Goal: Task Accomplishment & Management: Use online tool/utility

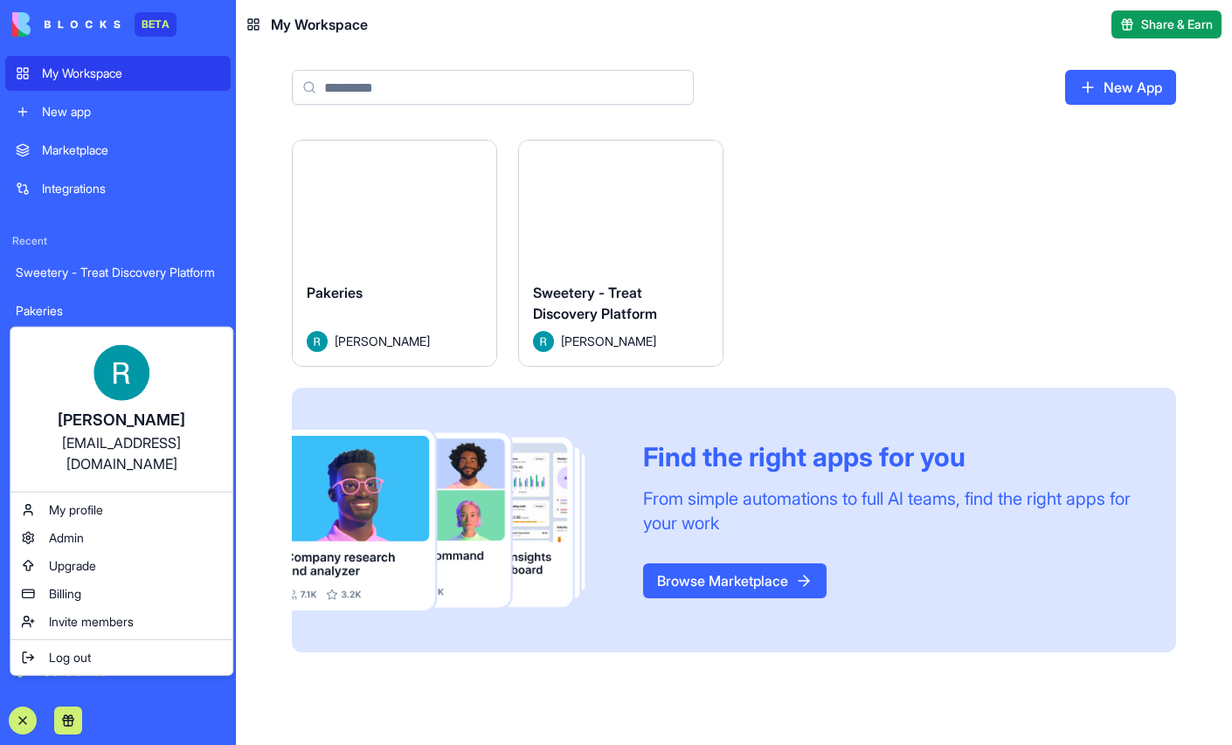
click at [281, 523] on html "BETA My Workspace New app Marketplace Integrations Recent Sweetery - Treat Disc…" at bounding box center [616, 372] width 1232 height 745
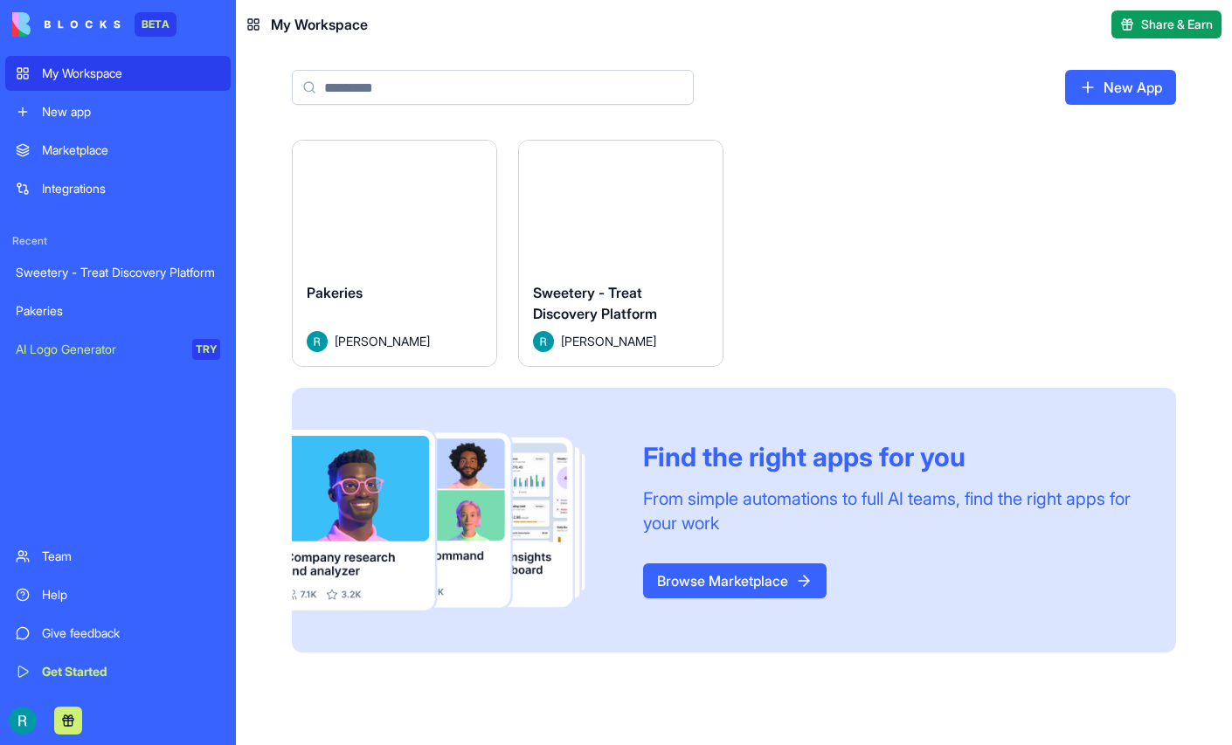
click at [70, 586] on div "Help" at bounding box center [131, 594] width 178 height 17
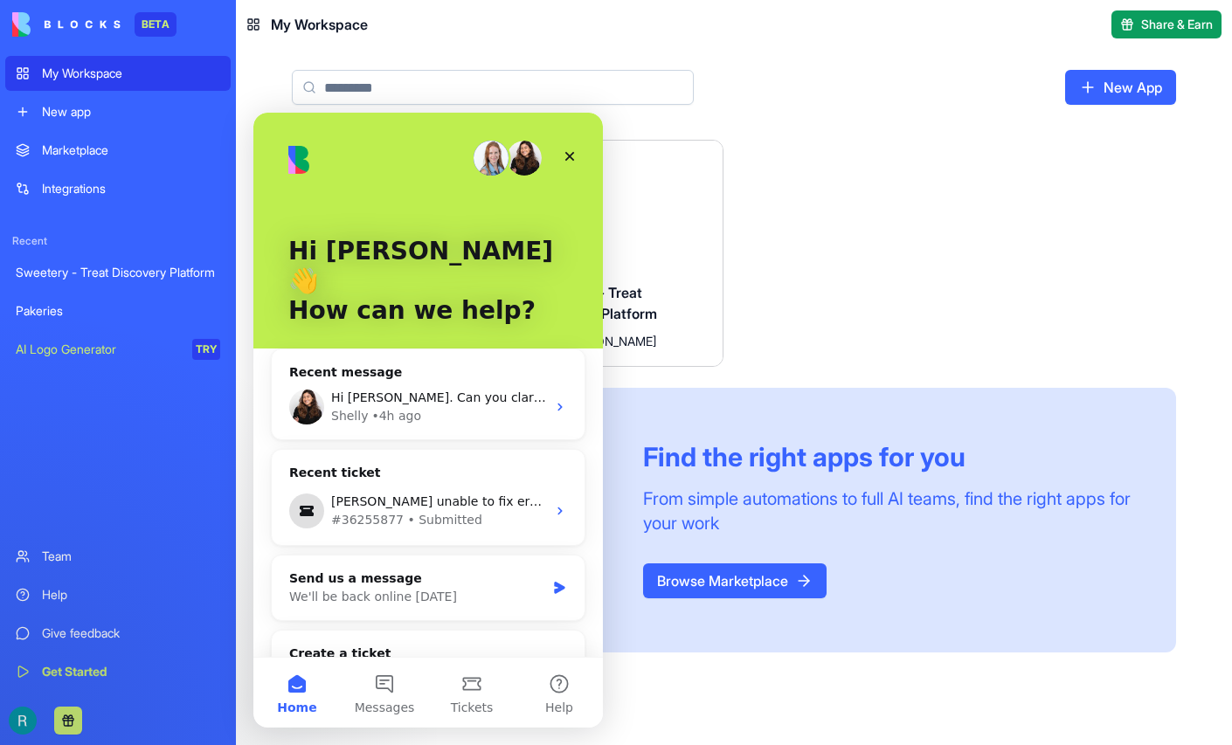
click at [149, 281] on div "Sweetery - Treat Discovery Platform" at bounding box center [118, 272] width 204 height 17
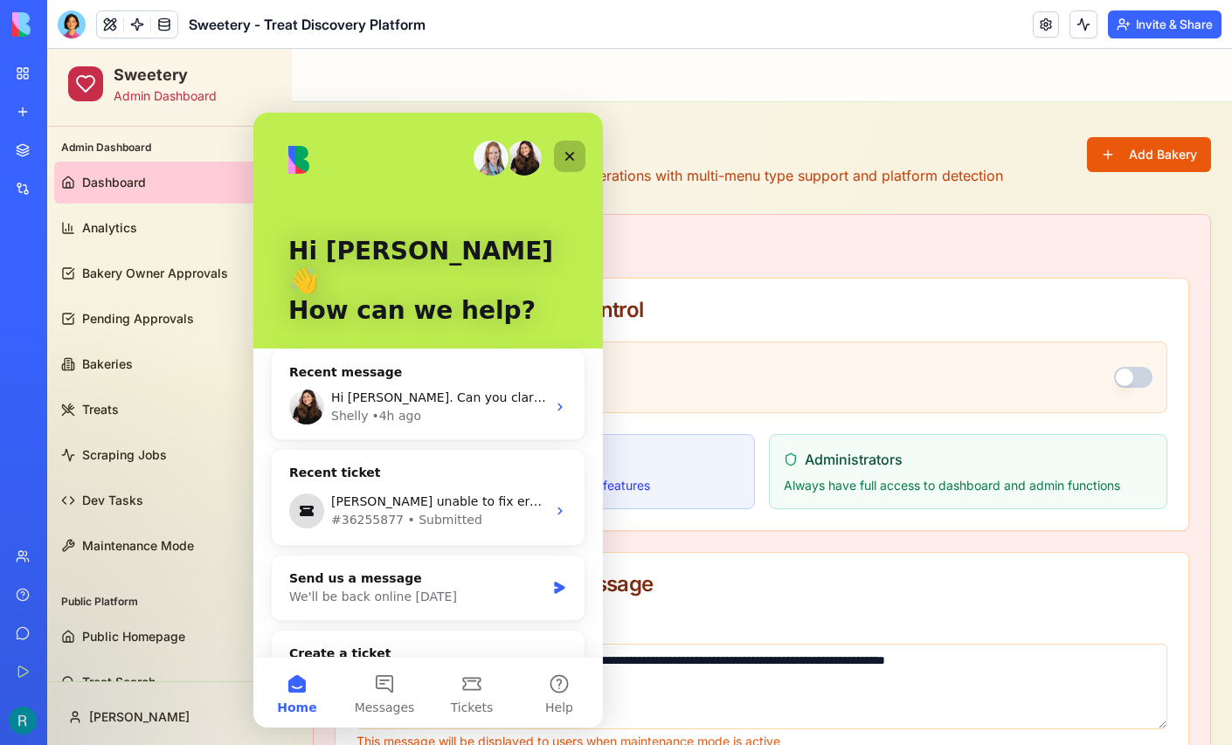
click at [574, 157] on icon "Close" at bounding box center [570, 156] width 14 height 14
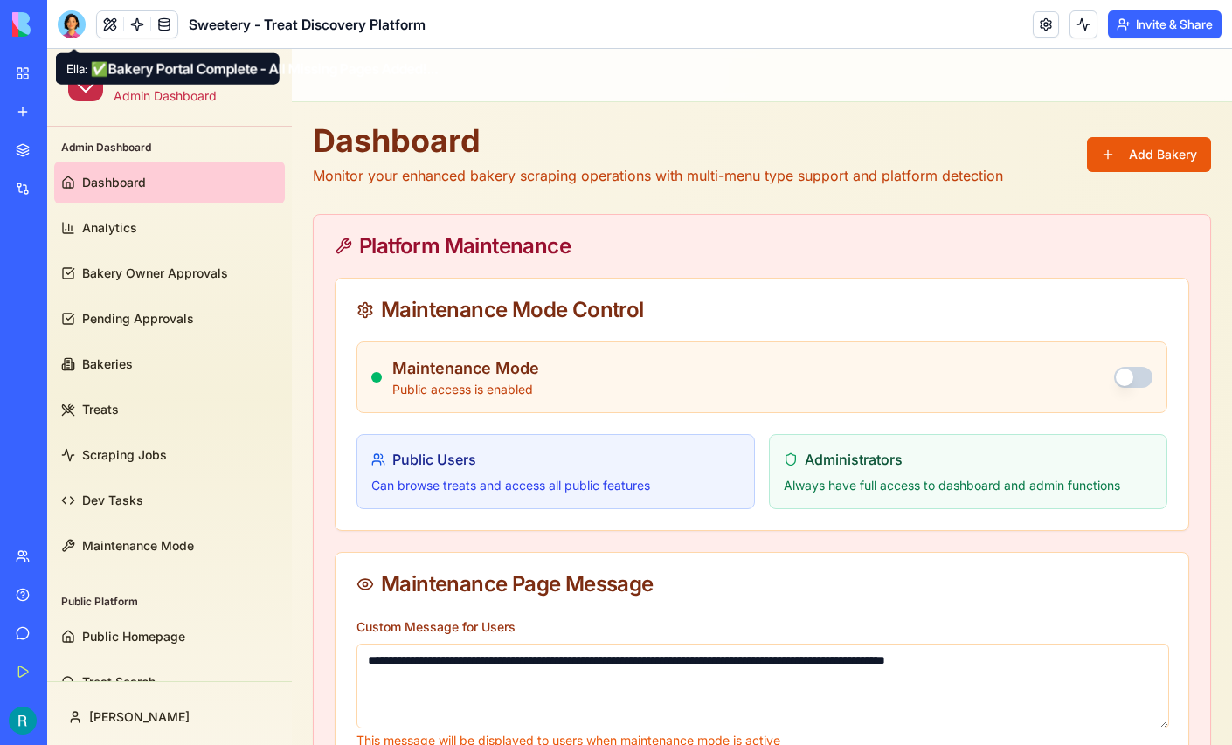
click at [73, 24] on div at bounding box center [72, 24] width 28 height 28
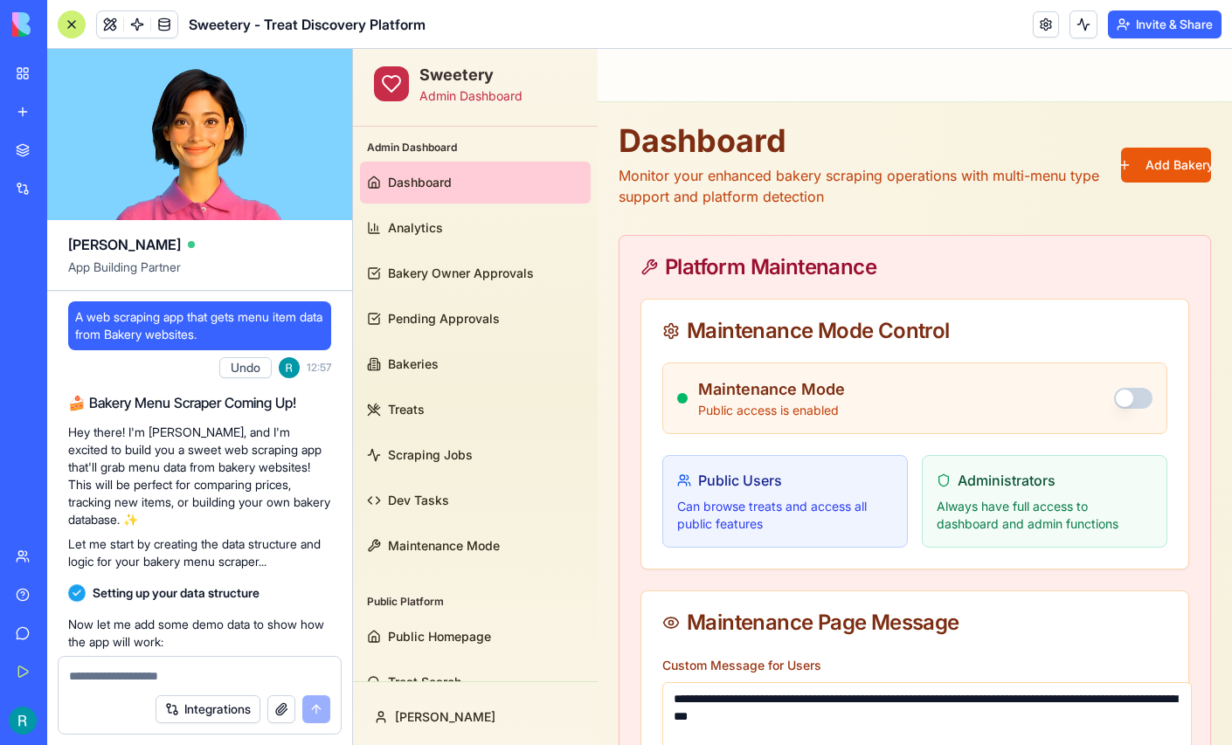
scroll to position [159202, 0]
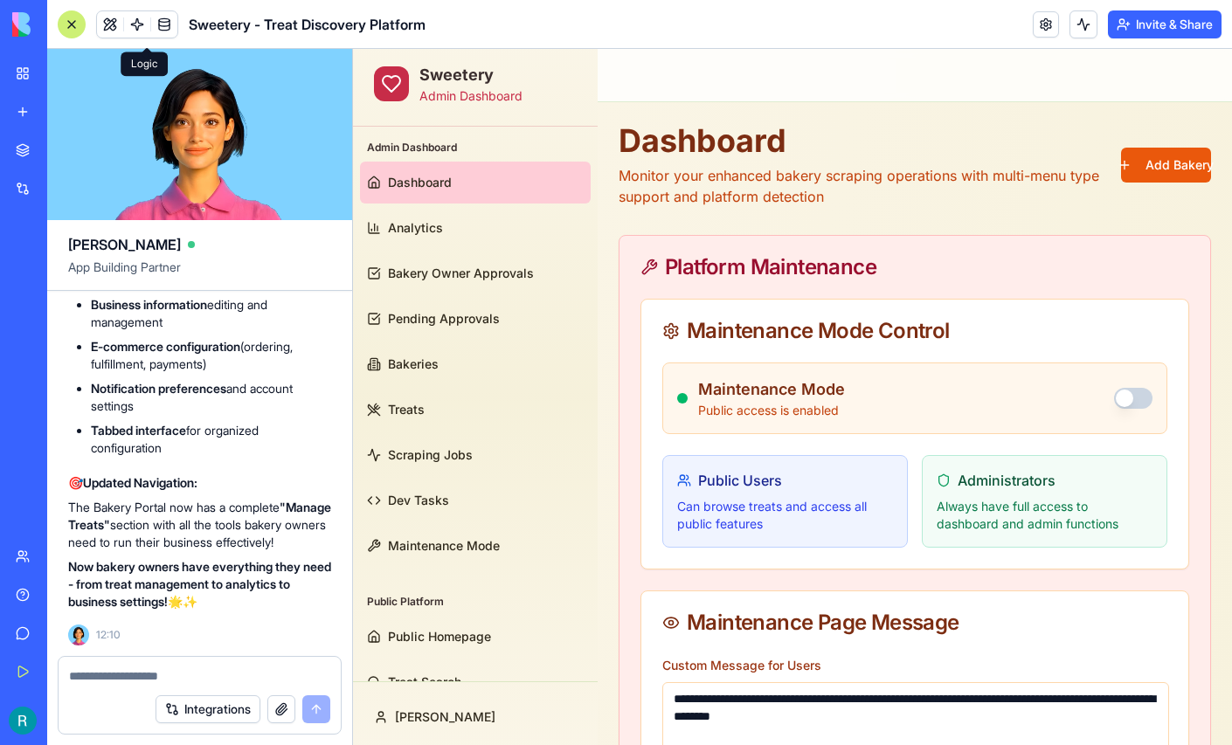
click at [141, 24] on link at bounding box center [137, 24] width 26 height 26
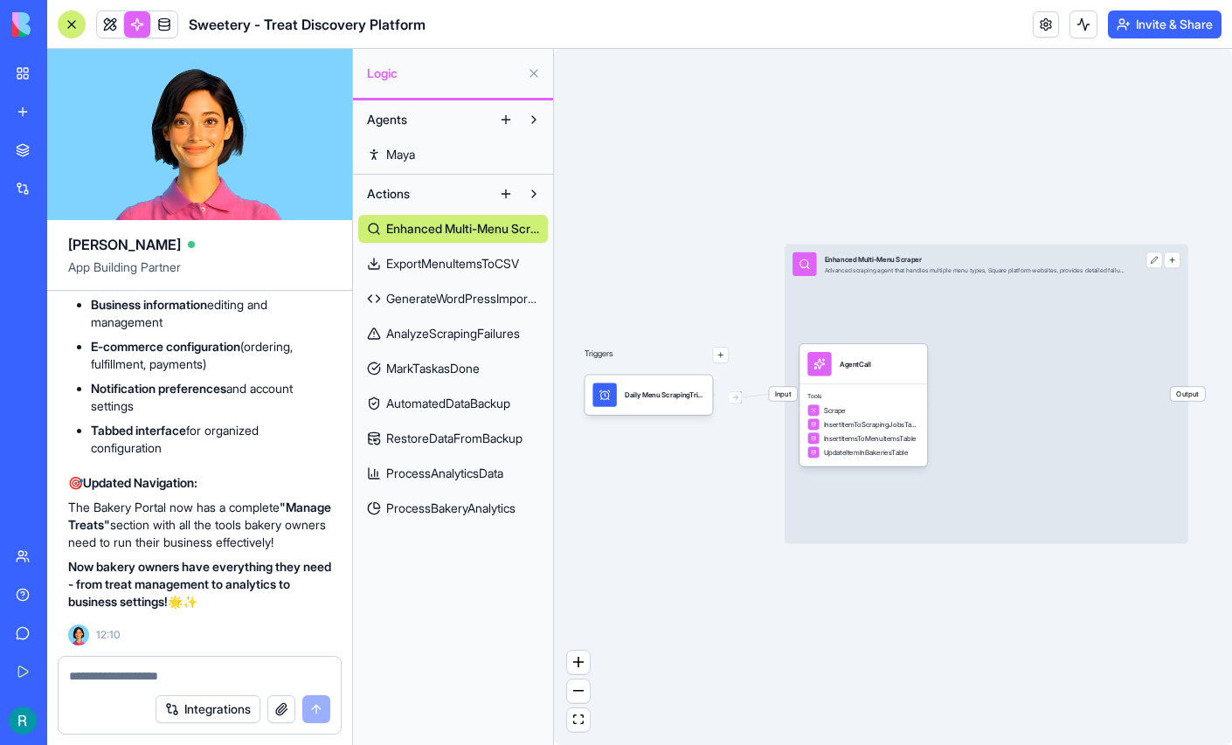
click at [432, 273] on span "ExportMenuItemsToCSV" at bounding box center [452, 263] width 133 height 17
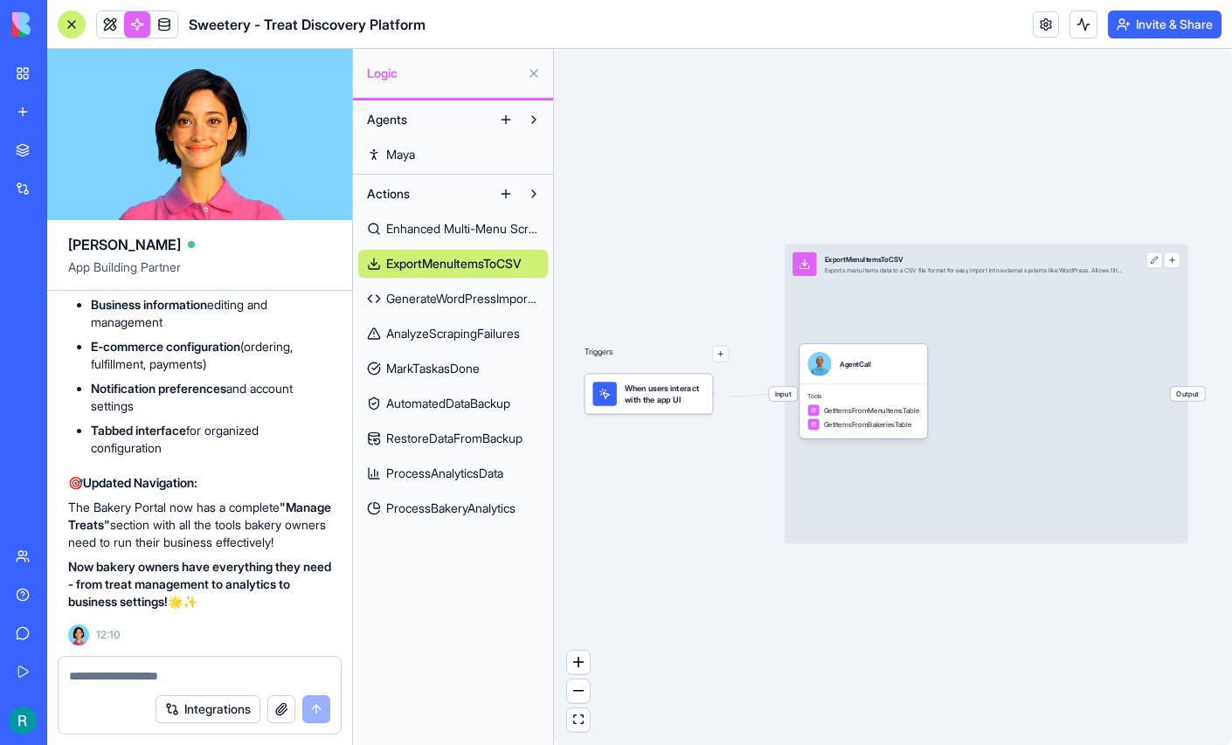
click at [430, 308] on span "GenerateWordPressImportCode" at bounding box center [462, 298] width 153 height 17
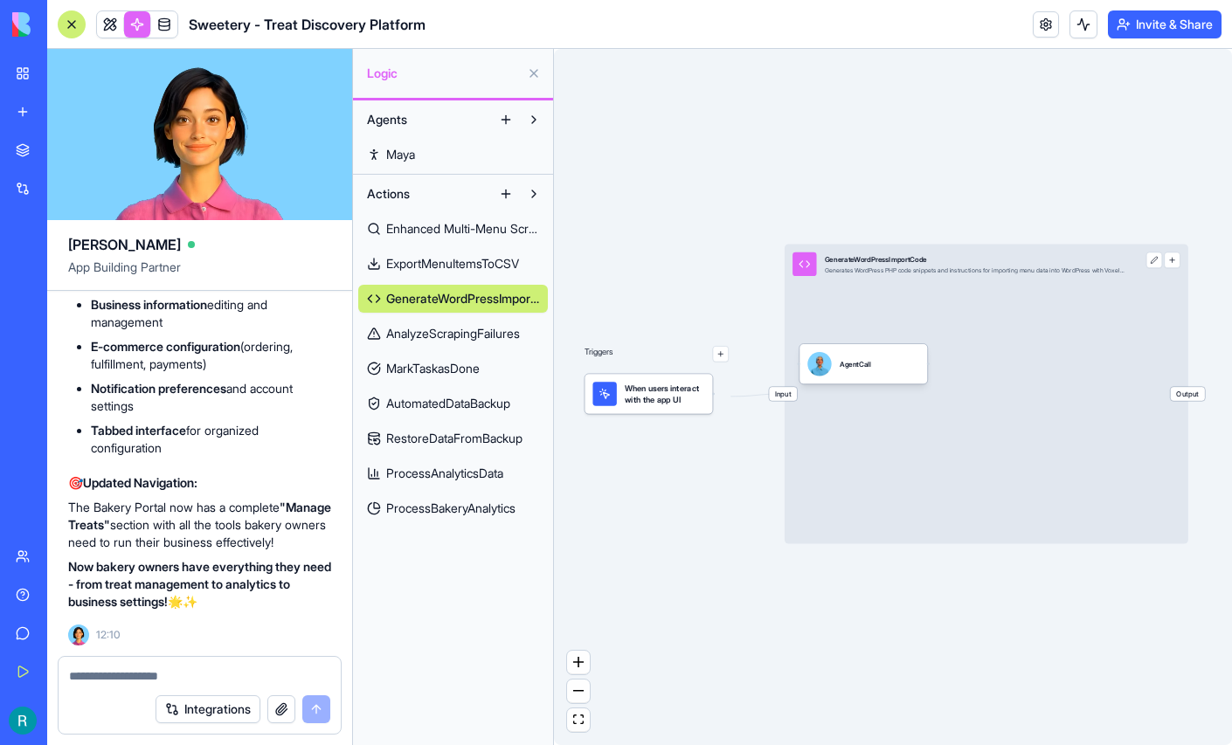
click at [421, 343] on span "AnalyzeScrapingFailures" at bounding box center [453, 333] width 134 height 17
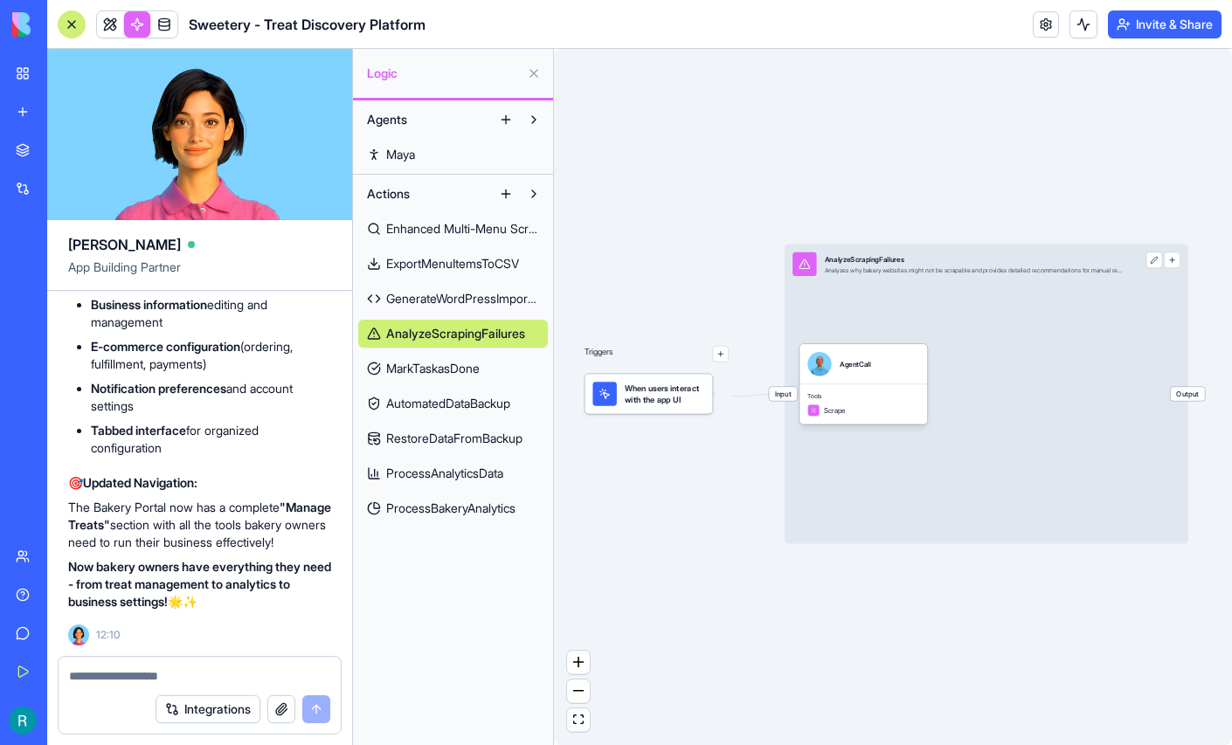
click at [419, 378] on span "MarkTaskasDone" at bounding box center [433, 368] width 94 height 17
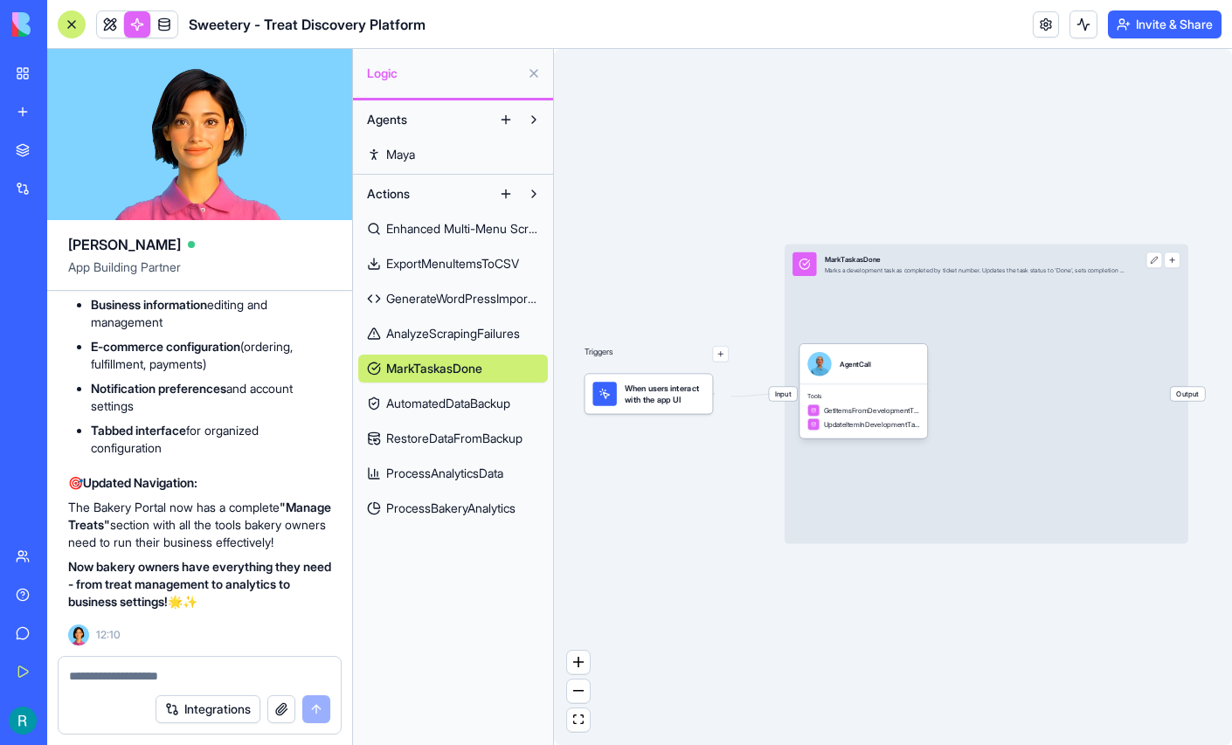
click at [419, 412] on span "AutomatedDataBackup" at bounding box center [448, 403] width 124 height 17
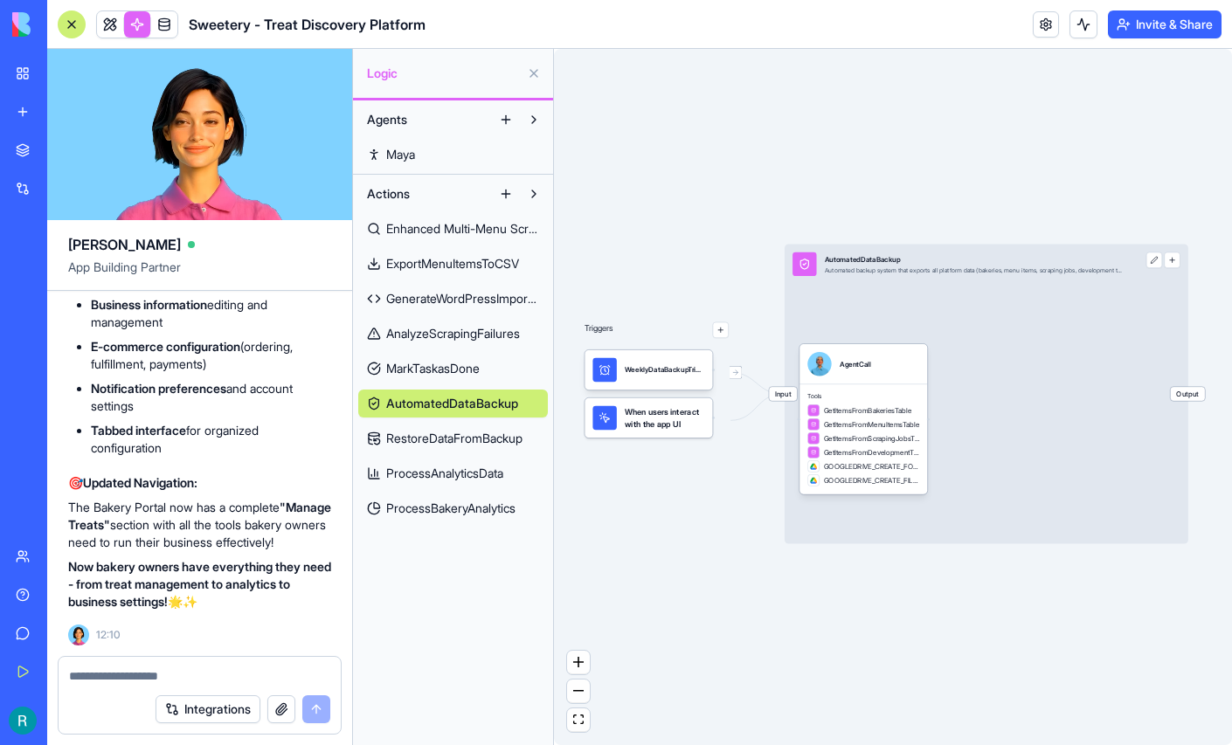
click at [416, 447] on span "RestoreDataFromBackup" at bounding box center [454, 438] width 136 height 17
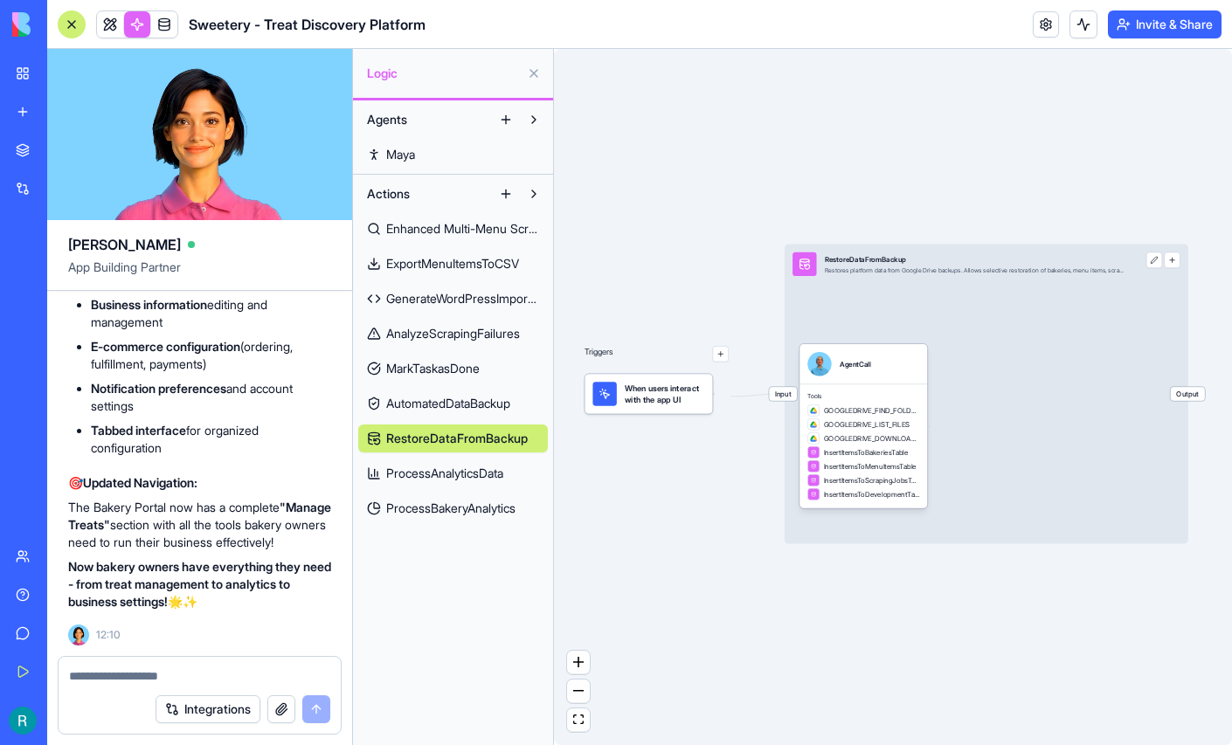
click at [419, 482] on span "ProcessAnalyticsData" at bounding box center [444, 473] width 117 height 17
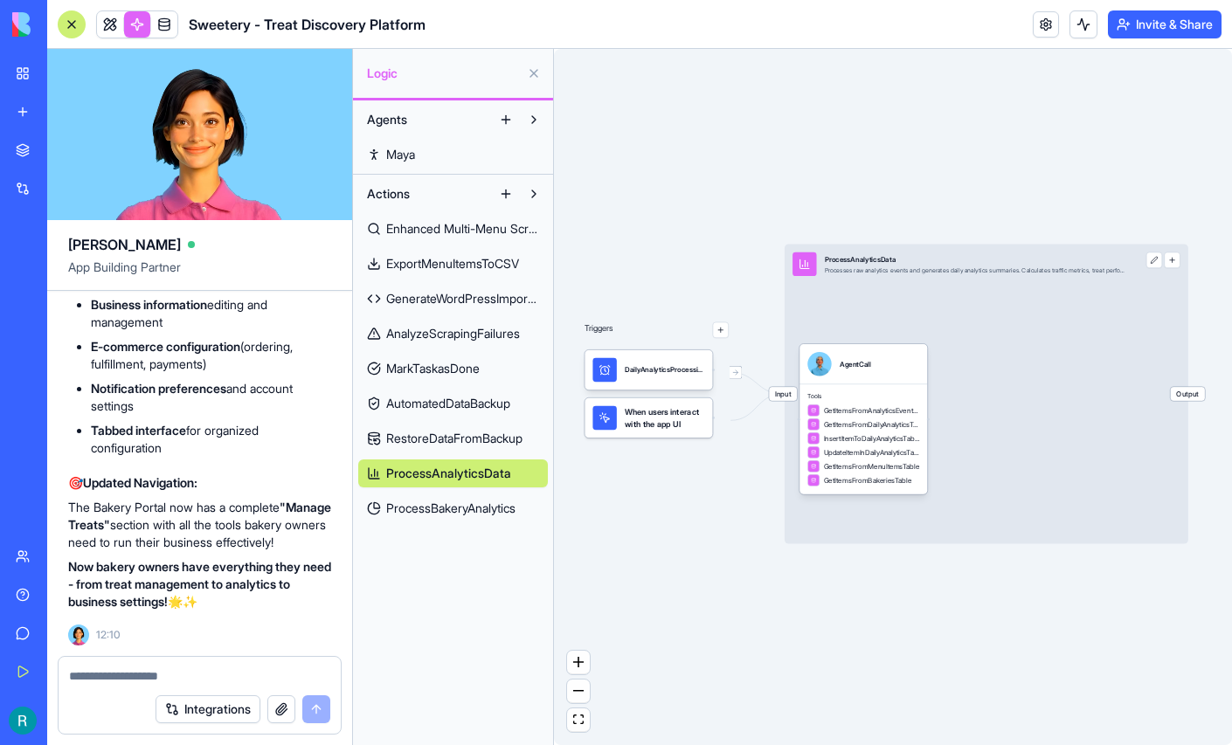
click at [419, 517] on span "ProcessBakeryAnalytics" at bounding box center [450, 508] width 129 height 17
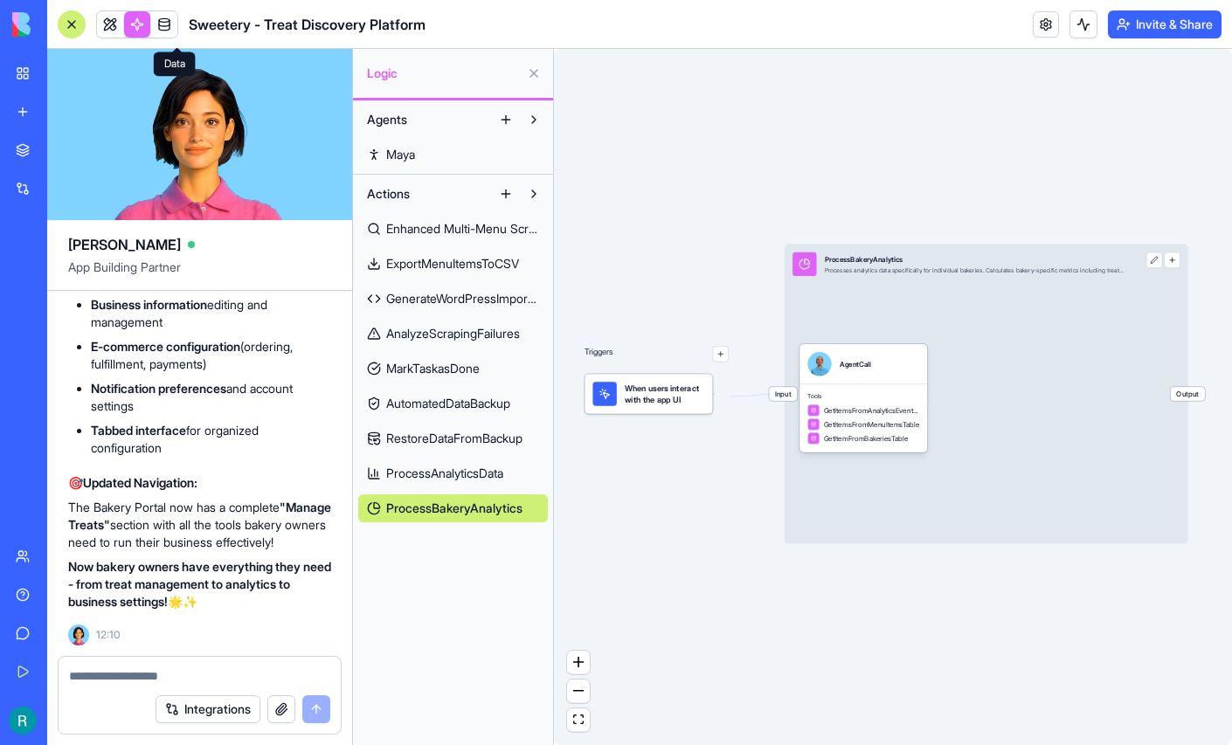
click at [177, 31] on link at bounding box center [164, 24] width 26 height 26
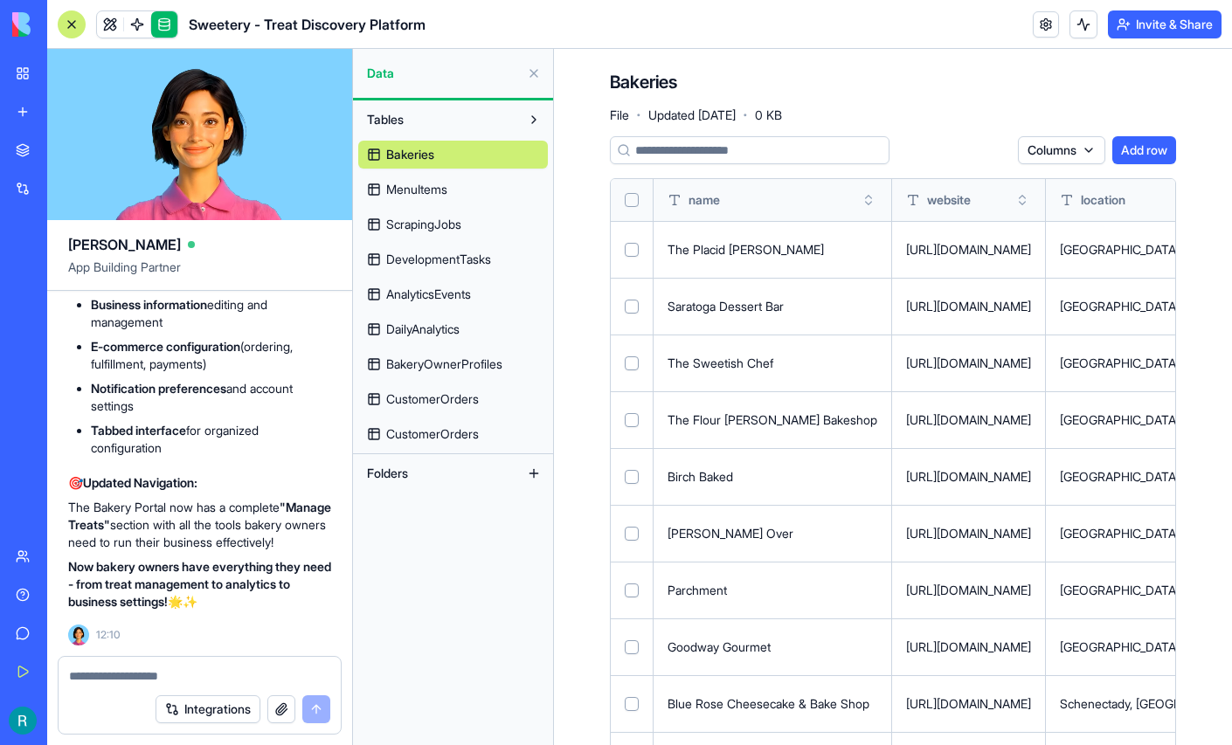
click at [447, 198] on span "MenuItems" at bounding box center [416, 189] width 61 height 17
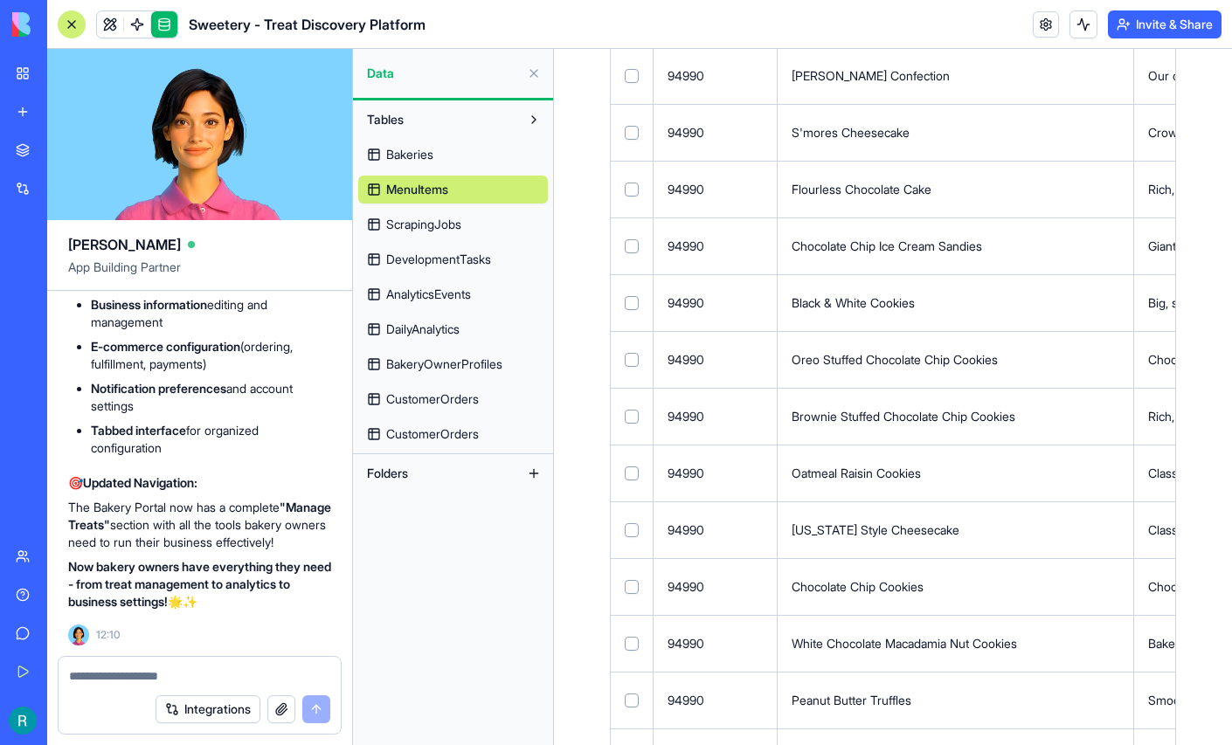
scroll to position [2106, 0]
click at [439, 233] on span "ScrapingJobs" at bounding box center [423, 224] width 75 height 17
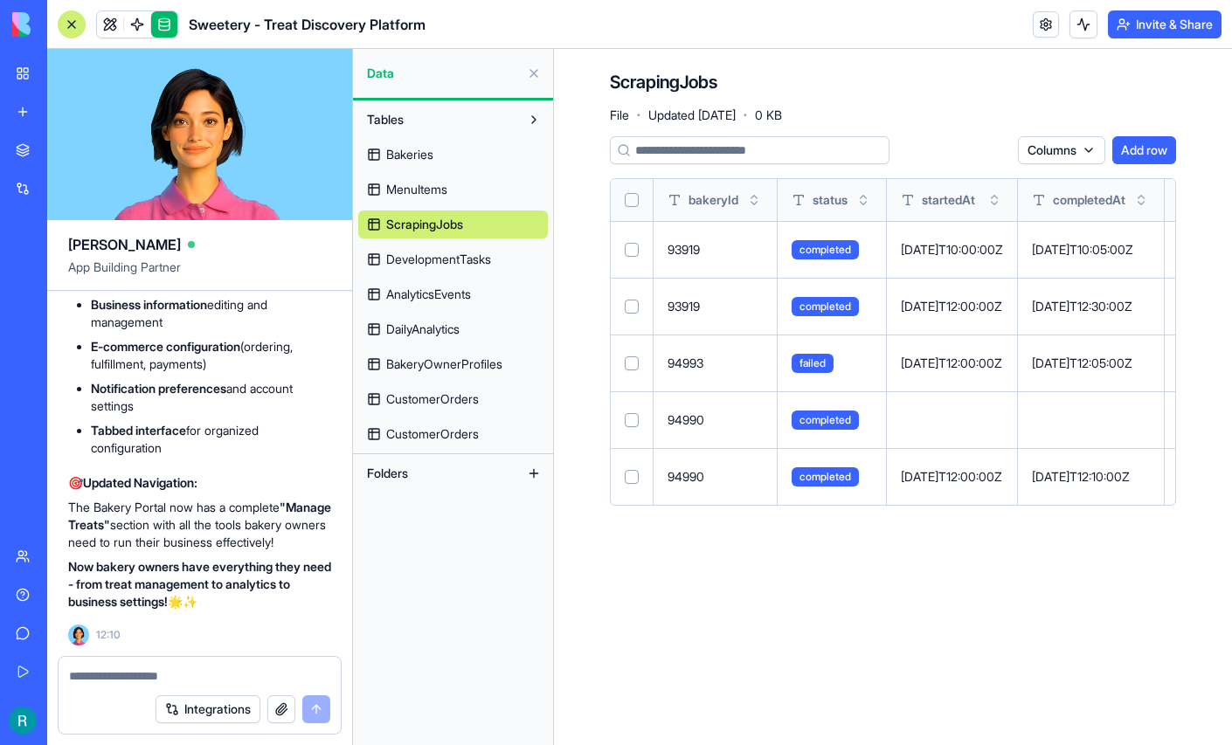
click at [433, 268] on span "DevelopmentTasks" at bounding box center [438, 259] width 105 height 17
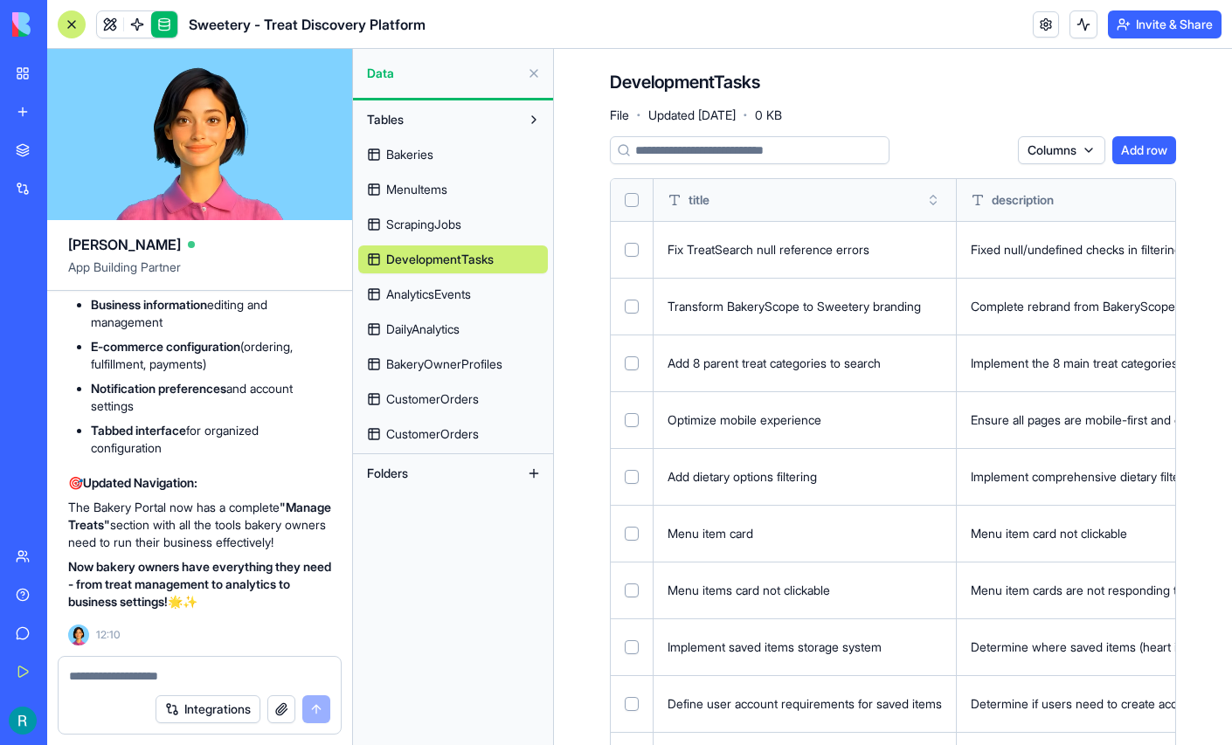
click at [444, 303] on span "AnalyticsEvents" at bounding box center [428, 294] width 85 height 17
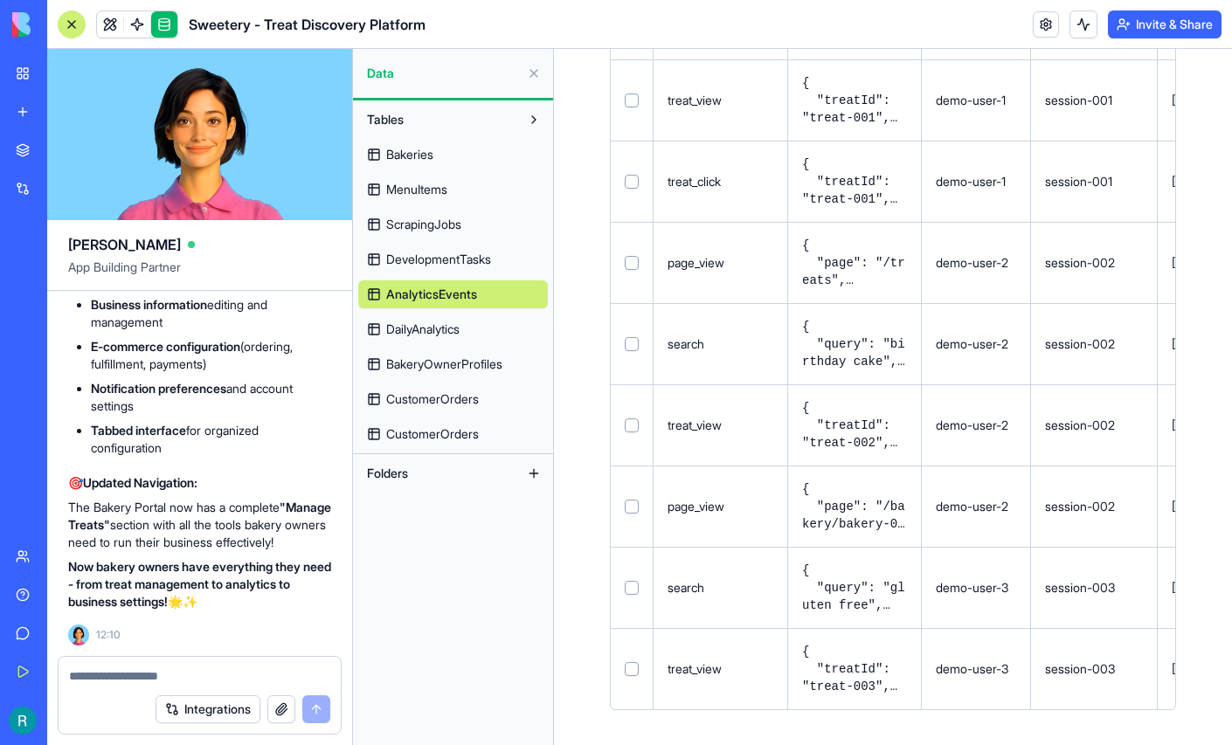
click at [412, 338] on span "DailyAnalytics" at bounding box center [422, 329] width 73 height 17
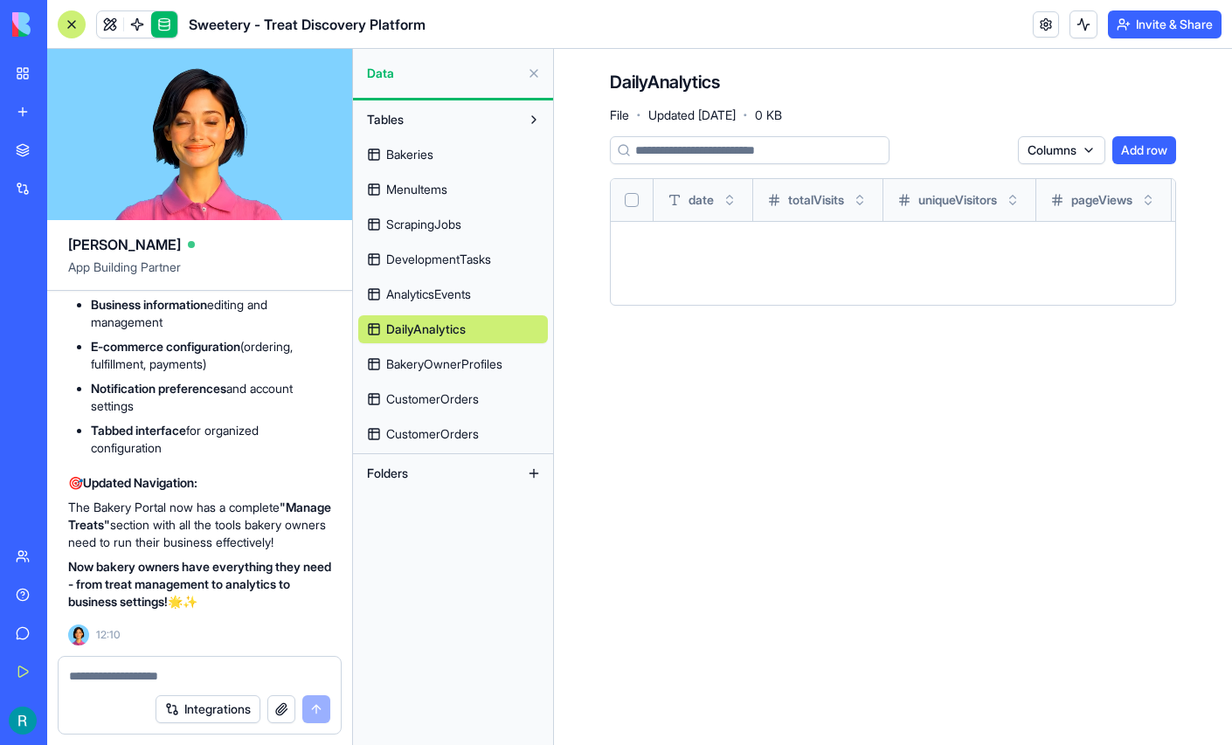
click at [447, 373] on span "BakeryOwnerProfiles" at bounding box center [444, 364] width 116 height 17
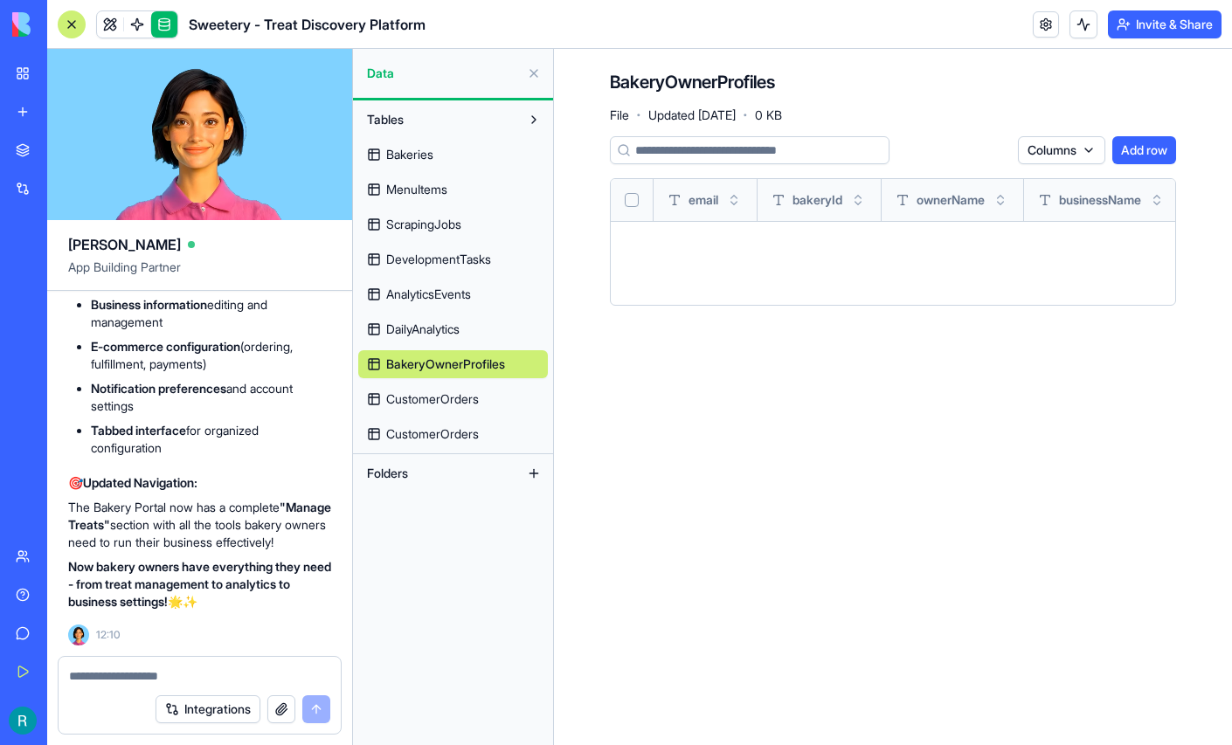
click at [438, 408] on span "CustomerOrders" at bounding box center [432, 399] width 93 height 17
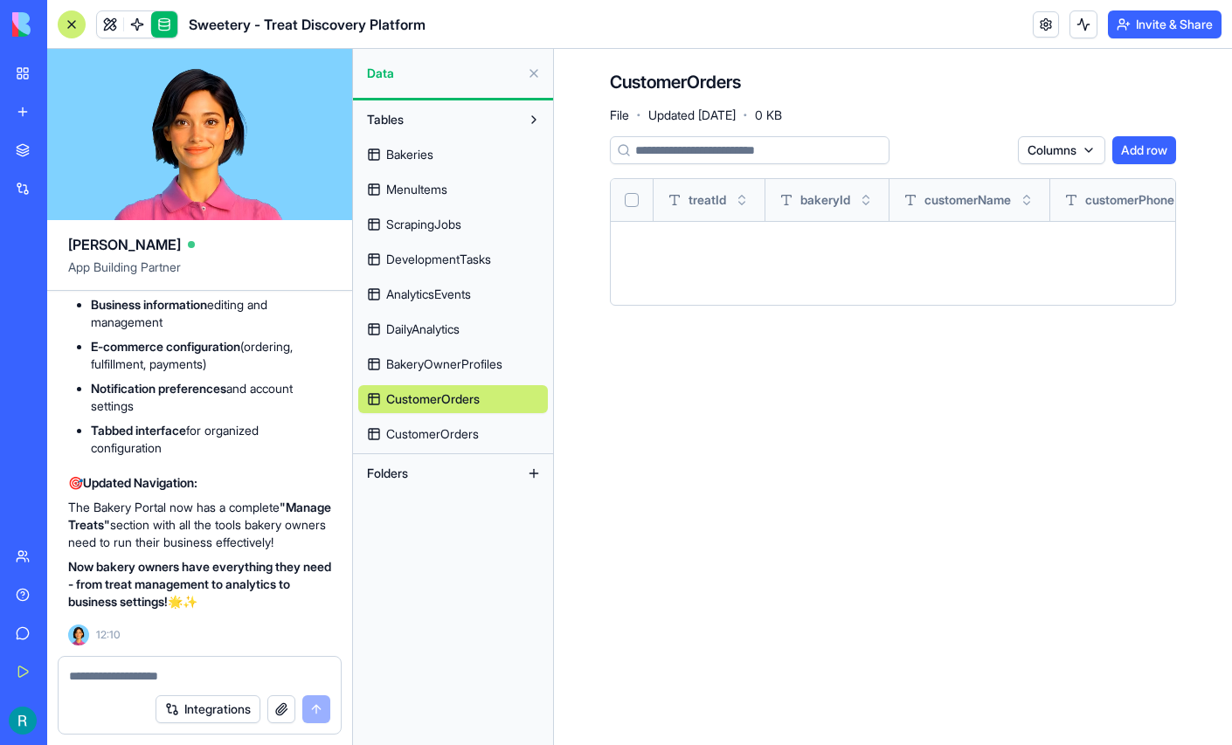
click at [432, 443] on span "CustomerOrders" at bounding box center [432, 434] width 93 height 17
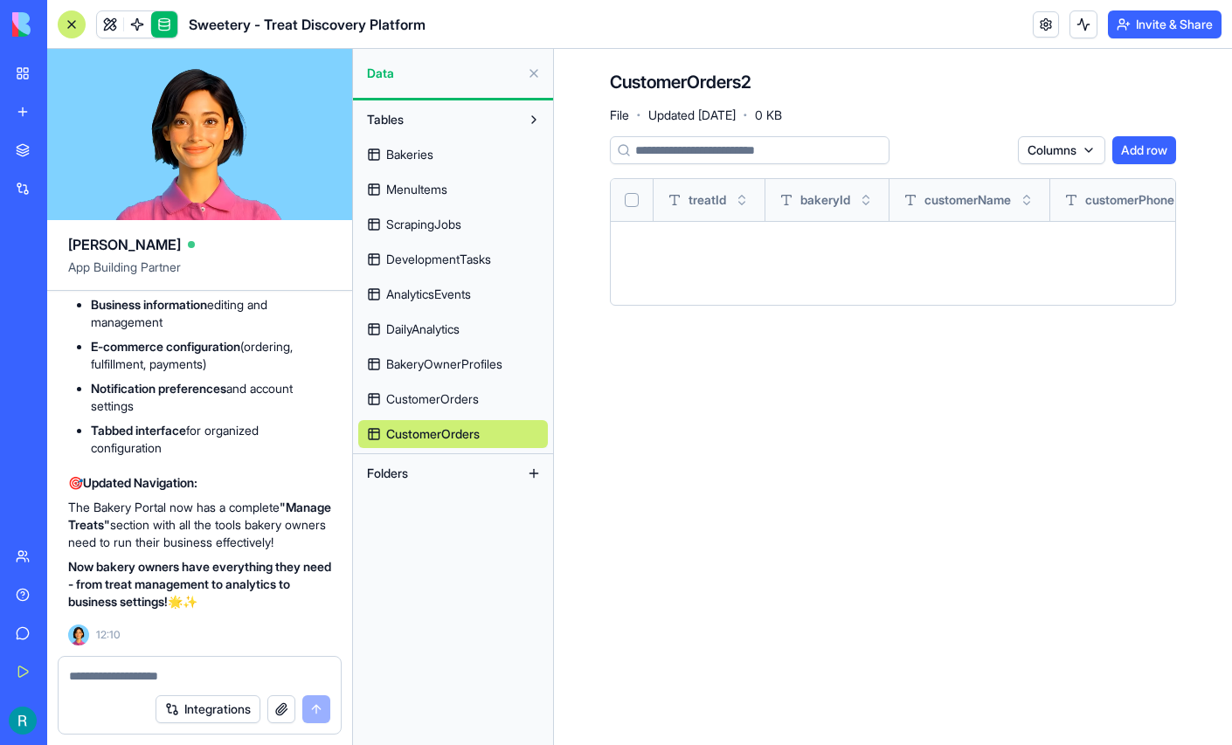
click at [440, 408] on span "CustomerOrders" at bounding box center [432, 399] width 93 height 17
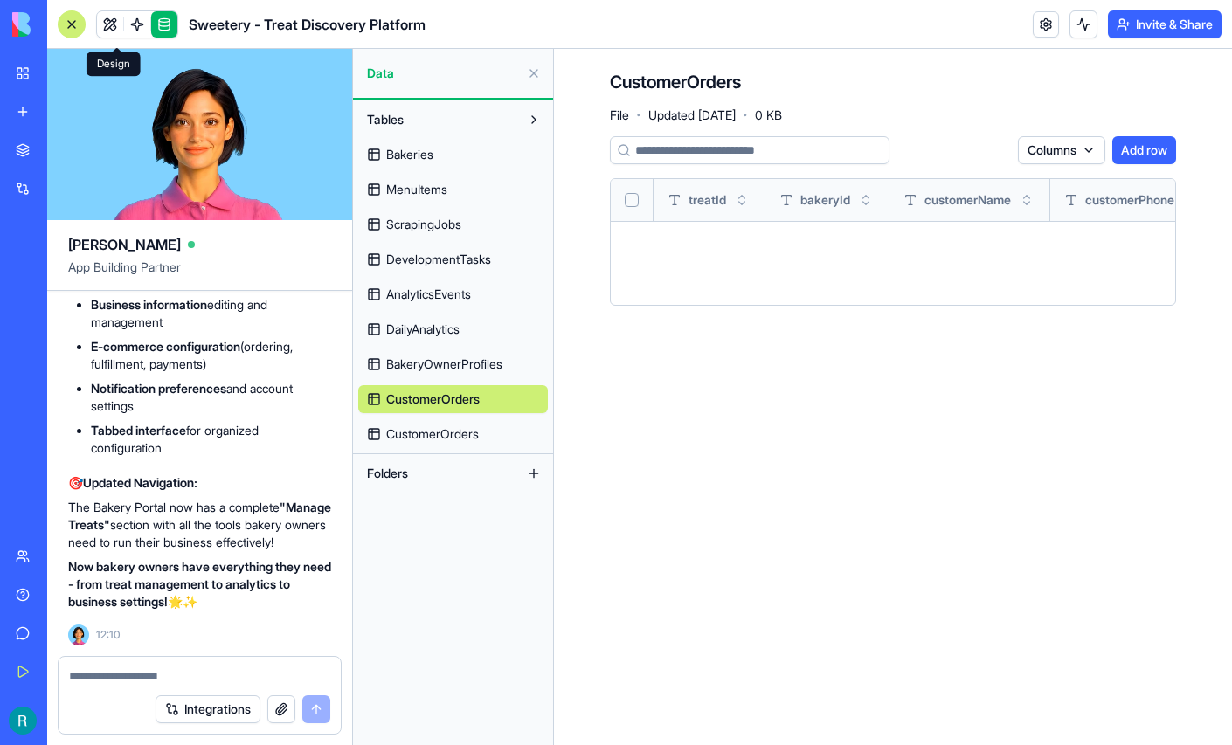
click at [117, 29] on link at bounding box center [110, 24] width 26 height 26
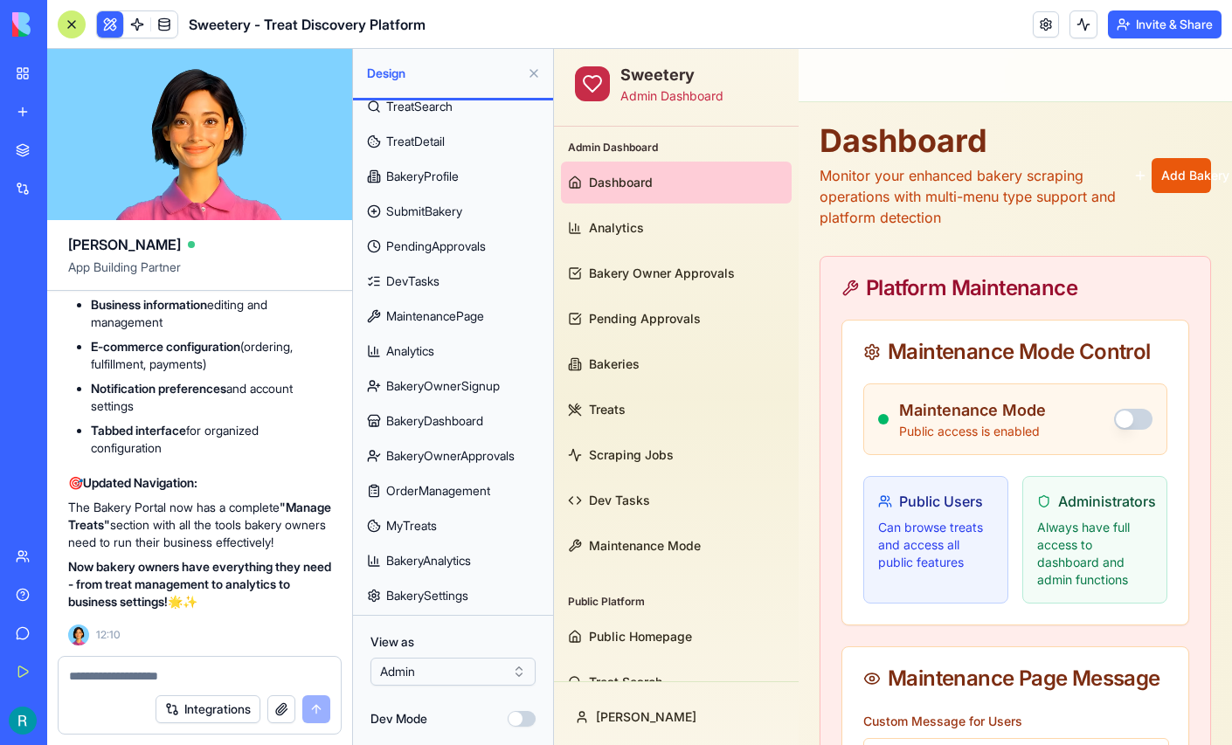
scroll to position [302, 0]
click at [446, 662] on html "BETA My Workspace New app Marketplace Integrations Recent Sweetery - Treat Disc…" at bounding box center [616, 372] width 1232 height 745
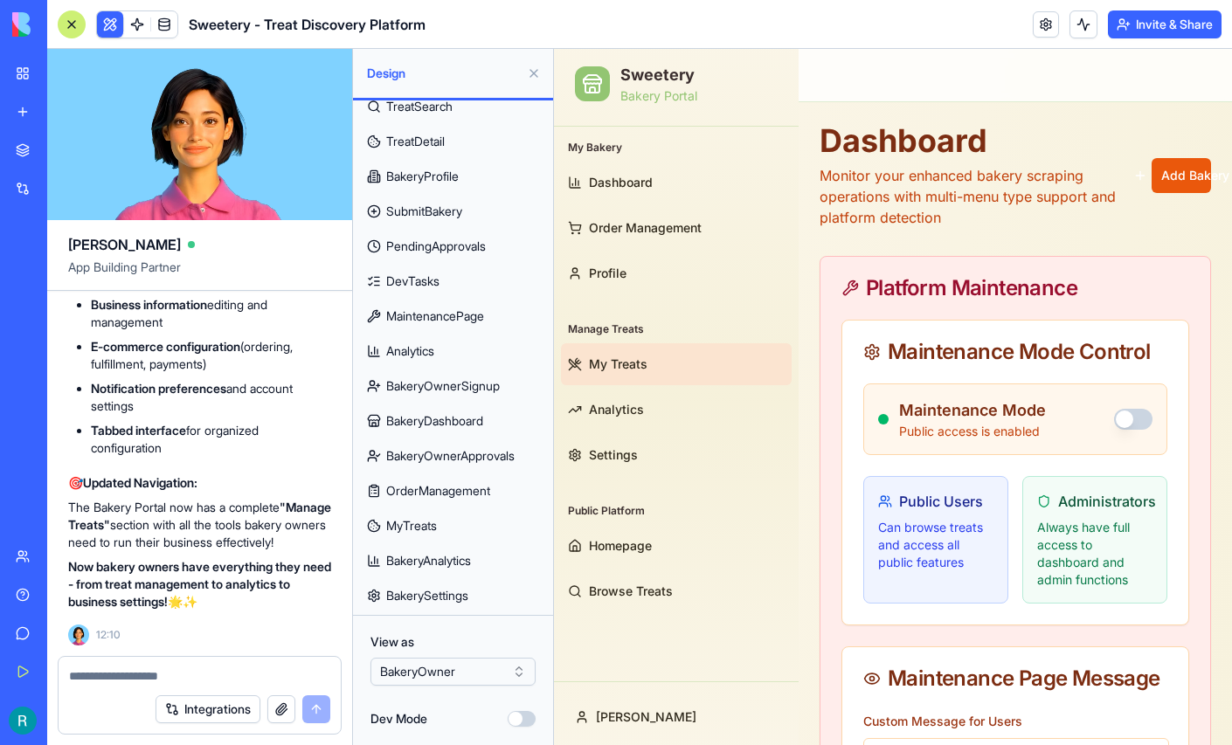
click at [704, 366] on link "My Treats" at bounding box center [676, 364] width 231 height 42
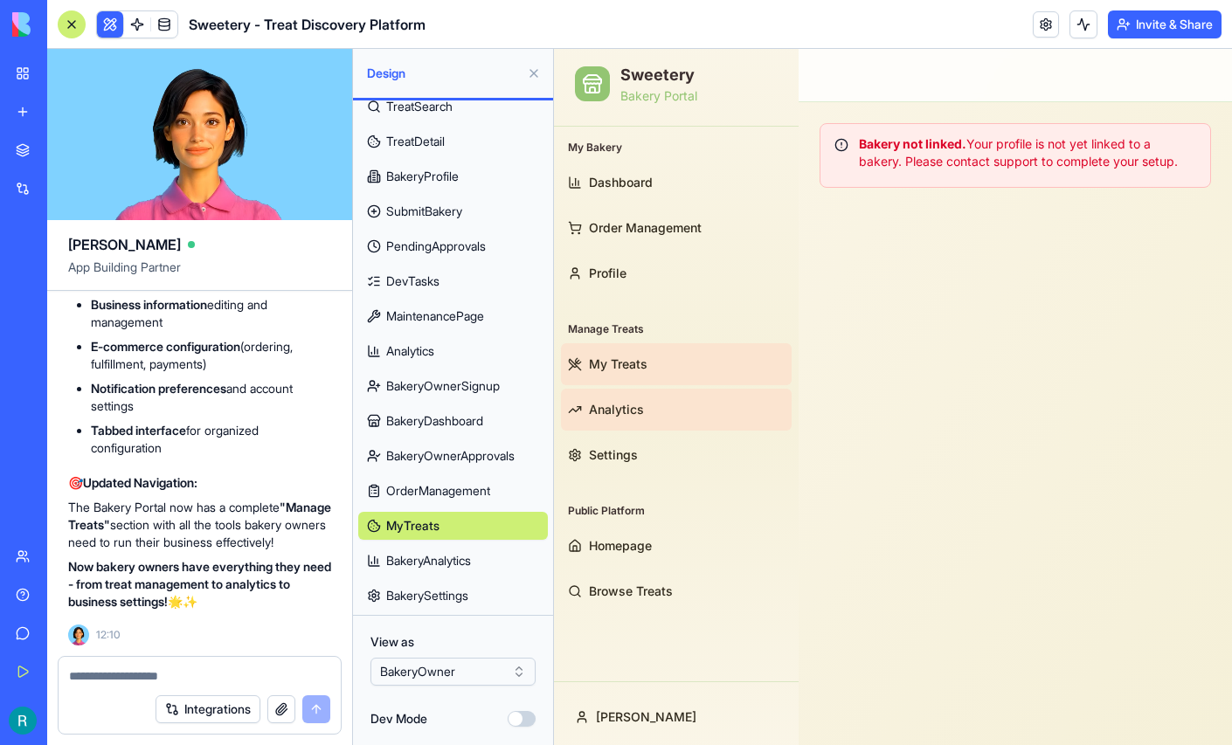
click at [652, 400] on link "Analytics" at bounding box center [676, 410] width 231 height 42
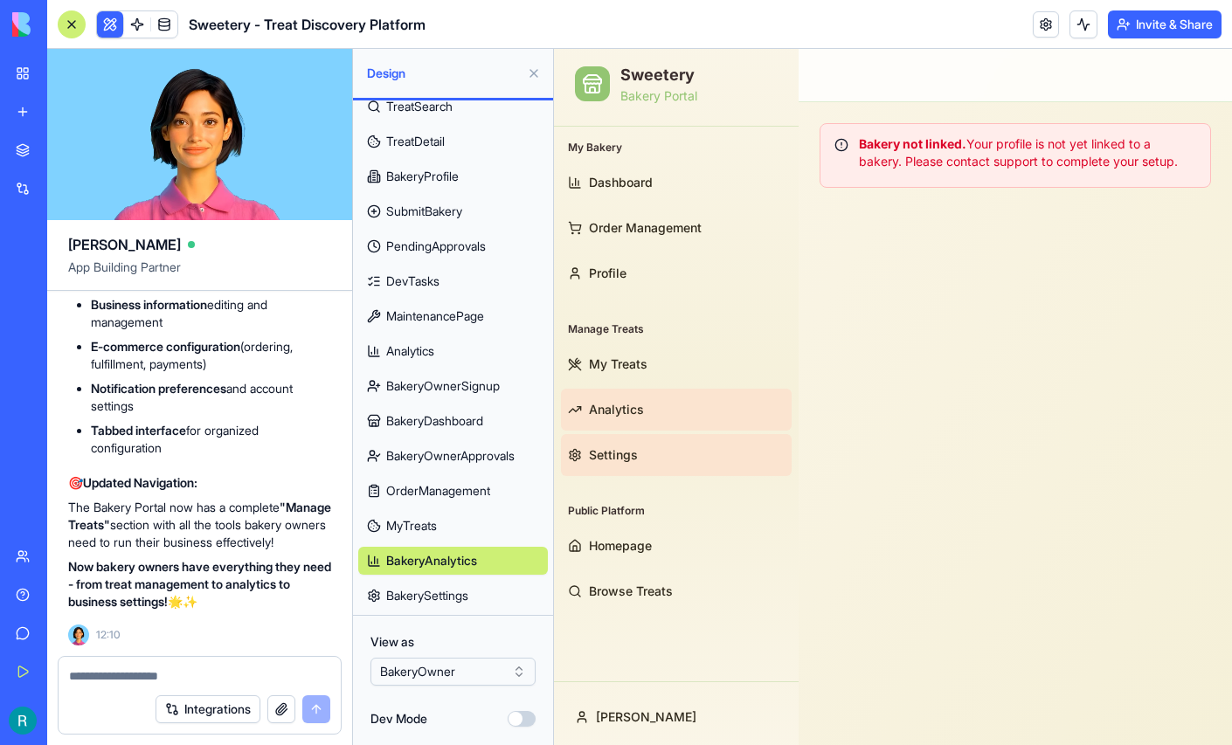
click at [603, 461] on span "Settings" at bounding box center [613, 455] width 49 height 17
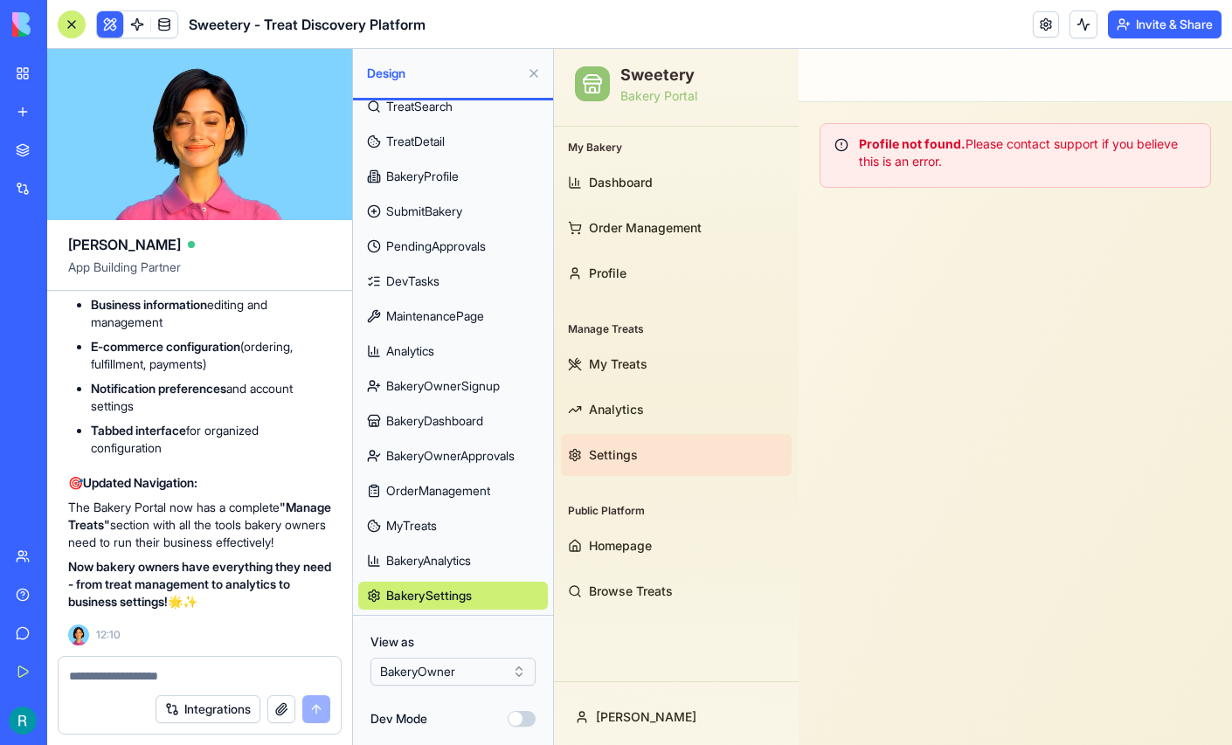
scroll to position [151772, 0]
click at [140, 672] on textarea at bounding box center [199, 676] width 261 height 17
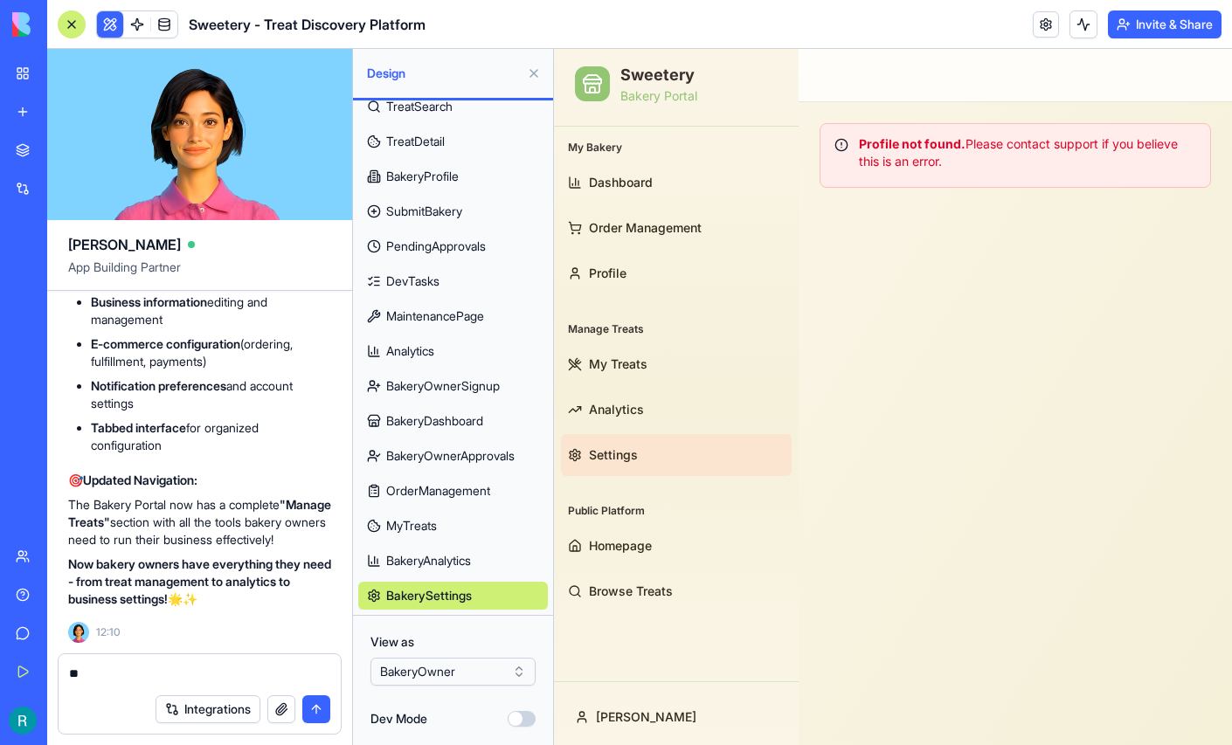
type textarea "*"
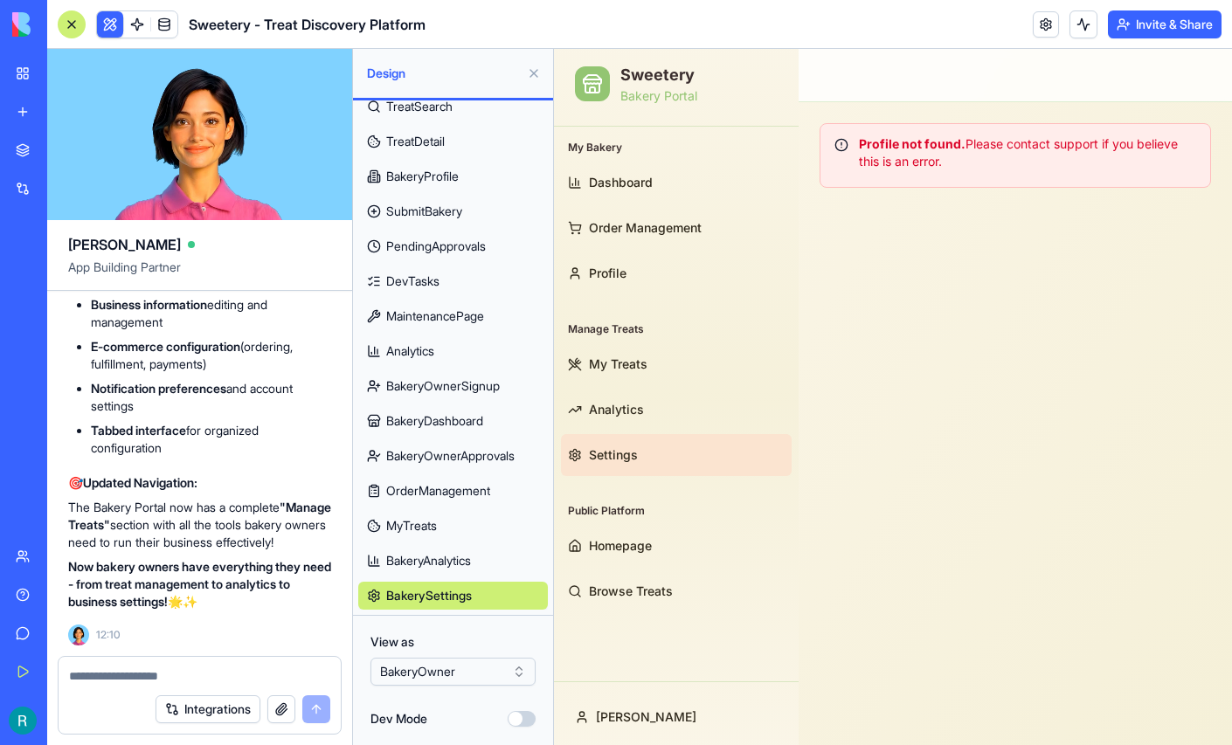
scroll to position [148928, 0]
click at [429, 655] on html "BETA My Workspace New app Marketplace Integrations Recent Sweetery - Treat Disc…" at bounding box center [616, 372] width 1232 height 745
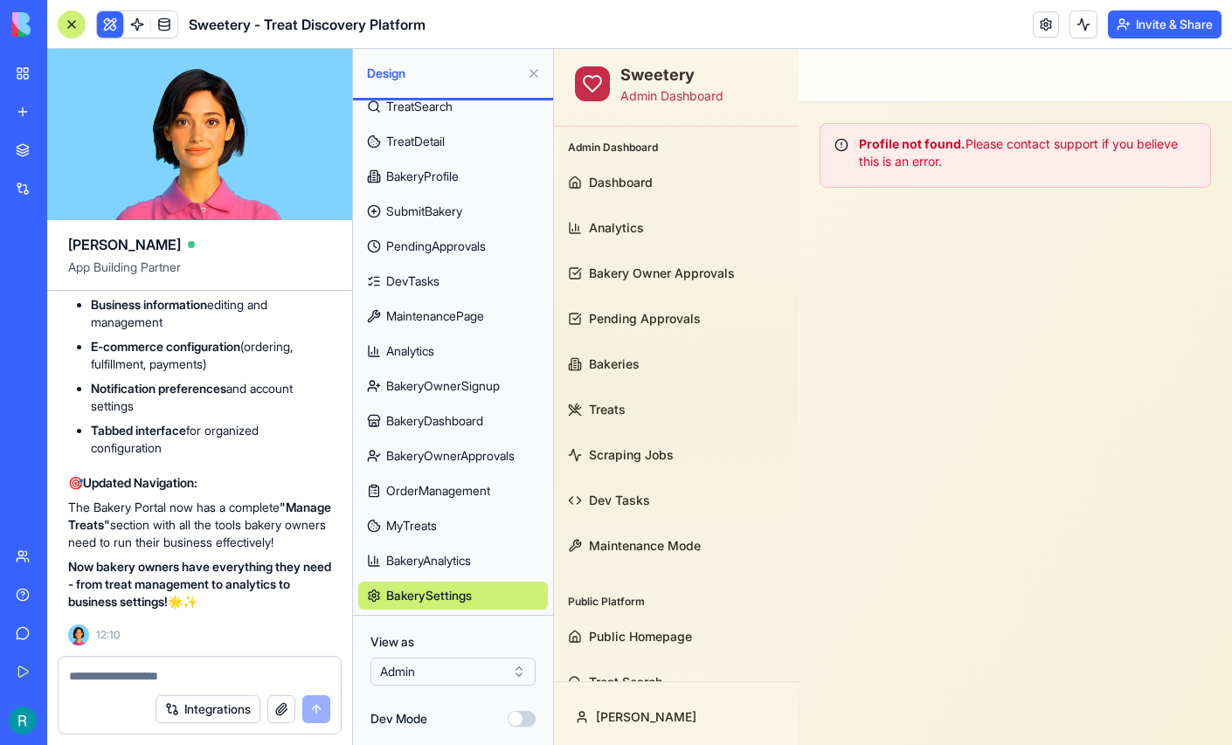
click at [76, 29] on div at bounding box center [72, 24] width 28 height 28
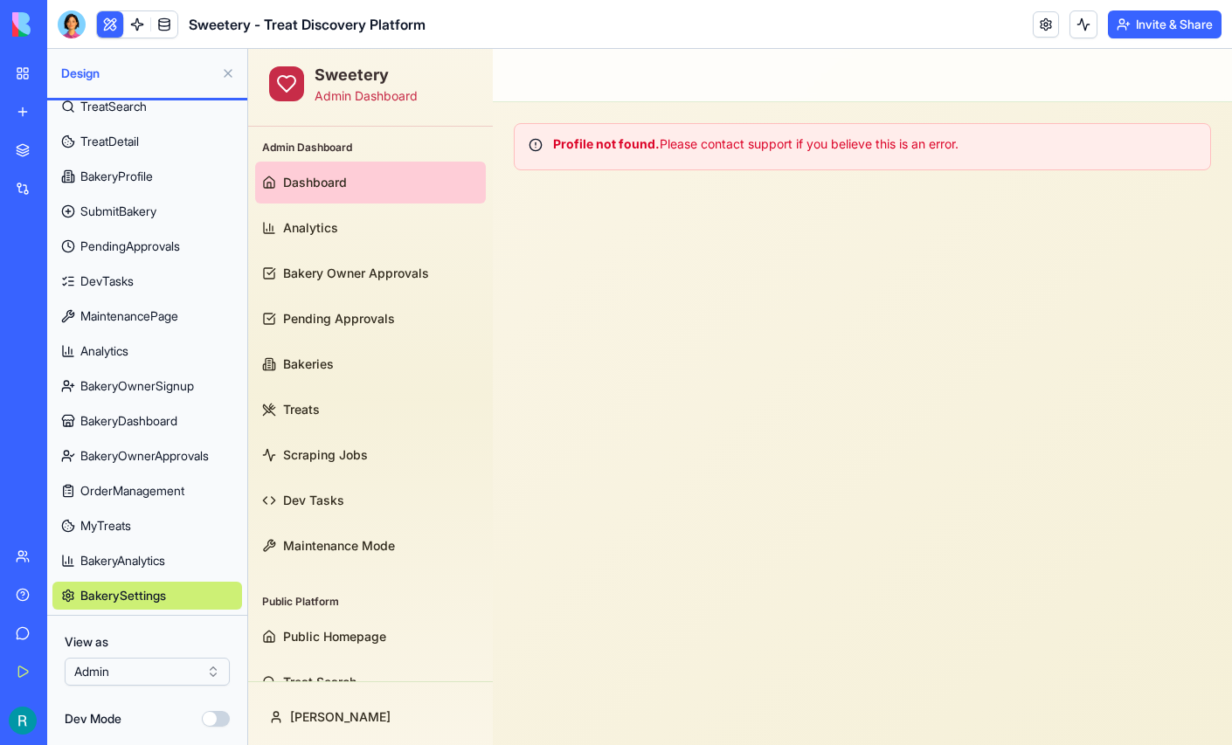
click at [315, 191] on span "Dashboard" at bounding box center [315, 182] width 64 height 17
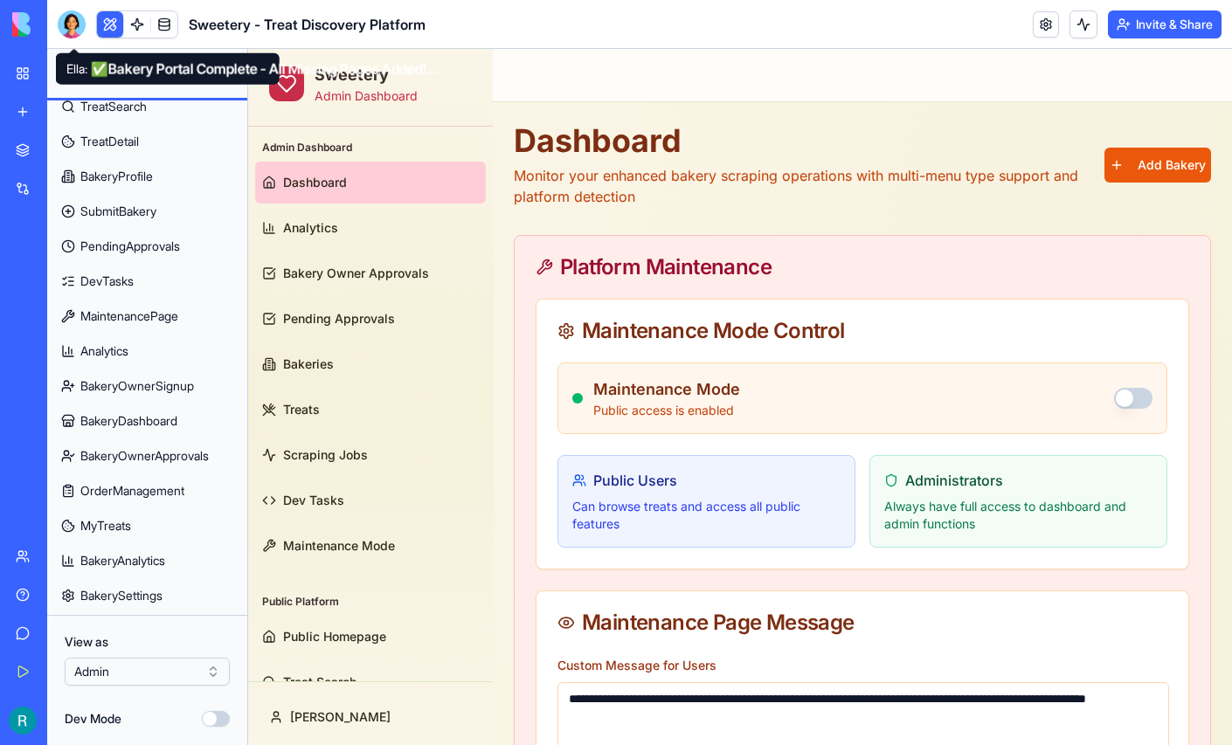
click at [78, 33] on div at bounding box center [72, 24] width 28 height 28
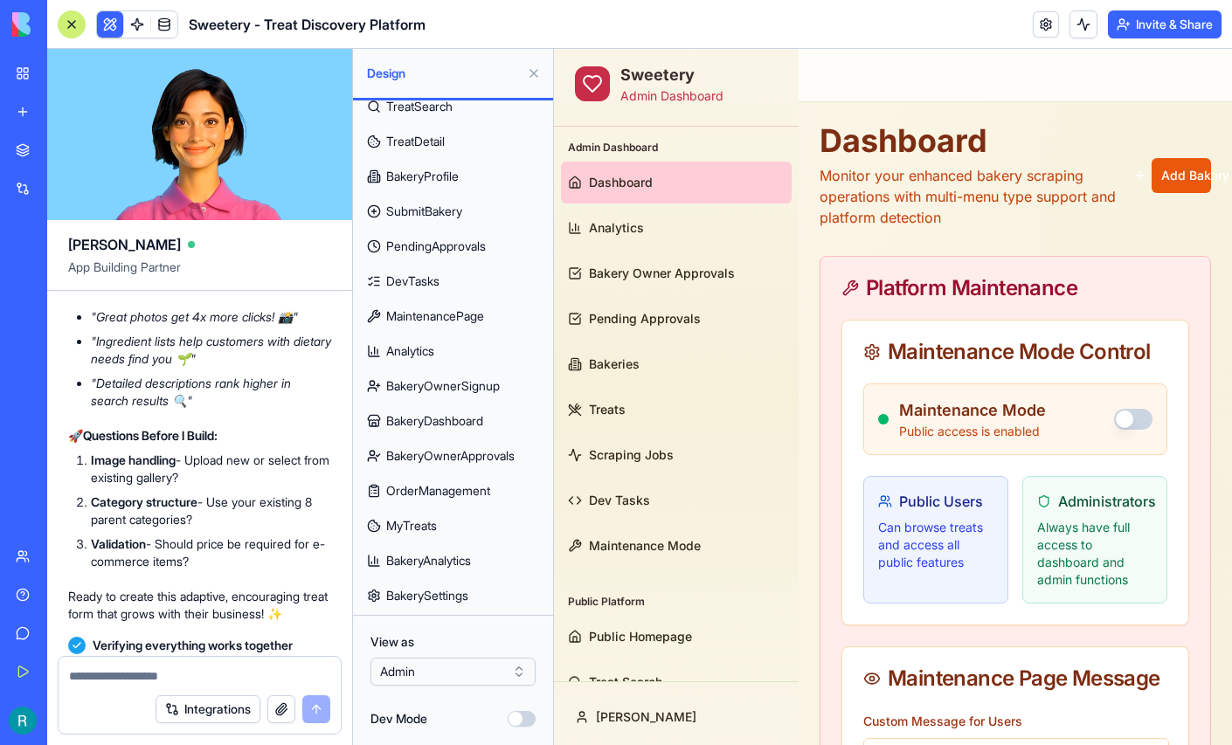
scroll to position [122486, 0]
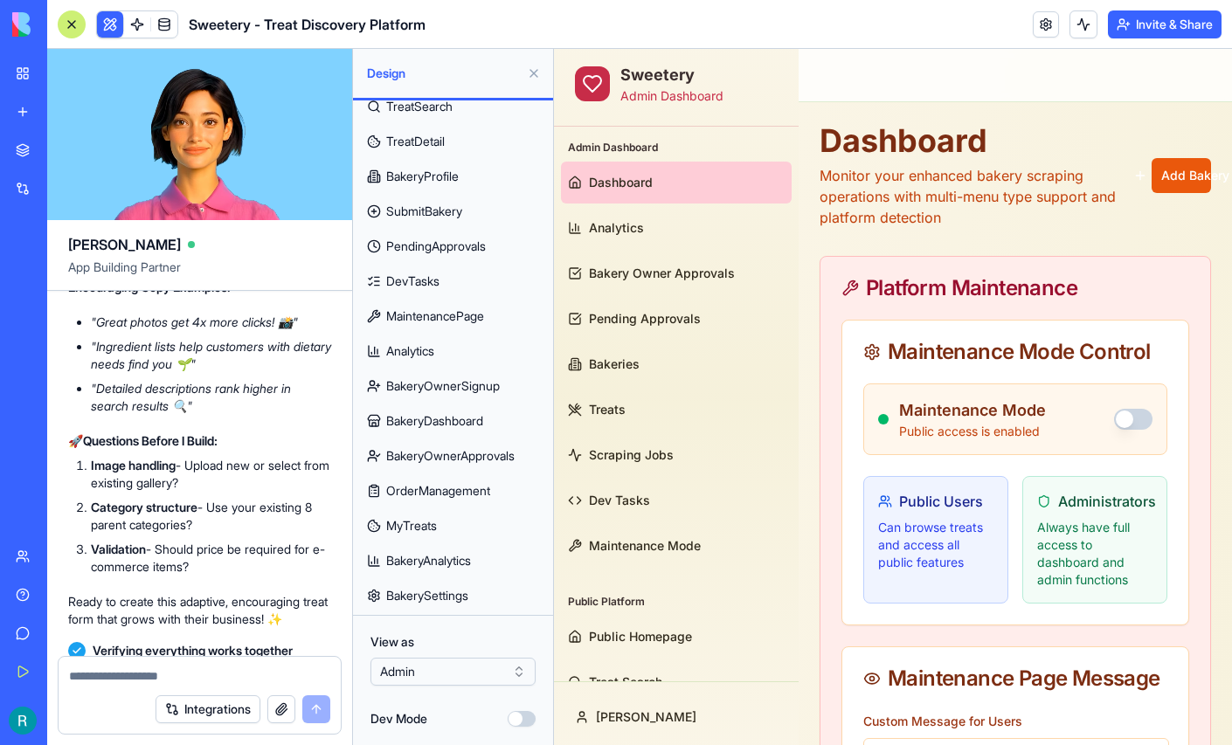
drag, startPoint x: 69, startPoint y: 380, endPoint x: 152, endPoint y: 551, distance: 190.3
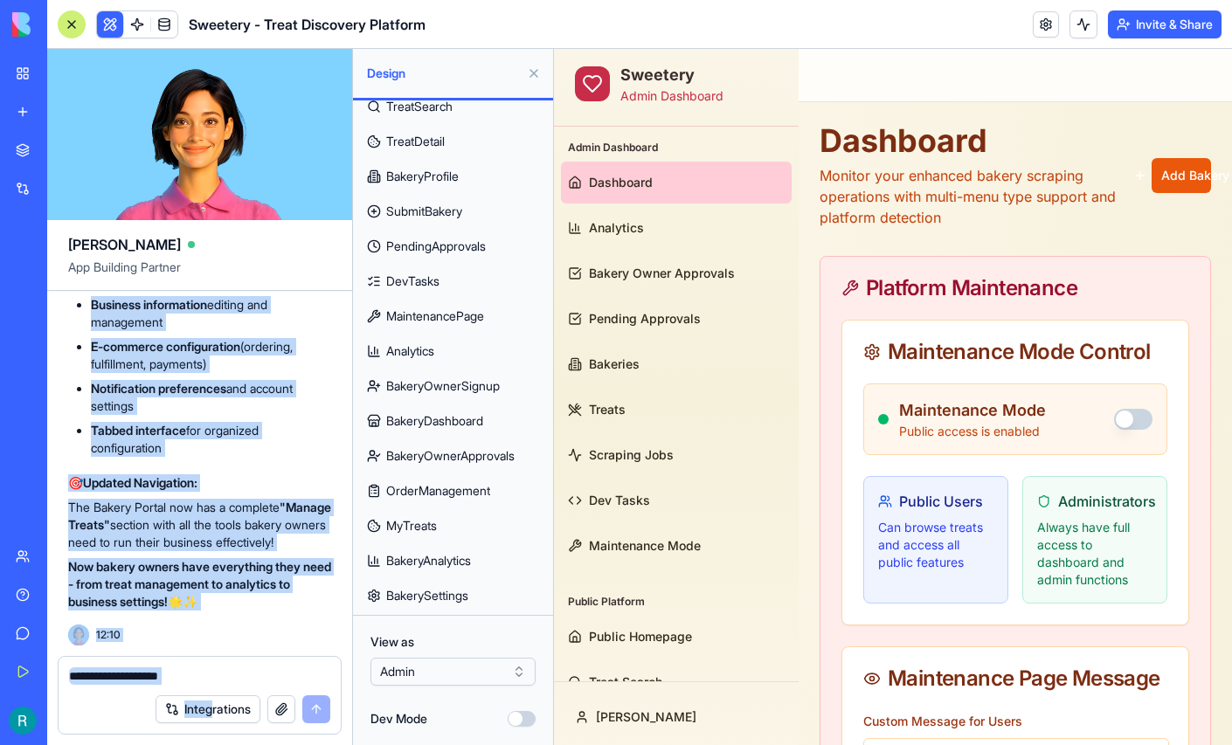
scroll to position [159202, 0]
drag, startPoint x: 79, startPoint y: 405, endPoint x: 272, endPoint y: 597, distance: 272.5
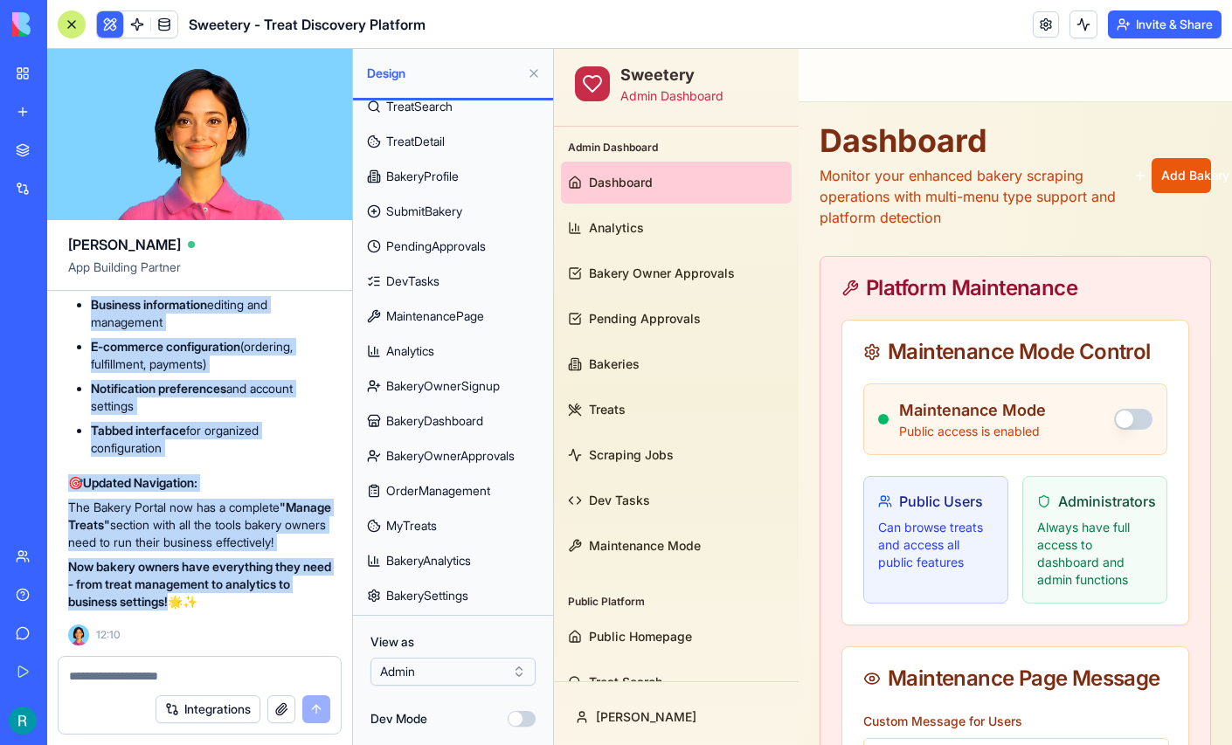
copy div "On the Treat search page, it currently shows ALL 281 treats on one page. Loadin…"
click at [212, 422] on li "Tabbed interface for organized configuration" at bounding box center [211, 439] width 240 height 35
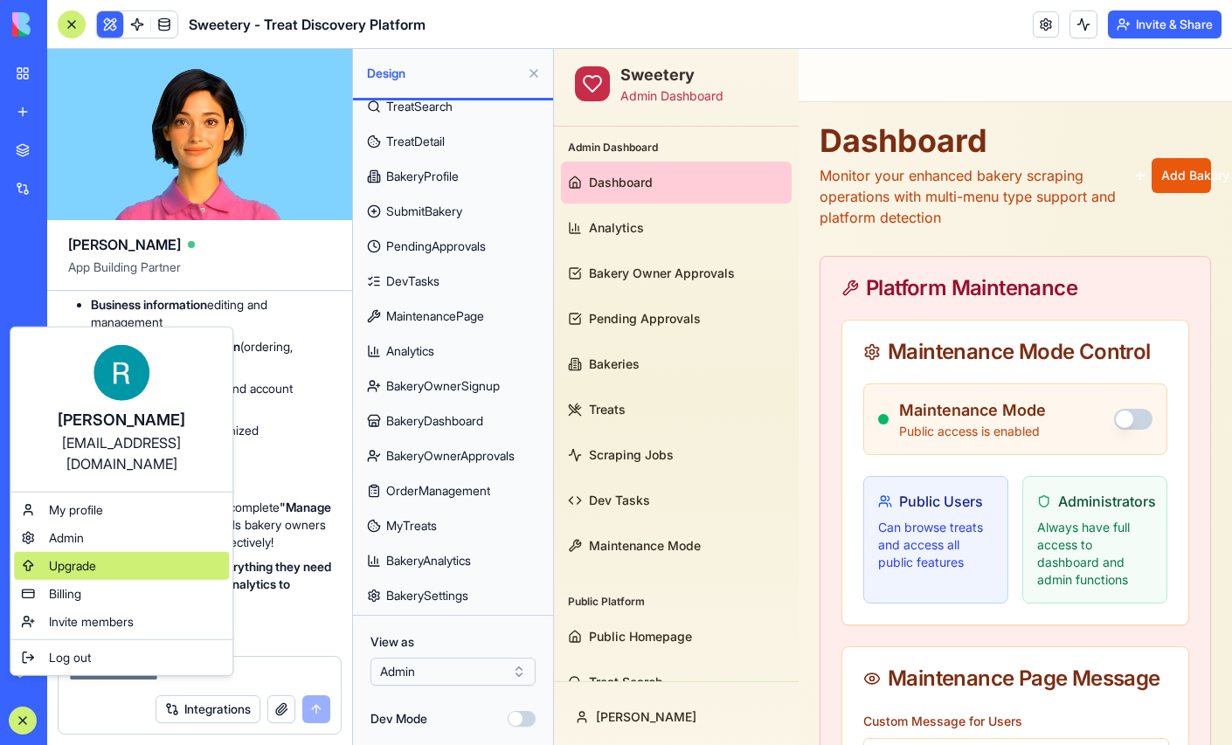
click at [88, 575] on span "Upgrade" at bounding box center [72, 566] width 47 height 17
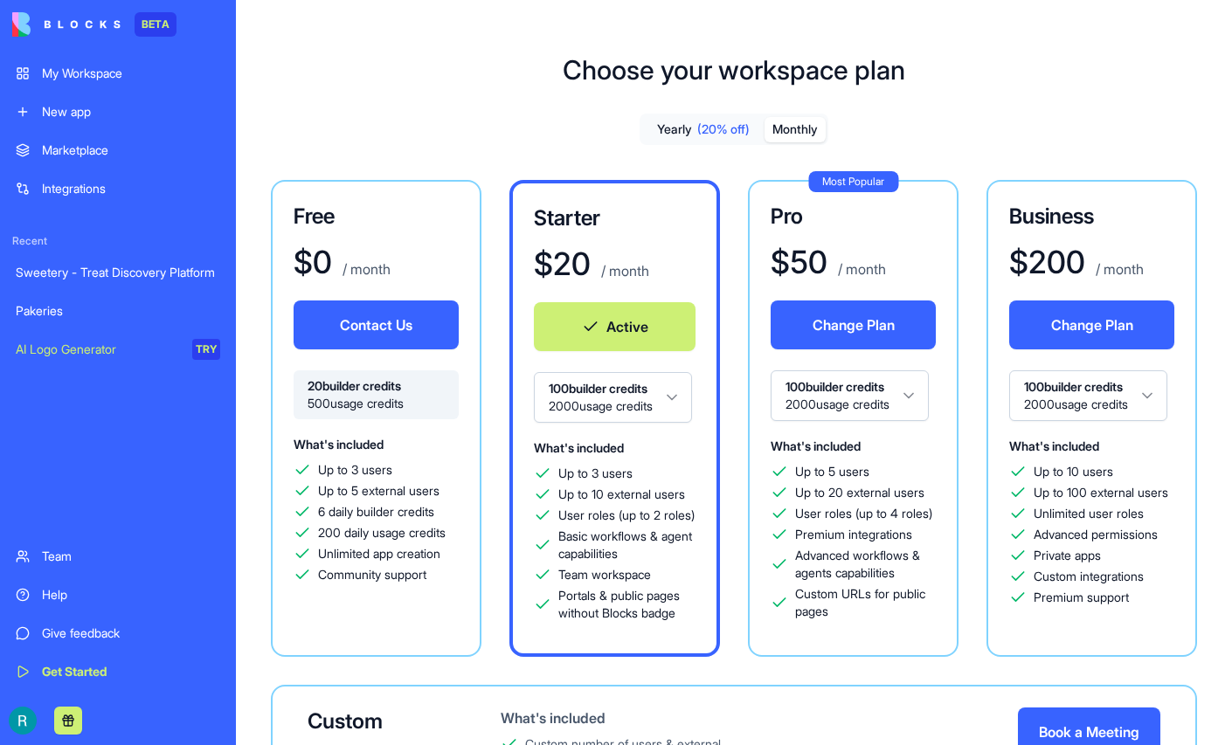
click at [932, 449] on html "BETA My Workspace New app Marketplace Integrations Recent Sweetery - Treat Disc…" at bounding box center [616, 372] width 1232 height 745
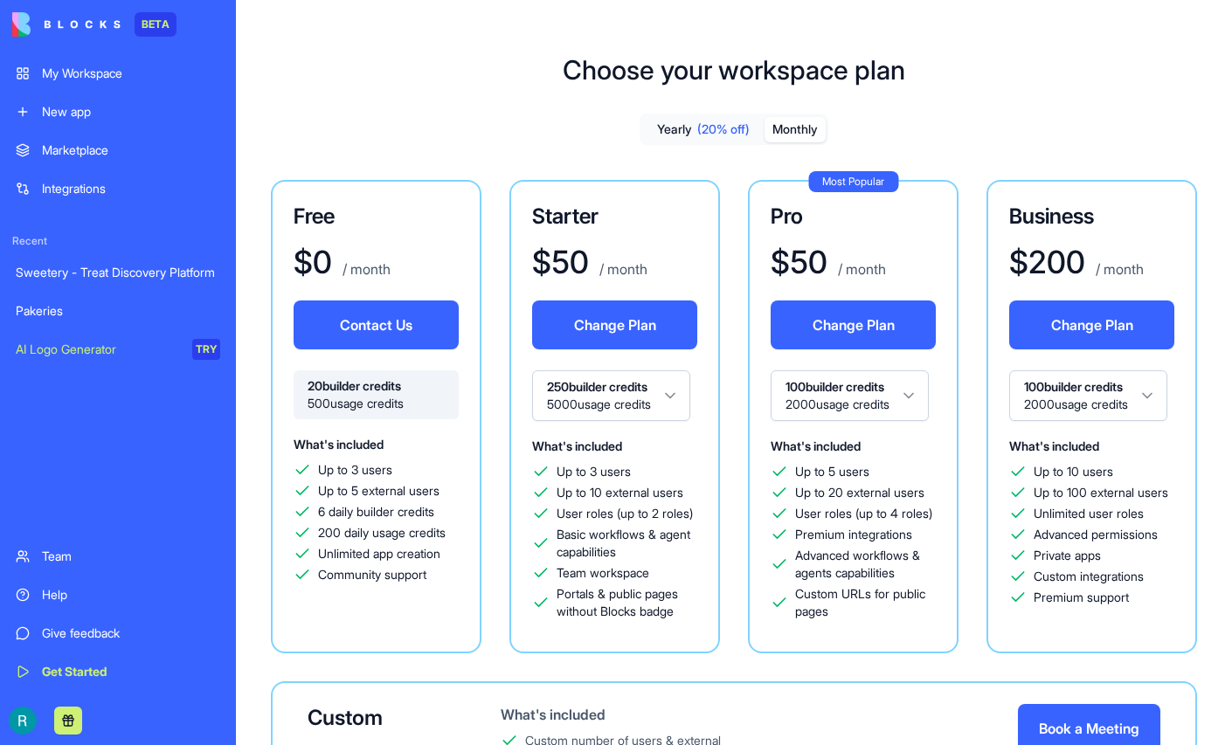
click at [76, 78] on div "My Workspace" at bounding box center [131, 73] width 178 height 17
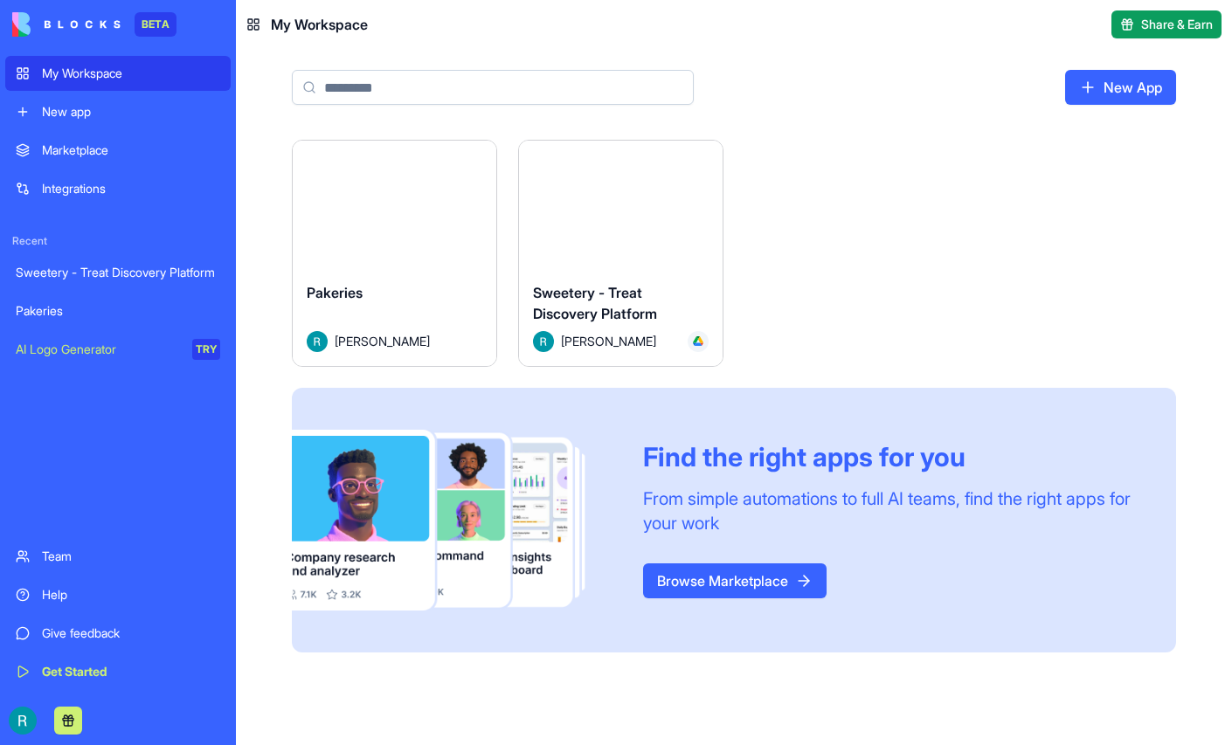
click at [687, 222] on button "Launch" at bounding box center [621, 204] width 131 height 35
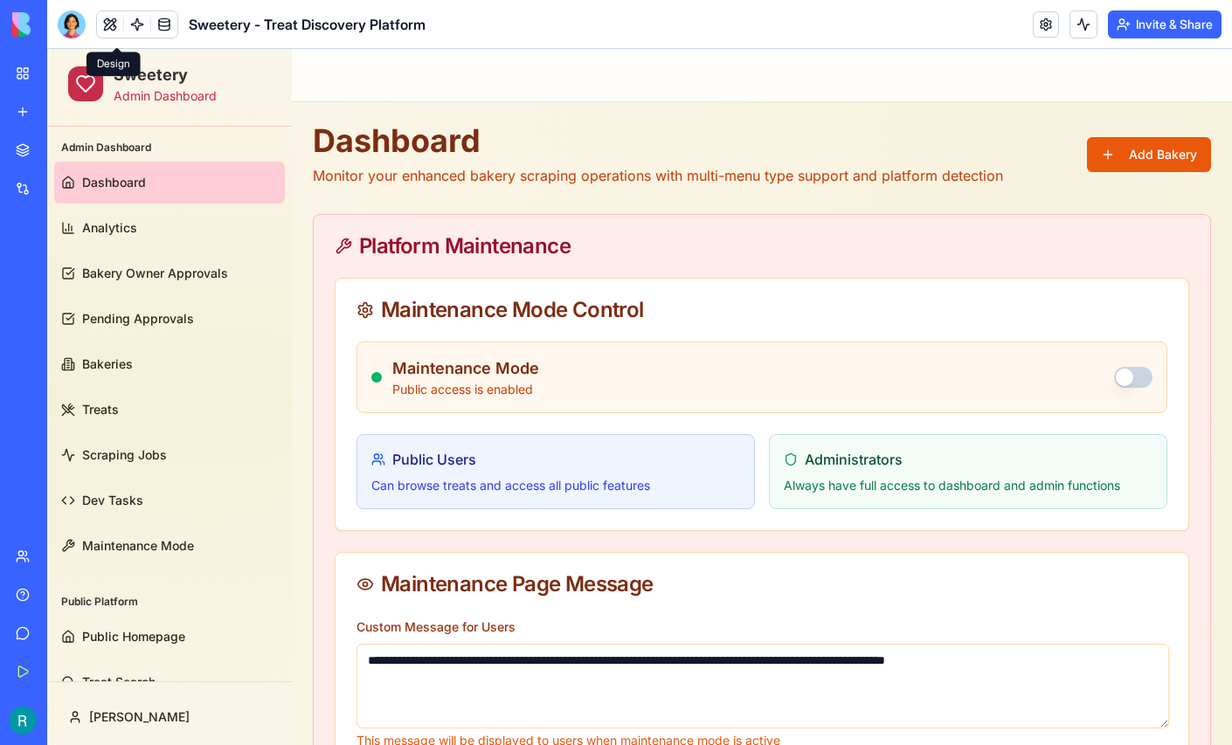
click at [117, 28] on button at bounding box center [110, 24] width 26 height 26
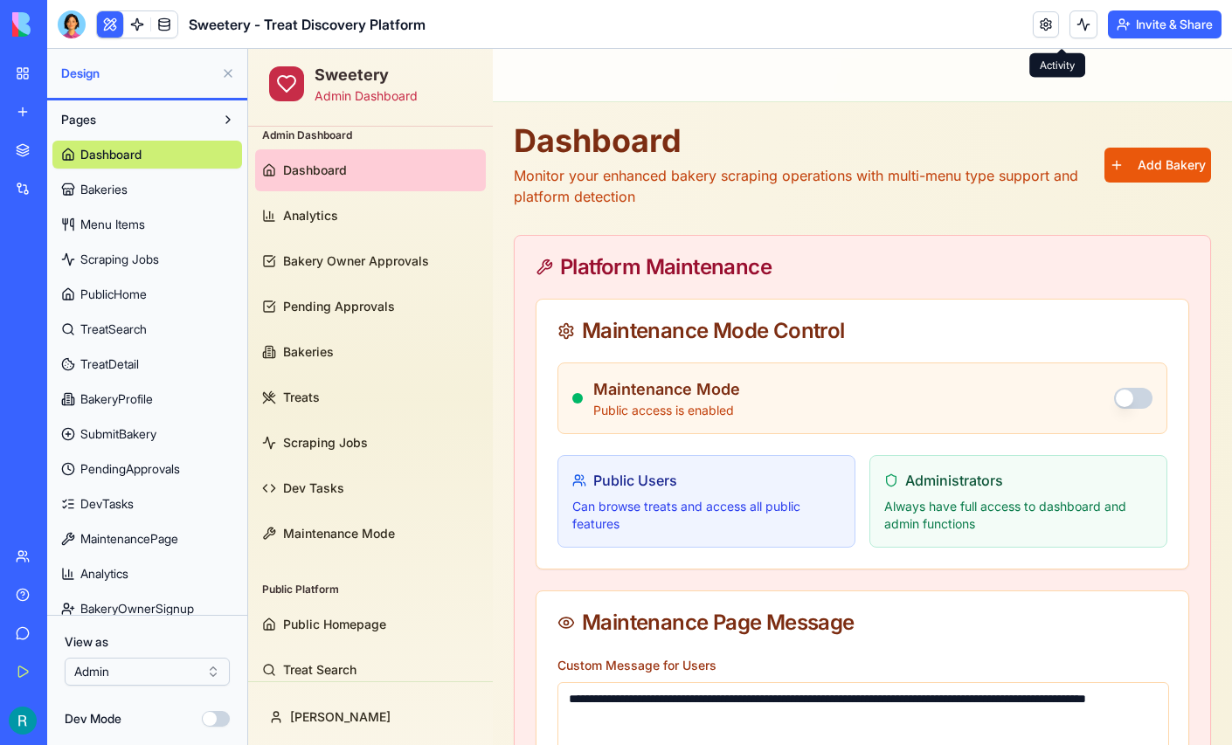
click at [1070, 26] on button at bounding box center [1084, 24] width 28 height 28
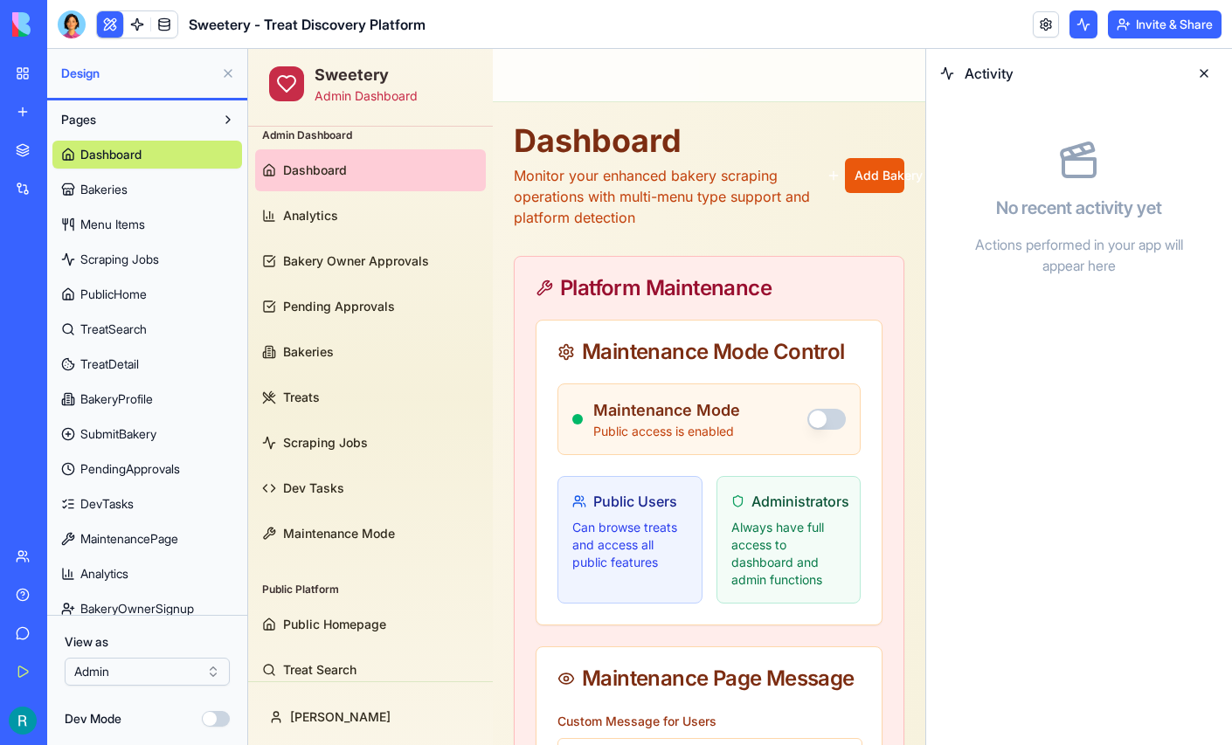
click at [1202, 80] on button at bounding box center [1204, 73] width 28 height 28
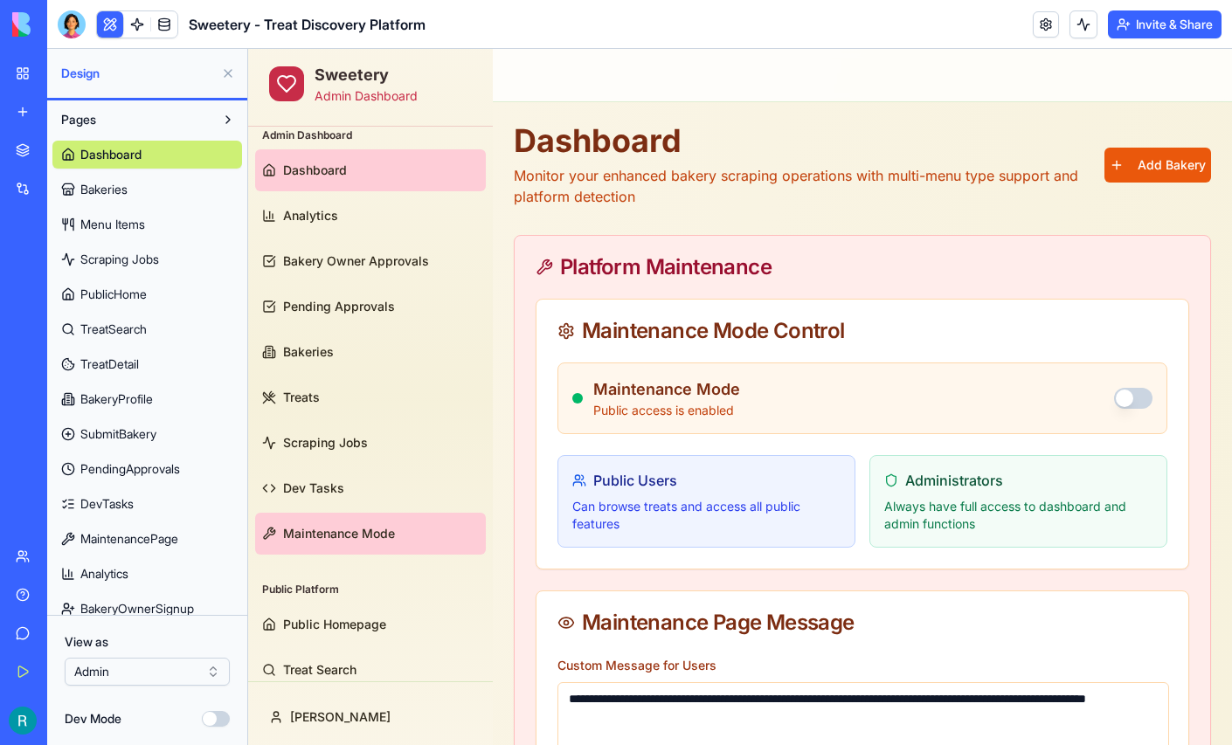
scroll to position [33, 0]
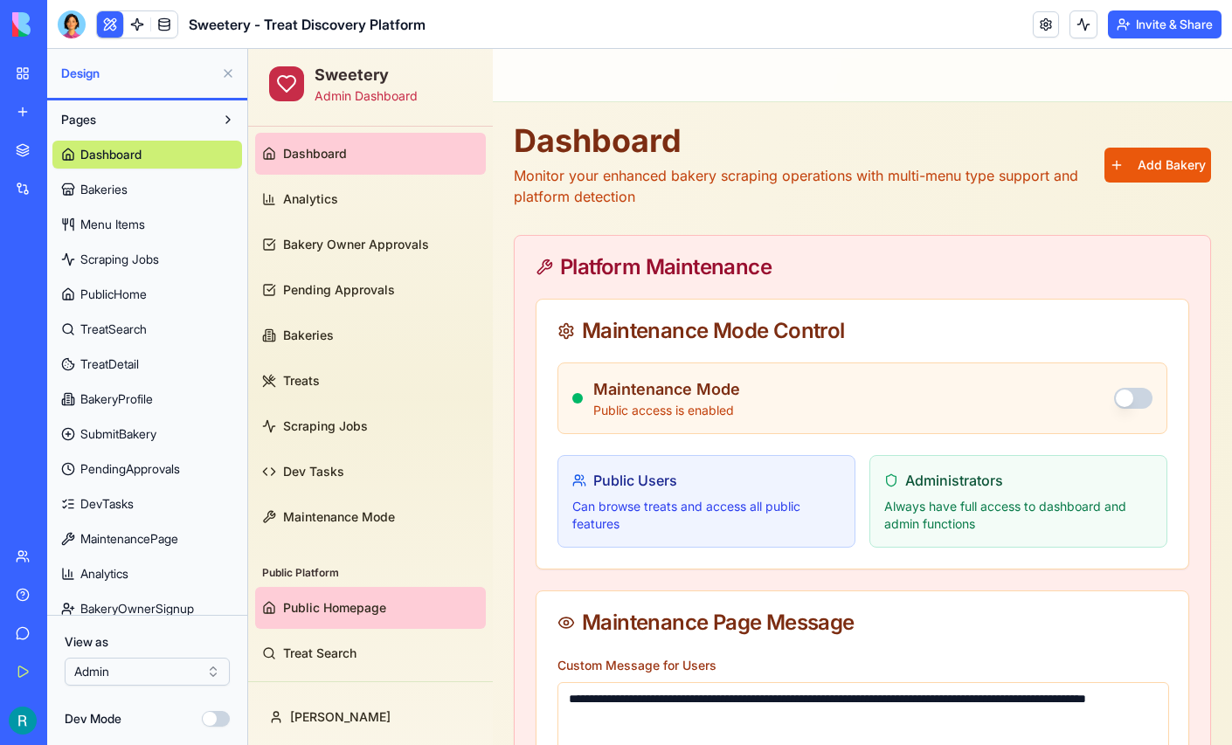
click at [310, 600] on span "Public Homepage" at bounding box center [334, 608] width 103 height 17
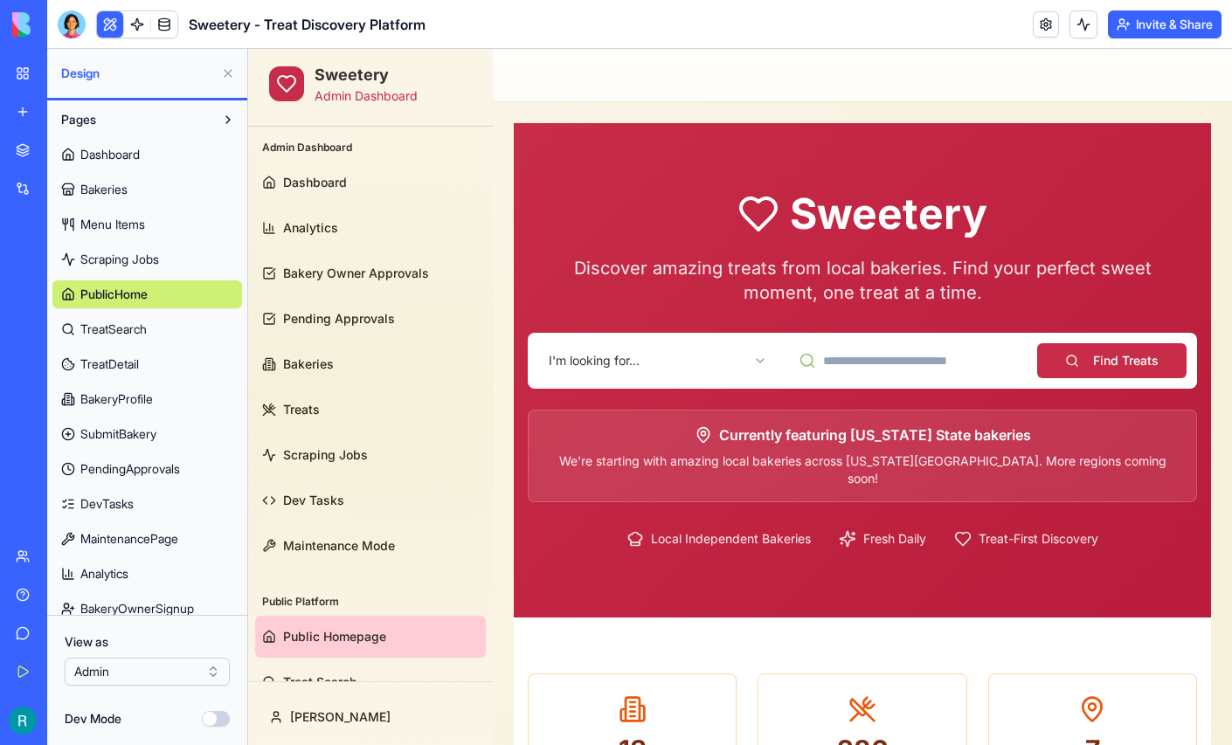
click at [225, 80] on button at bounding box center [228, 73] width 28 height 28
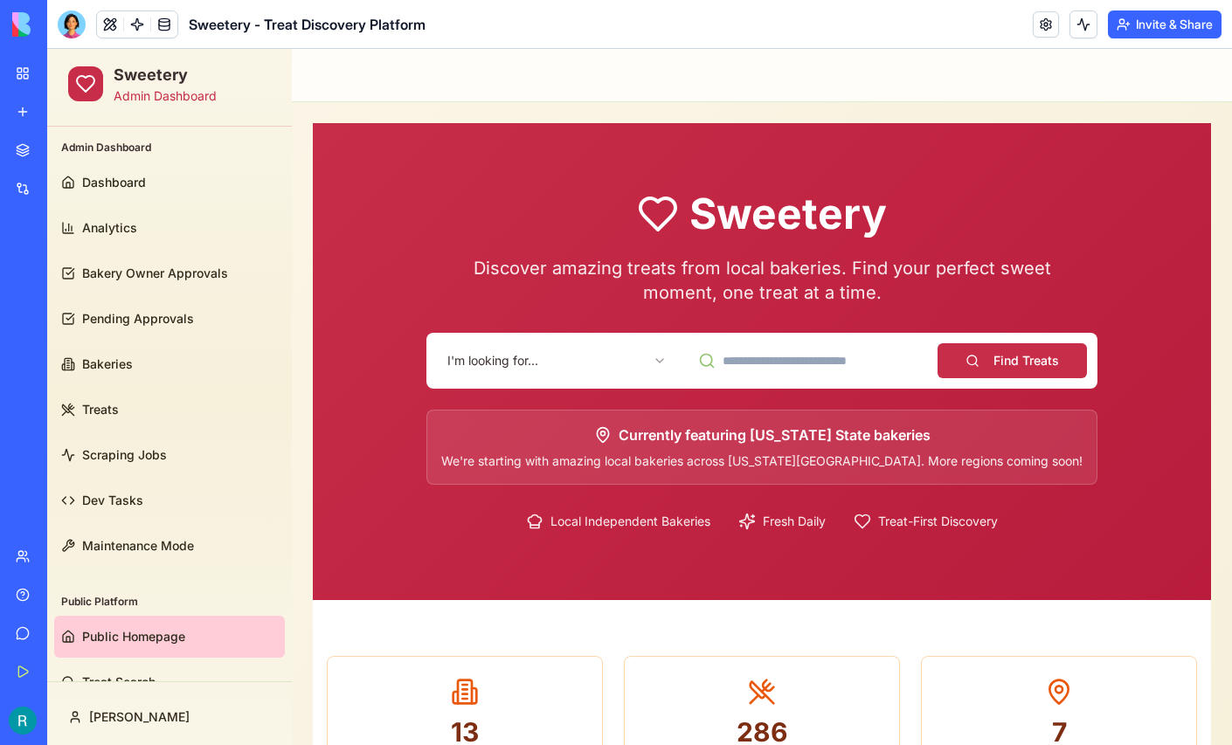
click at [631, 360] on html "Sweetery Admin Dashboard Admin Dashboard Dashboard Analytics Bakery Owner Appro…" at bounding box center [639, 681] width 1185 height 1264
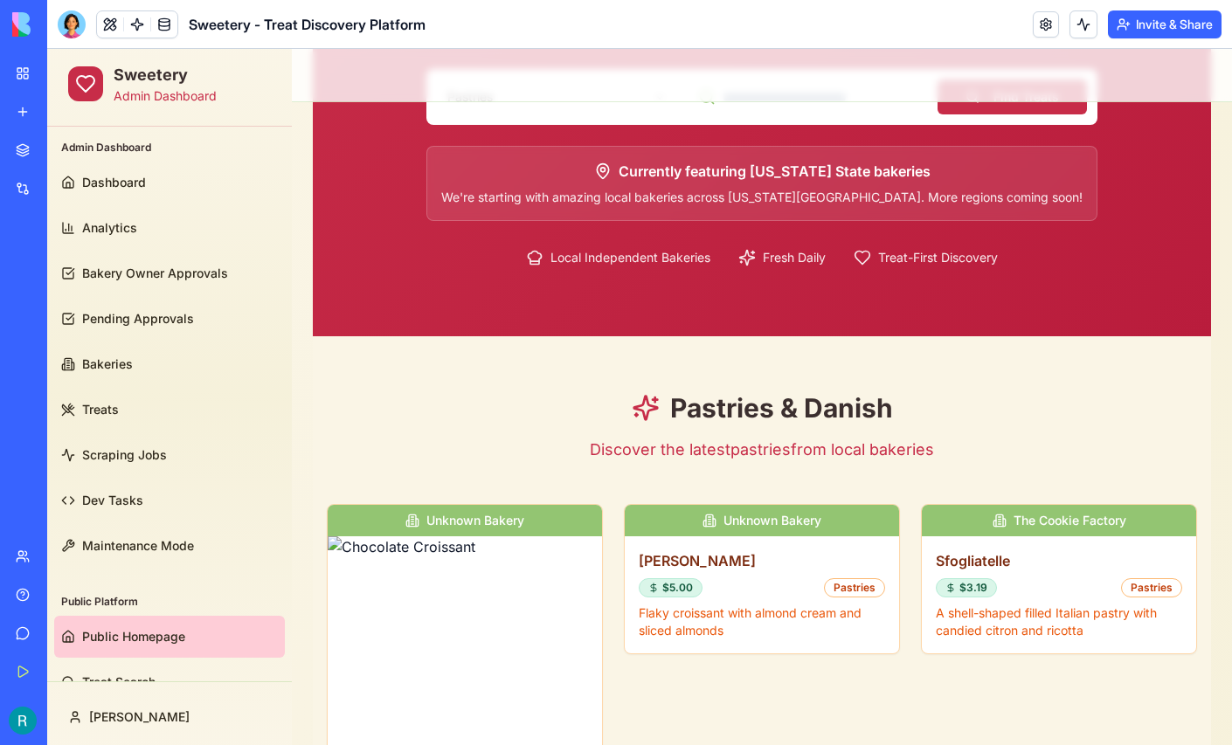
scroll to position [41, 0]
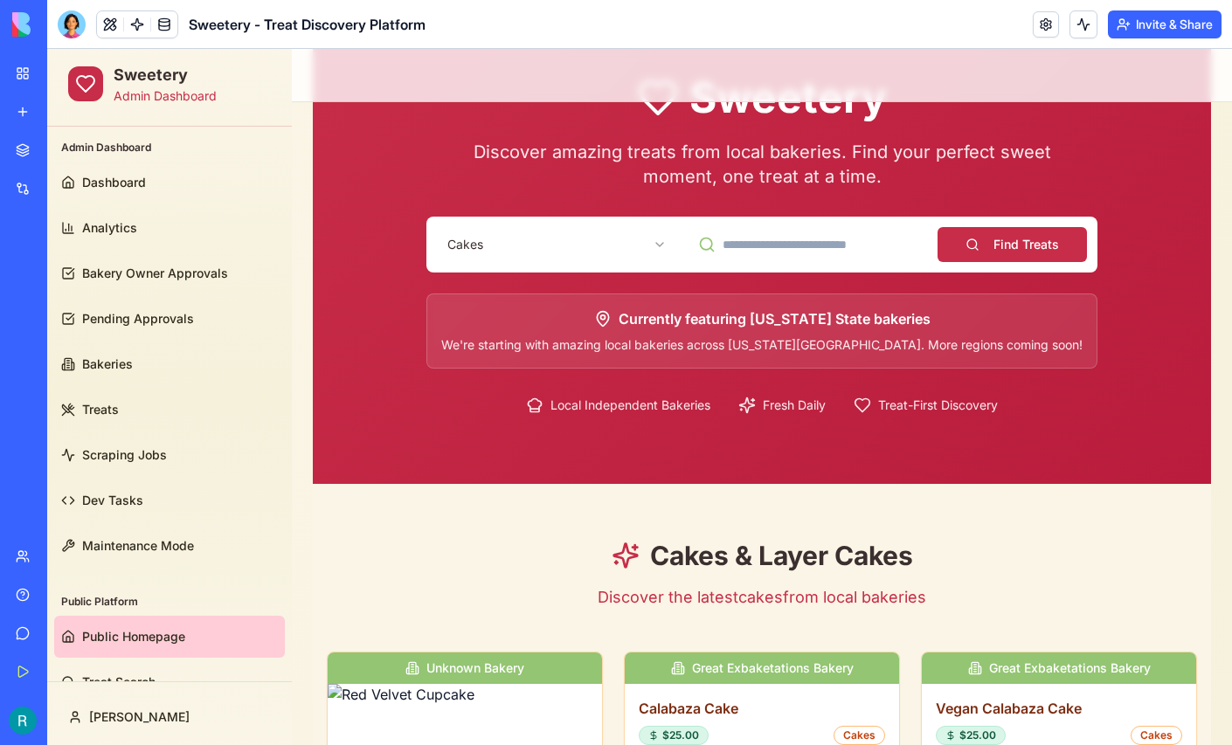
scroll to position [141, 0]
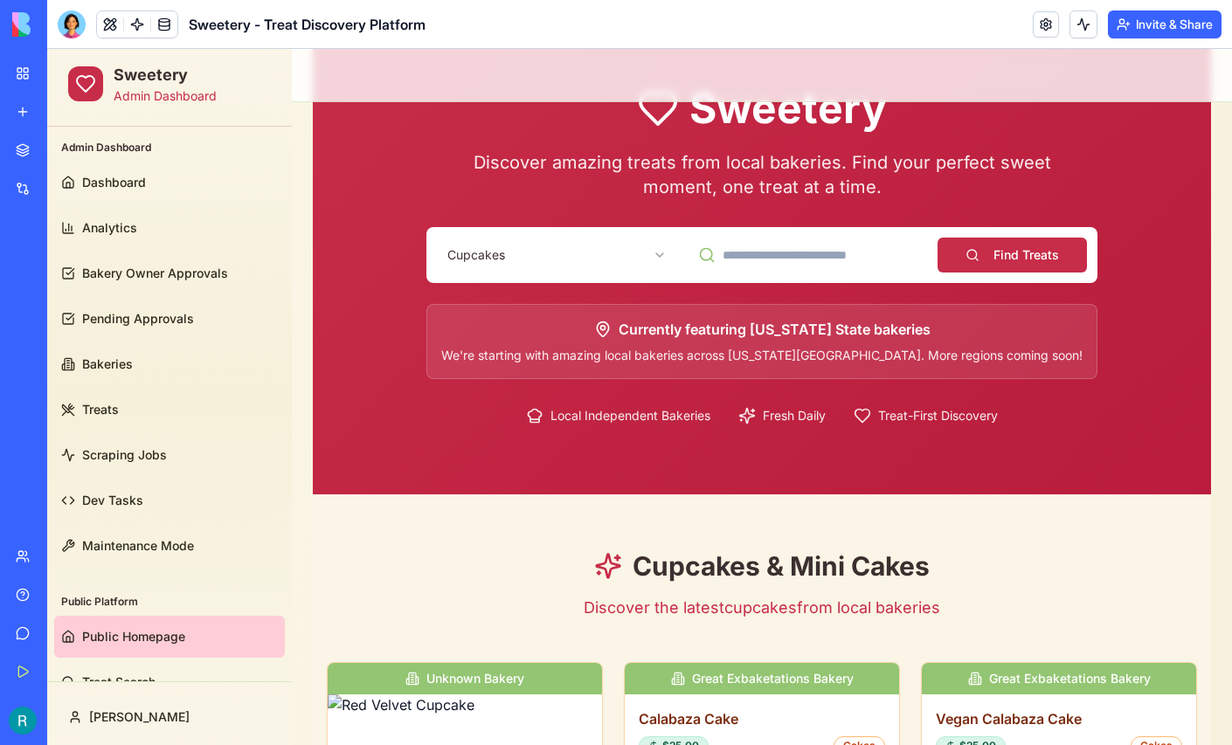
scroll to position [97, 0]
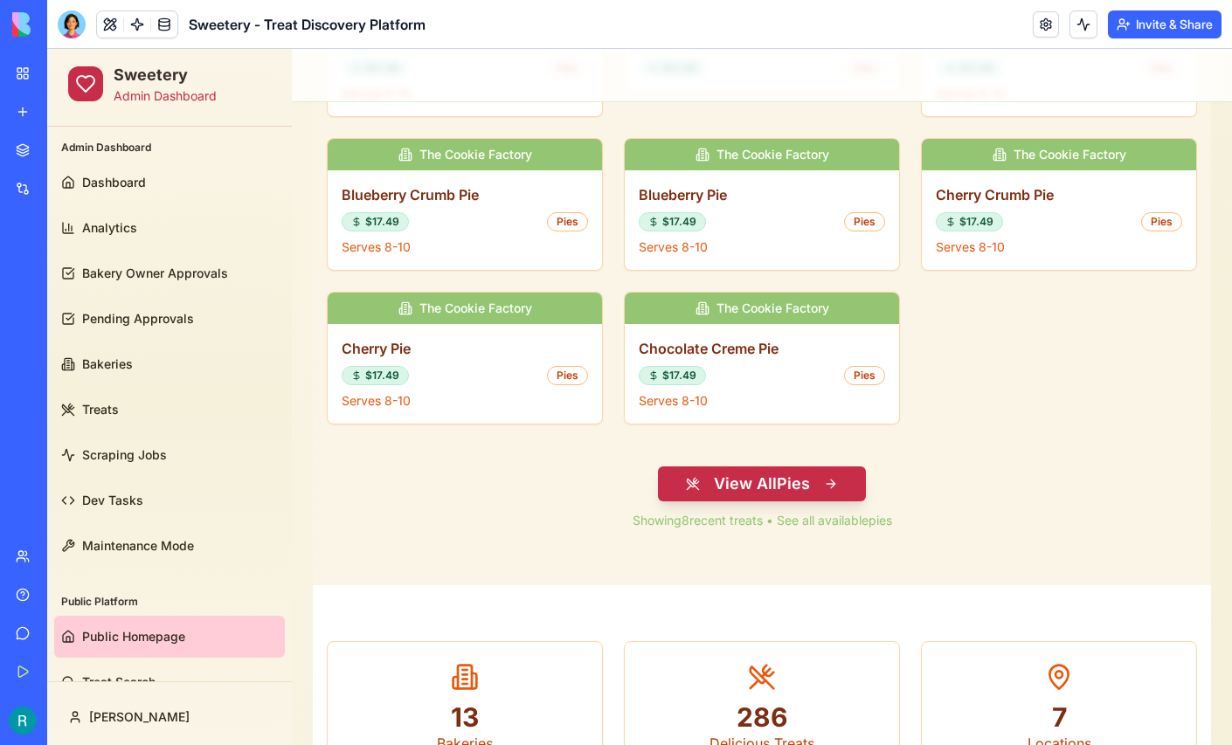
scroll to position [804, 0]
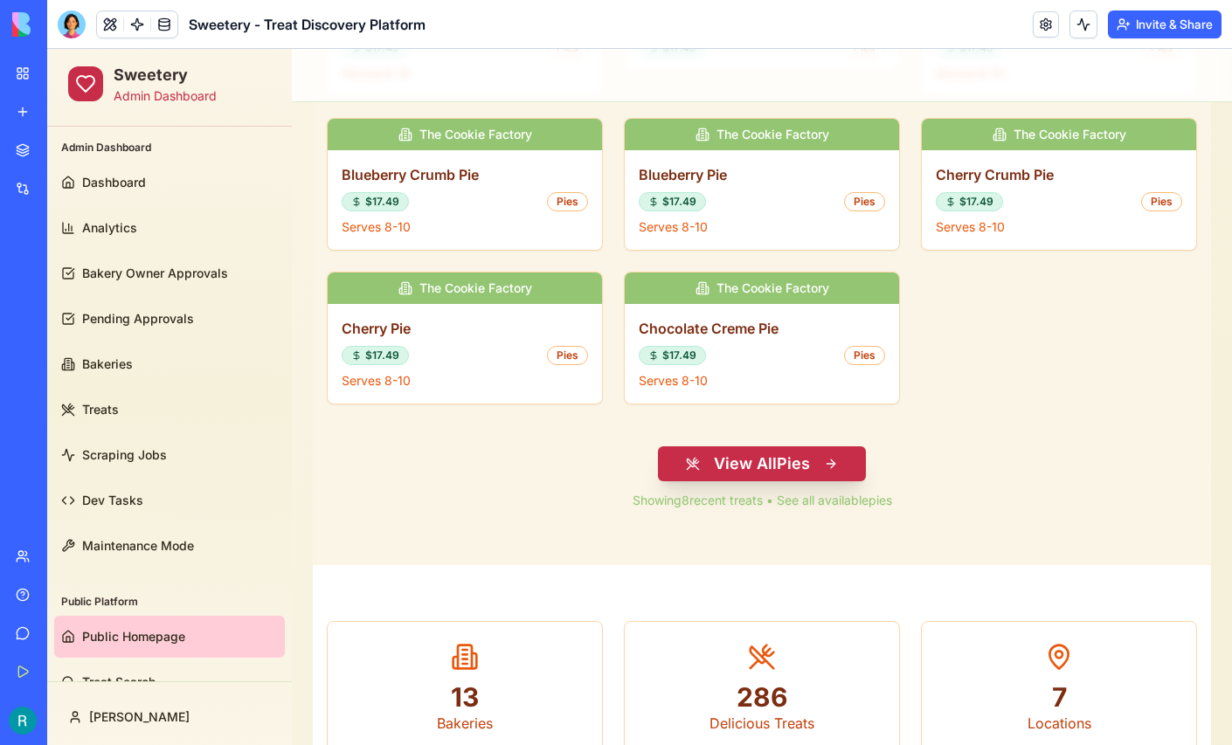
click at [768, 448] on button "View All Pies" at bounding box center [762, 464] width 208 height 35
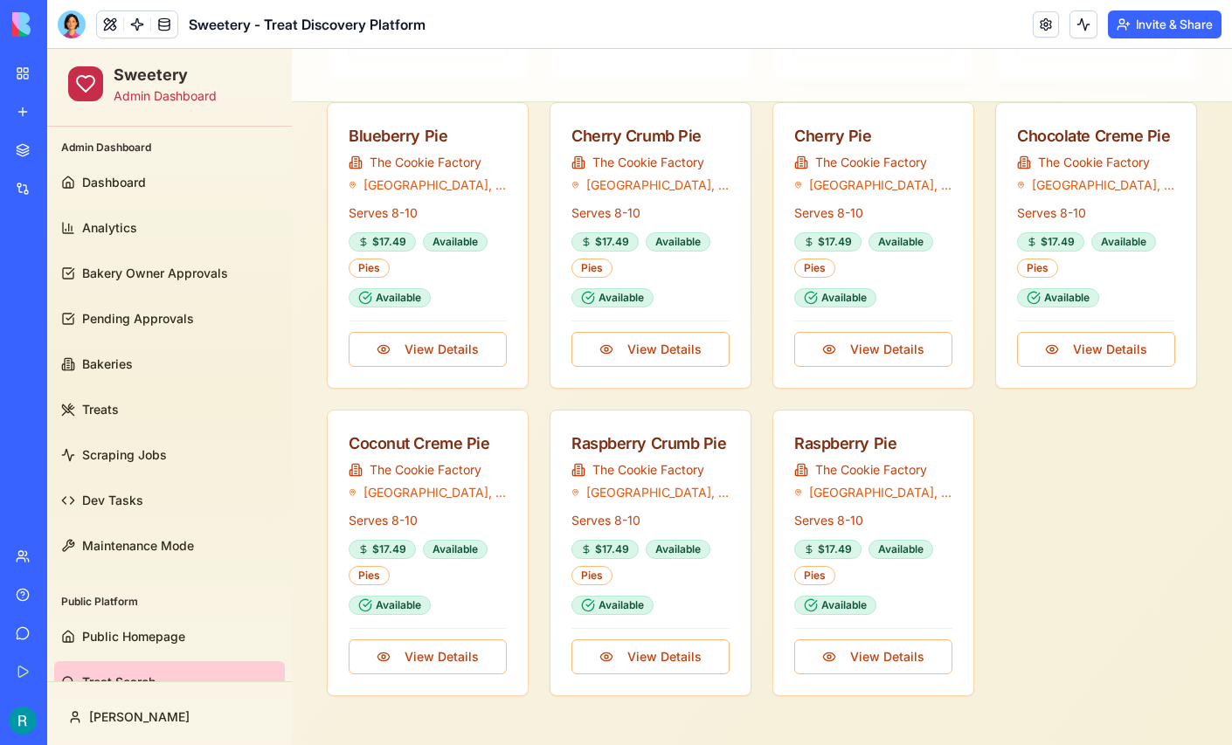
scroll to position [505, 0]
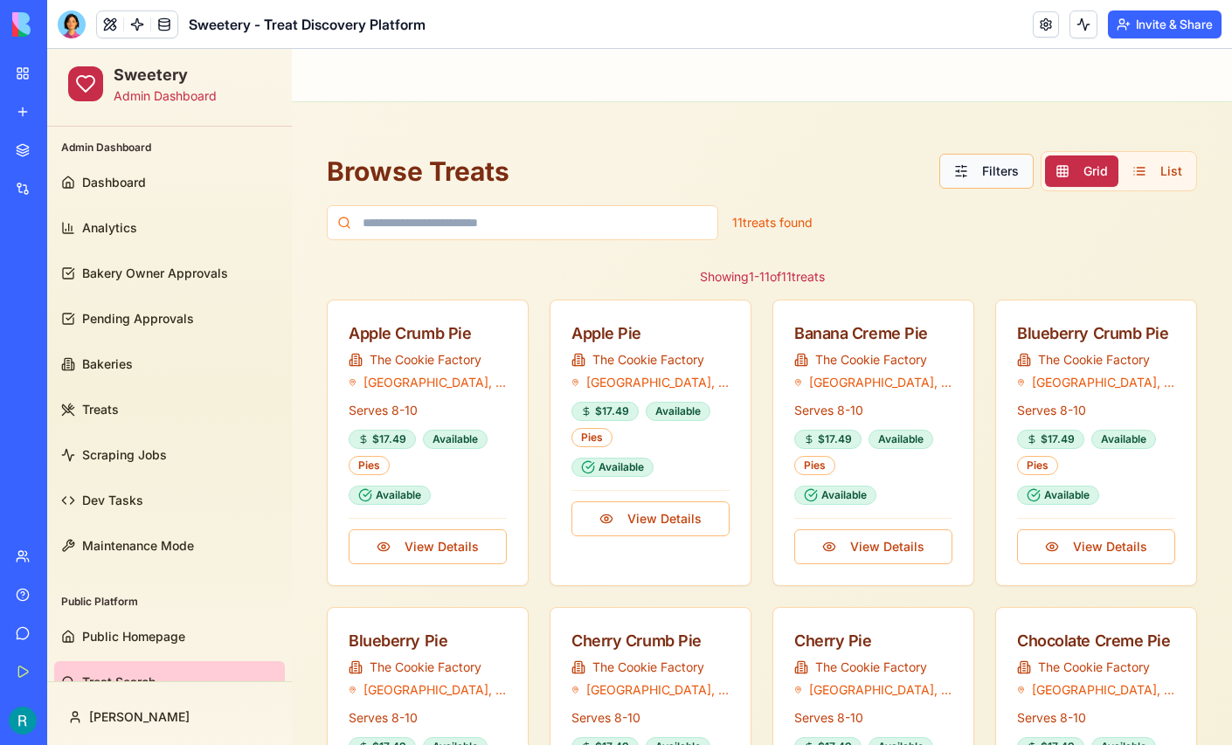
click at [966, 168] on button "Filters" at bounding box center [986, 171] width 94 height 35
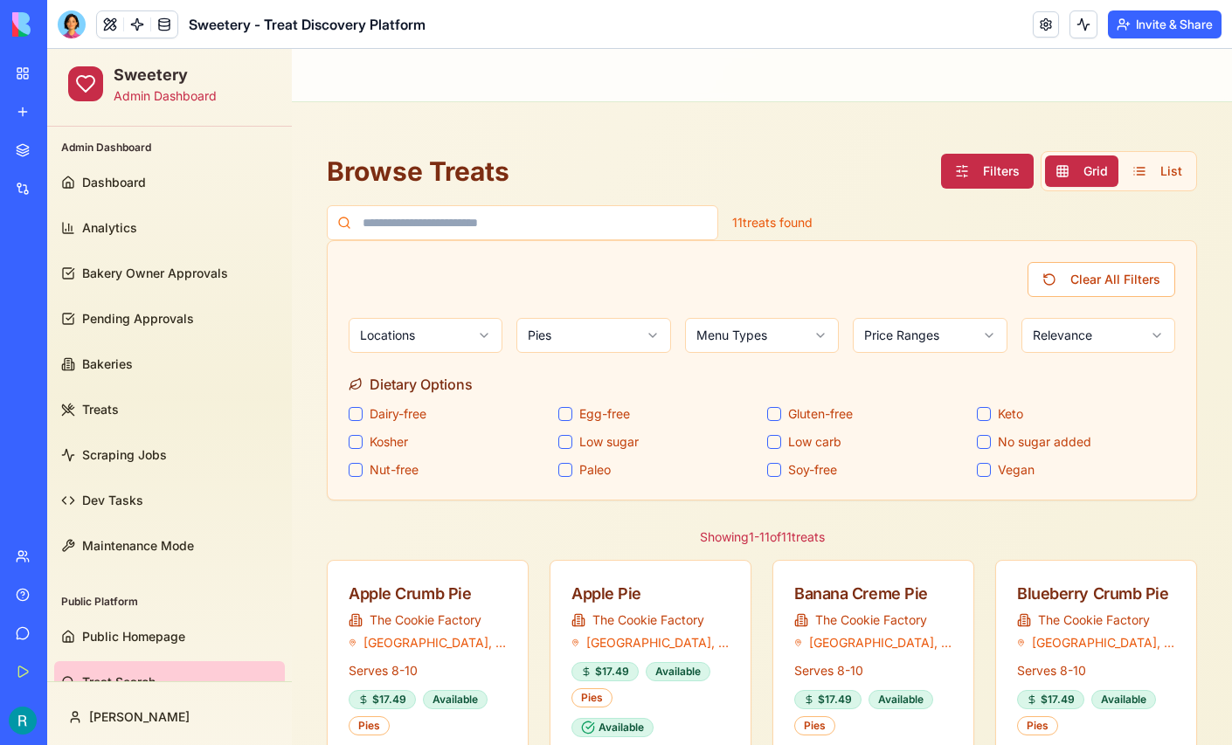
click at [986, 409] on button "Keto" at bounding box center [984, 414] width 14 height 14
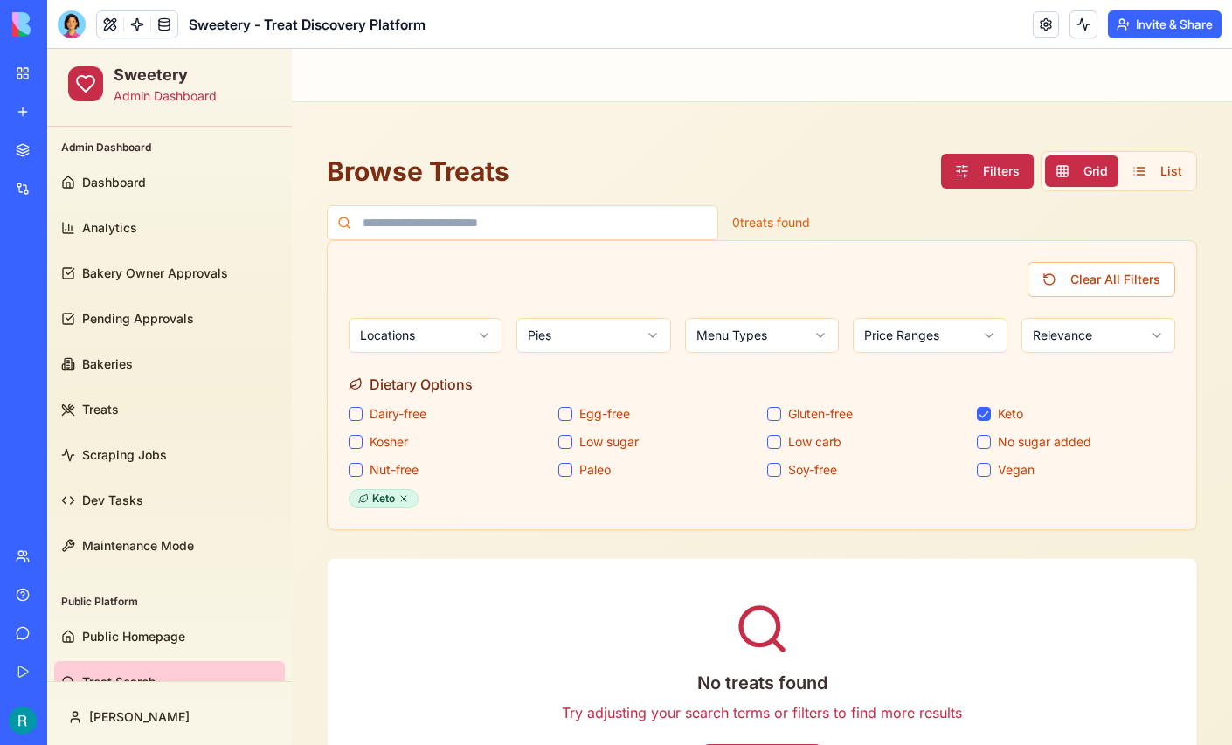
click at [986, 409] on button "Keto" at bounding box center [984, 414] width 14 height 14
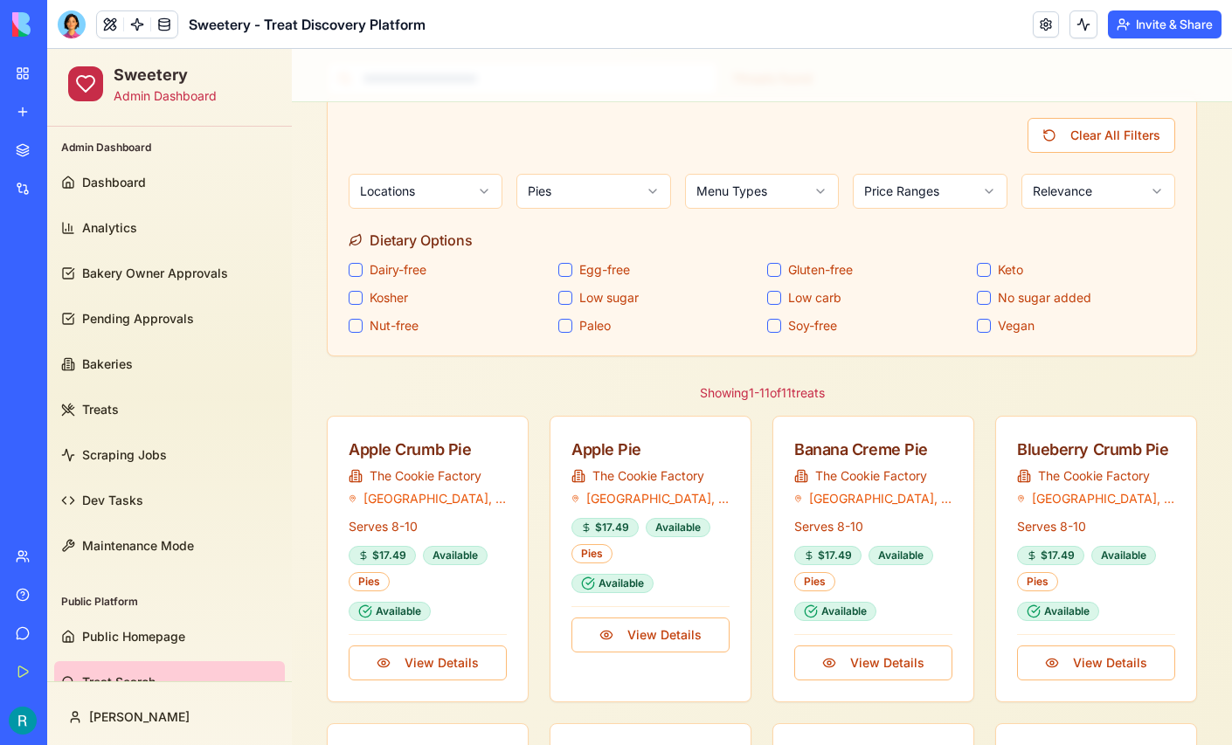
scroll to position [149, 0]
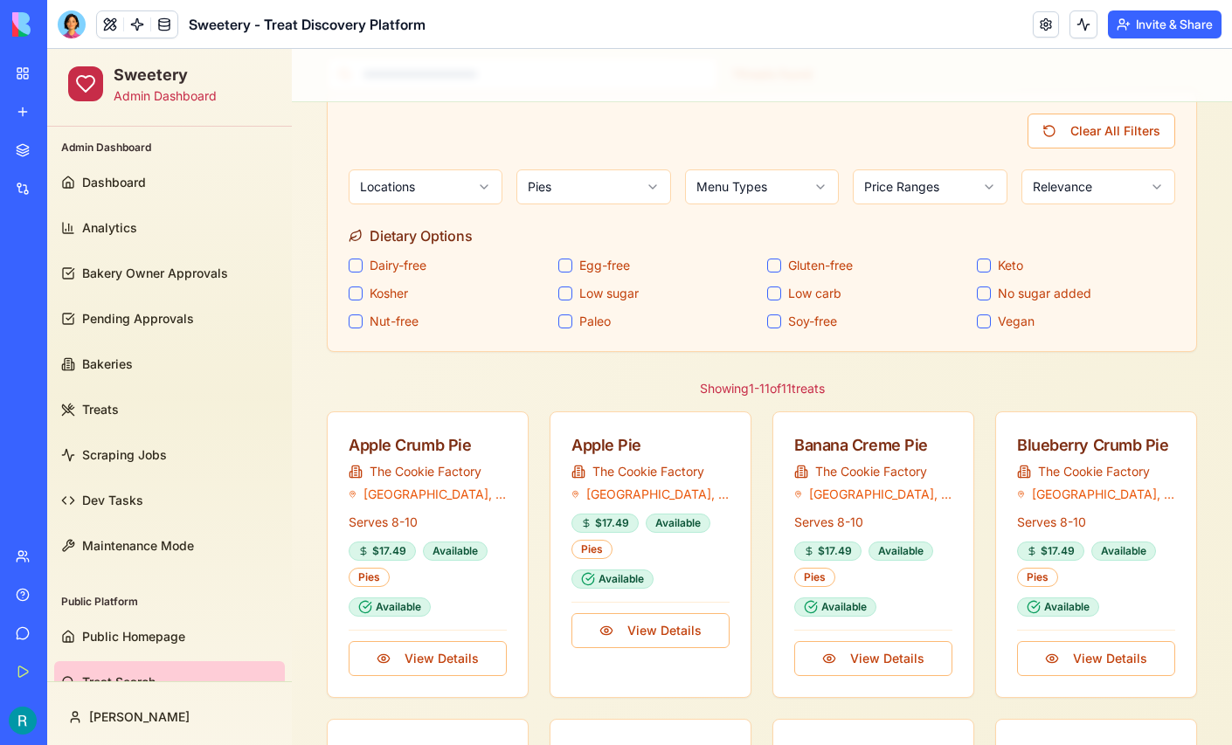
click at [650, 183] on html "Sweetery Admin Dashboard Admin Dashboard Dashboard Analytics Bakery Owner Appro…" at bounding box center [639, 631] width 1185 height 1462
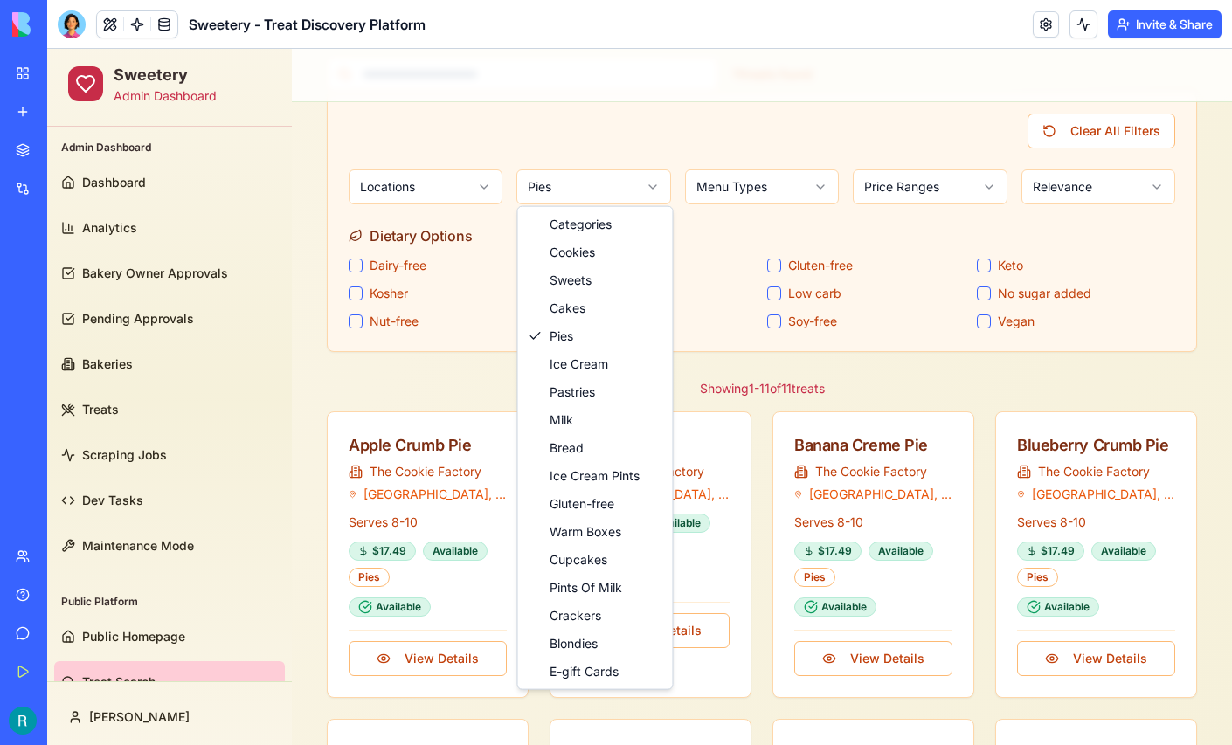
scroll to position [0, 0]
click at [287, 585] on html "Sweetery Admin Dashboard Admin Dashboard Dashboard Analytics Bakery Owner Appro…" at bounding box center [639, 631] width 1185 height 1462
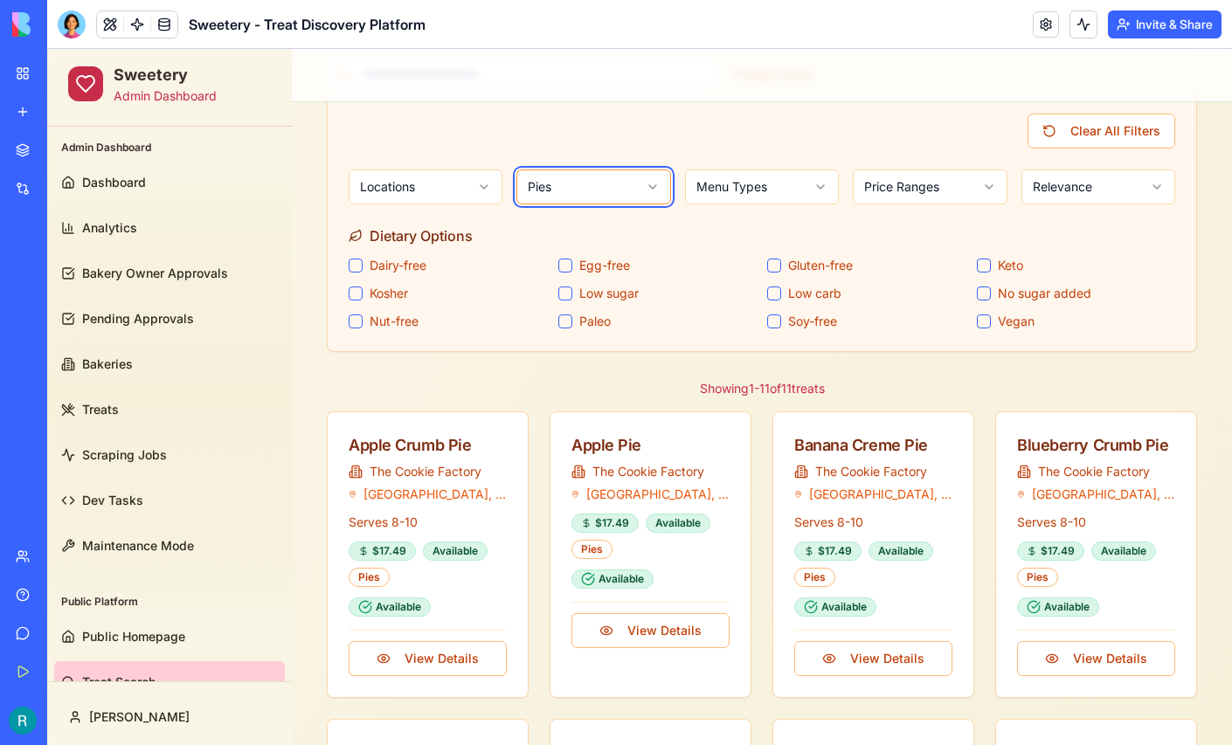
scroll to position [33, 0]
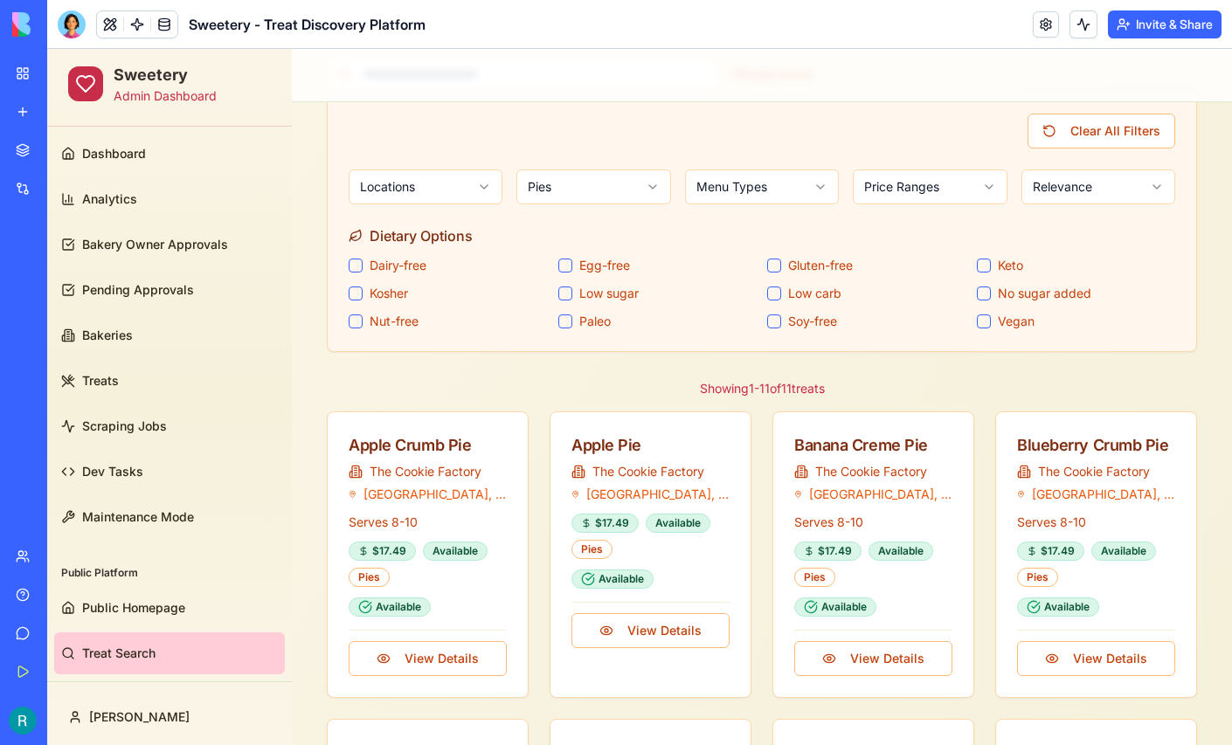
click at [645, 191] on html "Sweetery Admin Dashboard Admin Dashboard Dashboard Analytics Bakery Owner Appro…" at bounding box center [639, 631] width 1185 height 1462
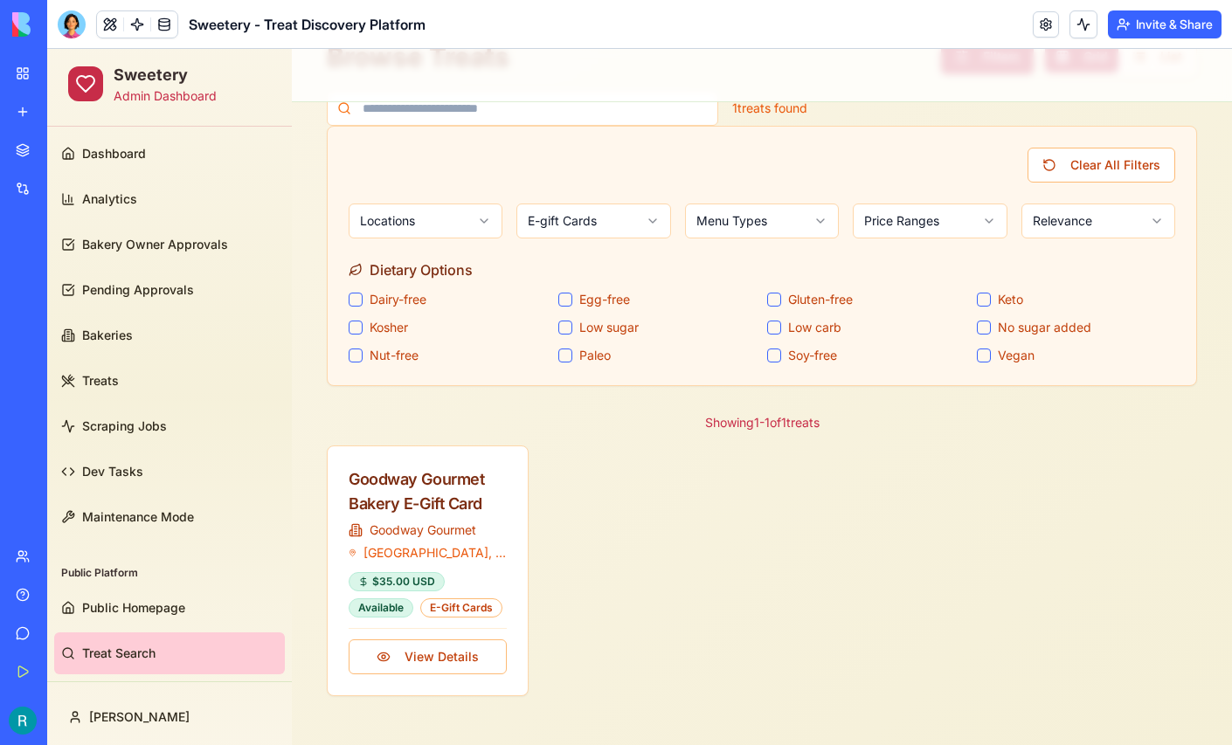
scroll to position [116, 0]
click at [642, 225] on html "Sweetery Admin Dashboard Admin Dashboard Dashboard Analytics Bakery Owner Appro…" at bounding box center [639, 339] width 1185 height 811
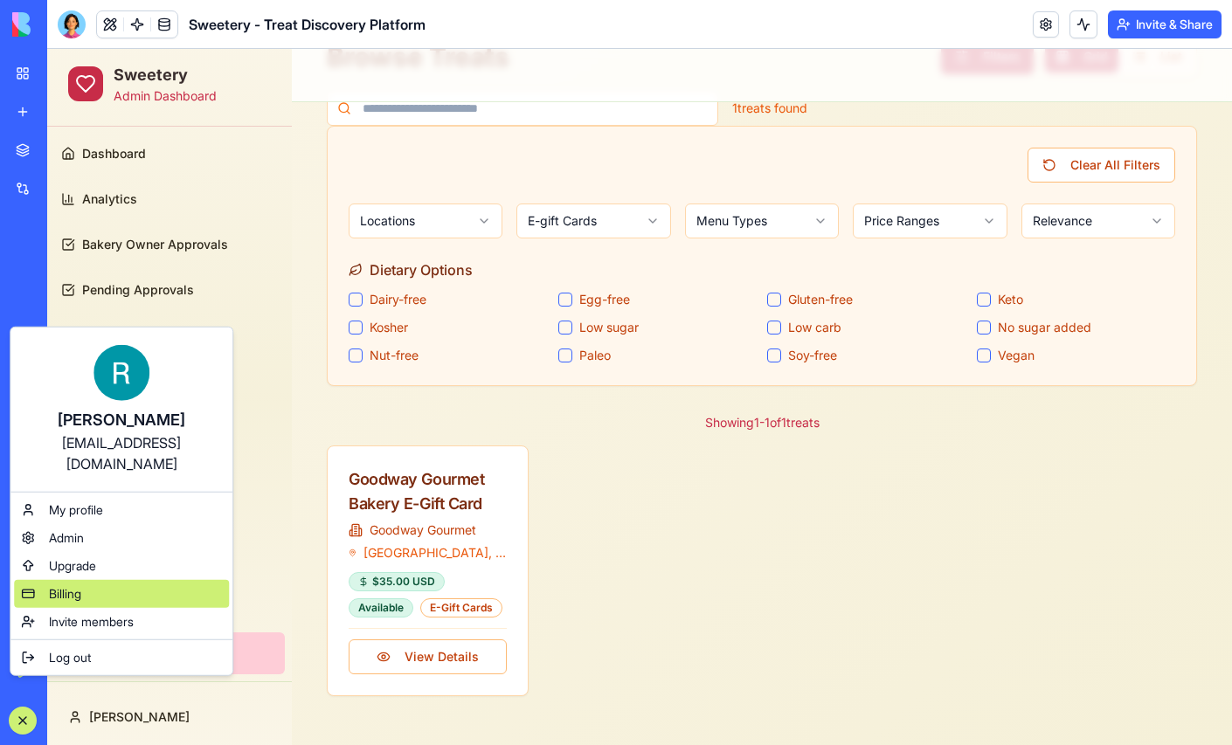
click at [72, 601] on span "Billing" at bounding box center [65, 594] width 32 height 17
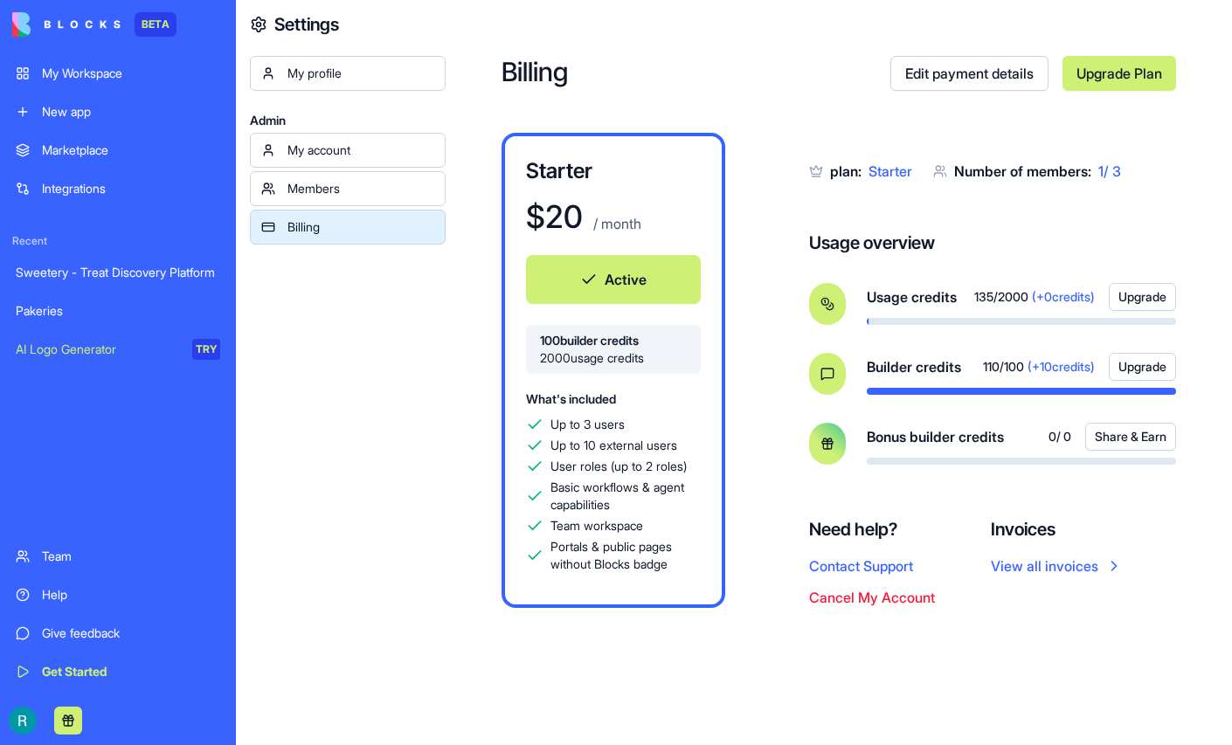
click at [385, 159] on div "My account" at bounding box center [361, 150] width 147 height 17
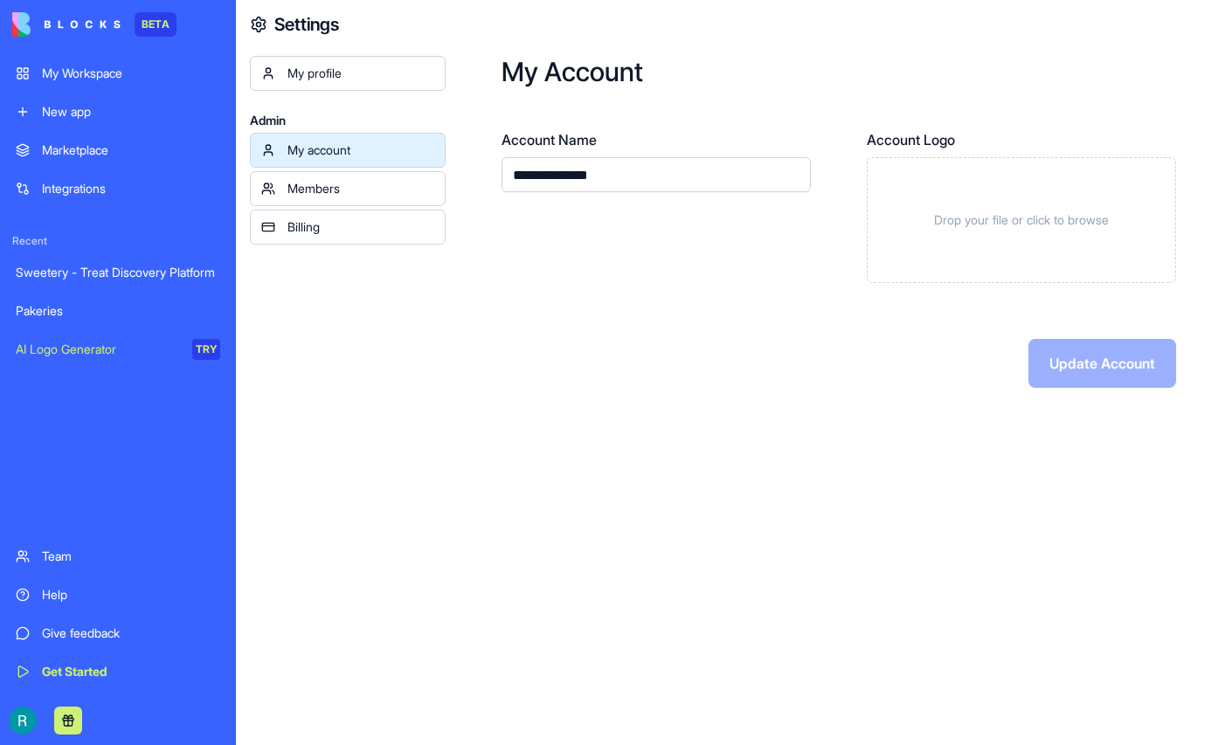
click at [350, 82] on div "My profile" at bounding box center [361, 73] width 147 height 17
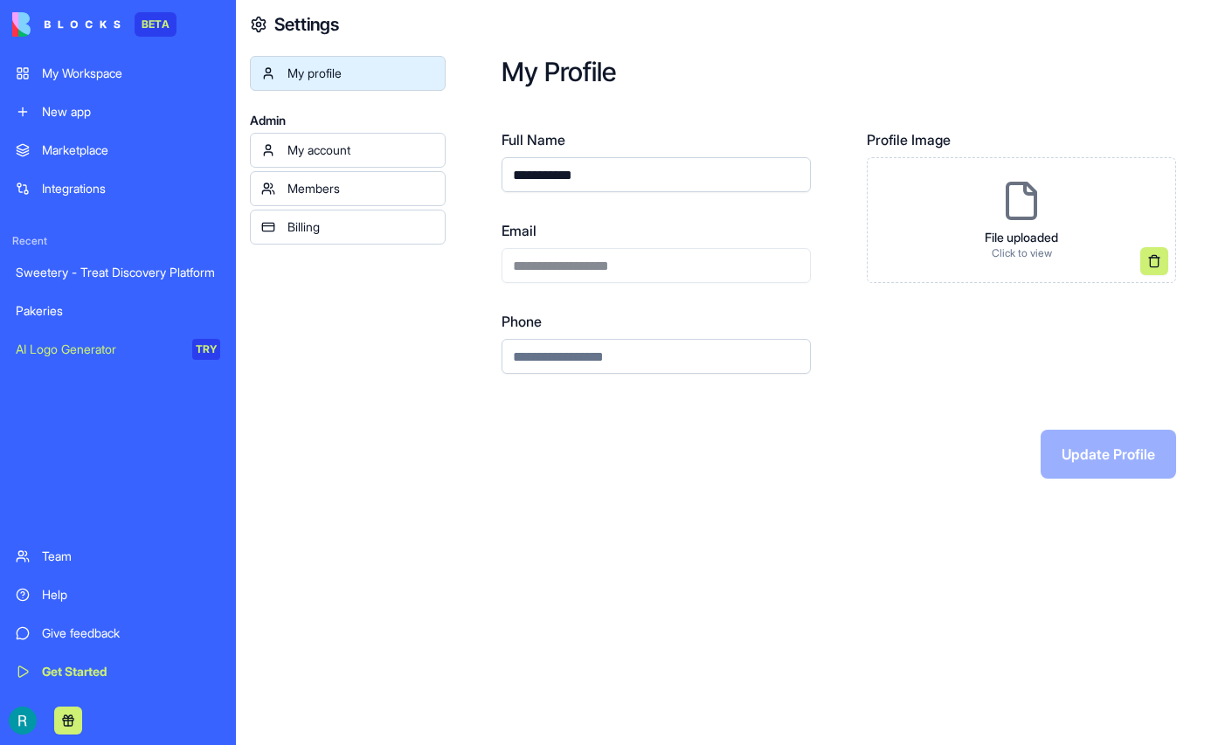
click at [327, 243] on link "Billing" at bounding box center [348, 227] width 196 height 35
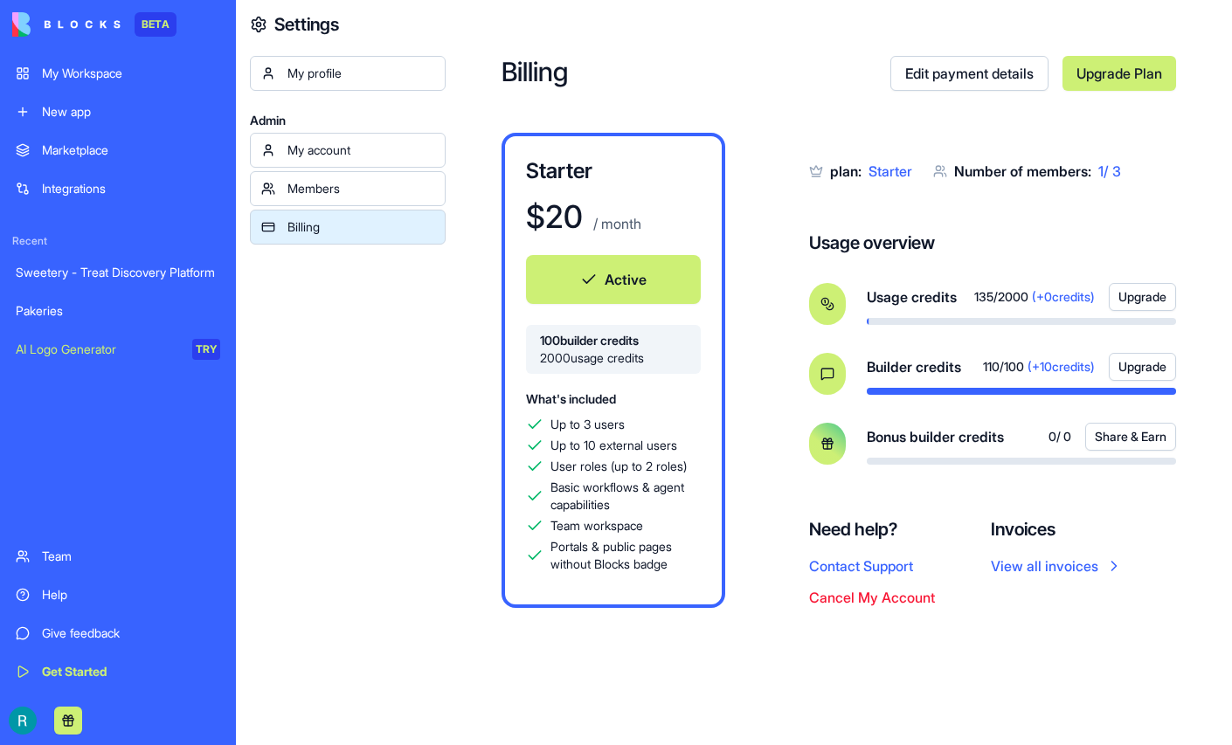
scroll to position [5, 0]
click at [931, 77] on link "Edit payment details" at bounding box center [970, 73] width 158 height 35
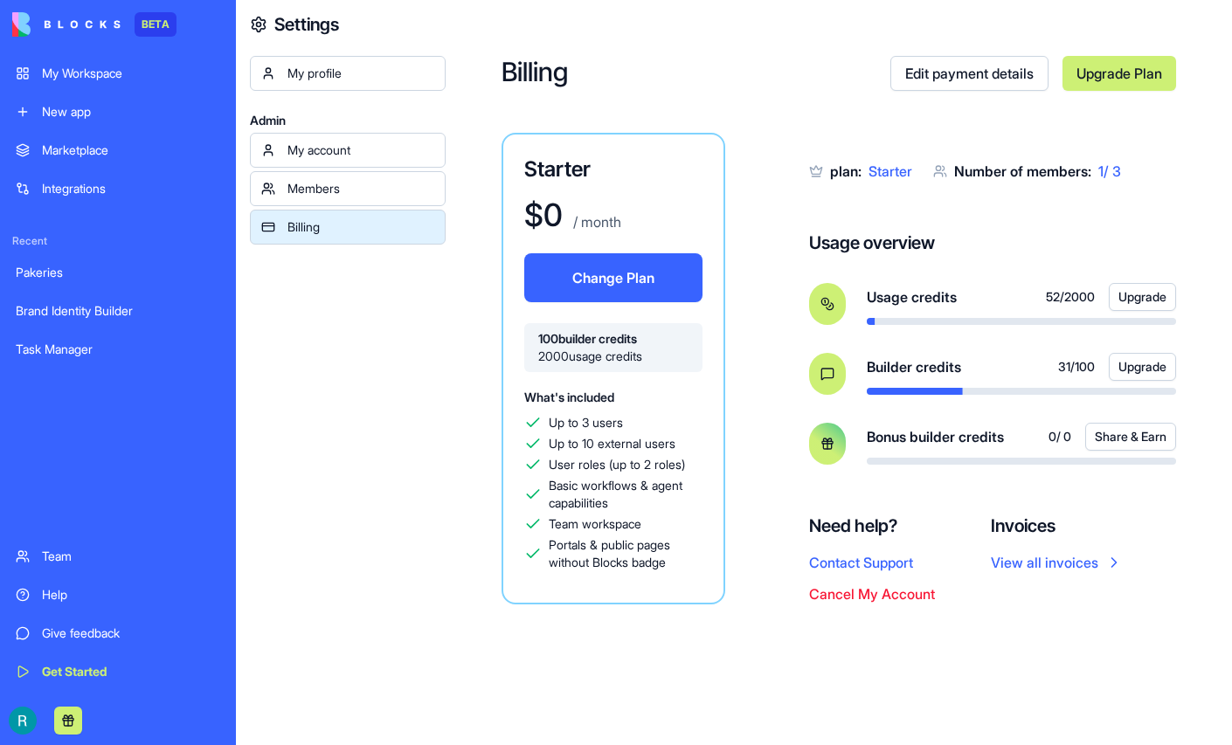
click at [1105, 88] on link "Upgrade Plan" at bounding box center [1120, 73] width 114 height 35
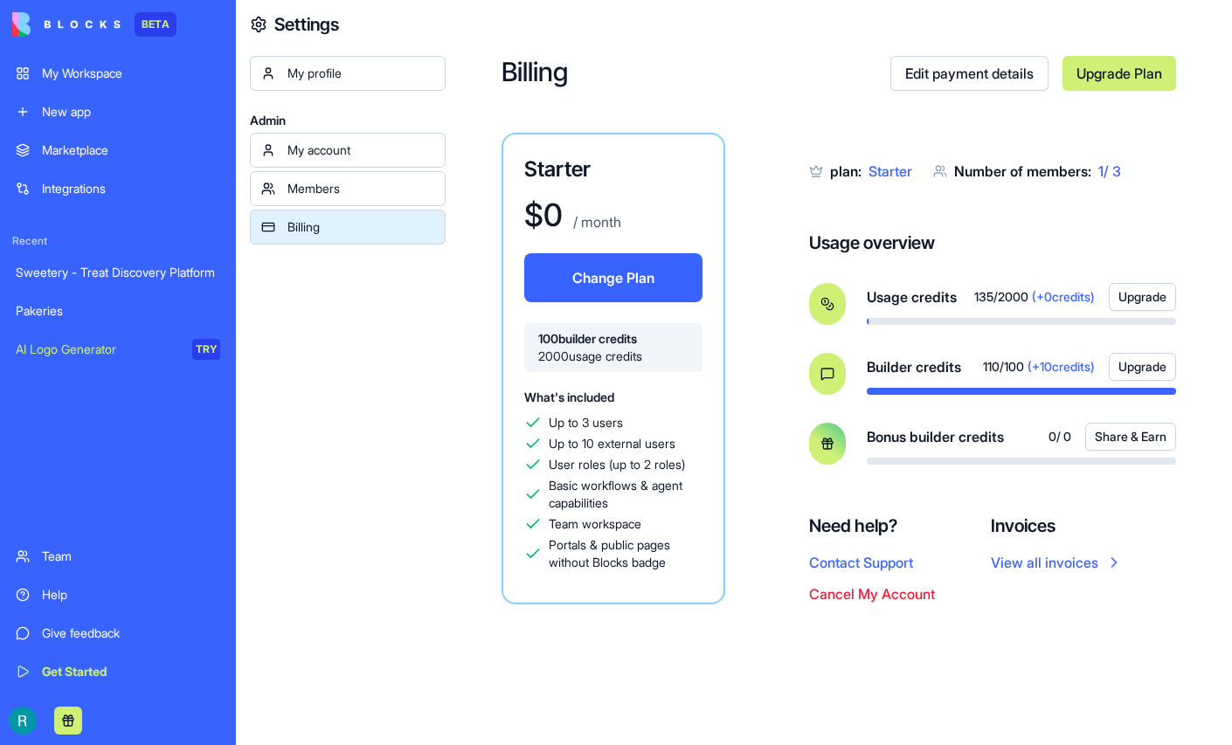
click at [1089, 83] on link "Upgrade Plan" at bounding box center [1120, 73] width 114 height 35
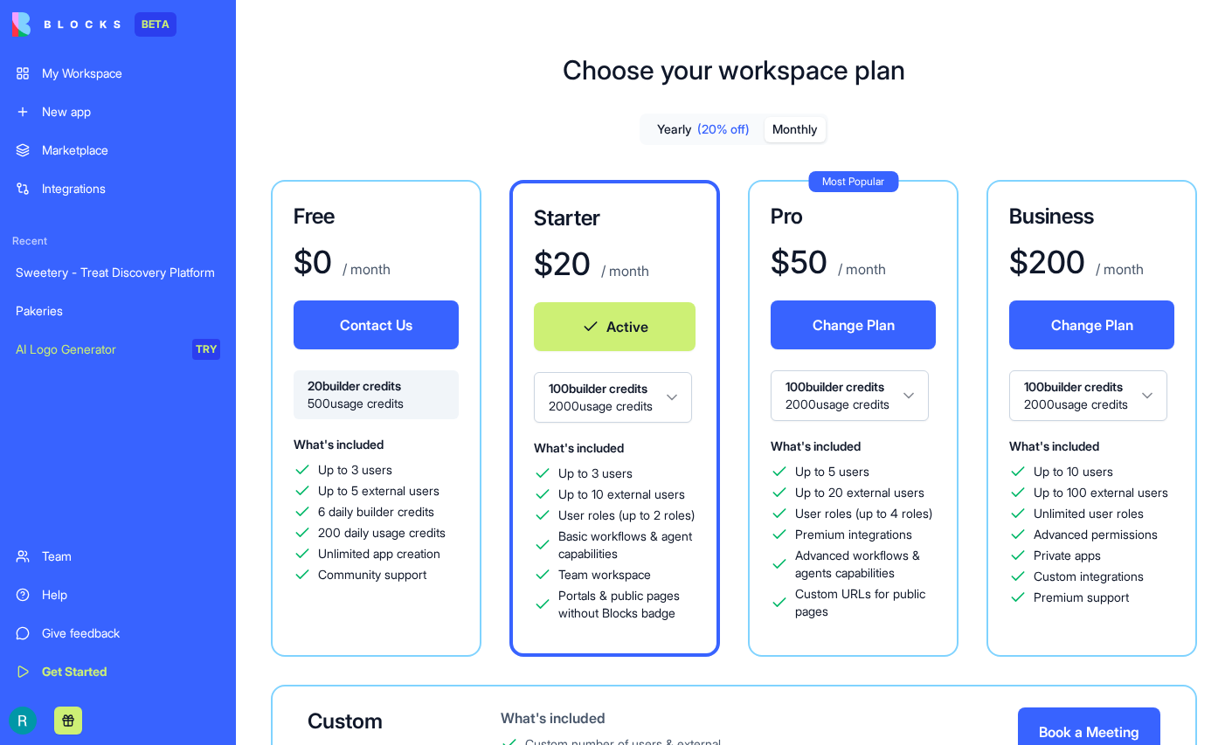
click at [904, 438] on html "BETA My Workspace New app Marketplace Integrations Recent Sweetery - Treat Disc…" at bounding box center [616, 372] width 1232 height 745
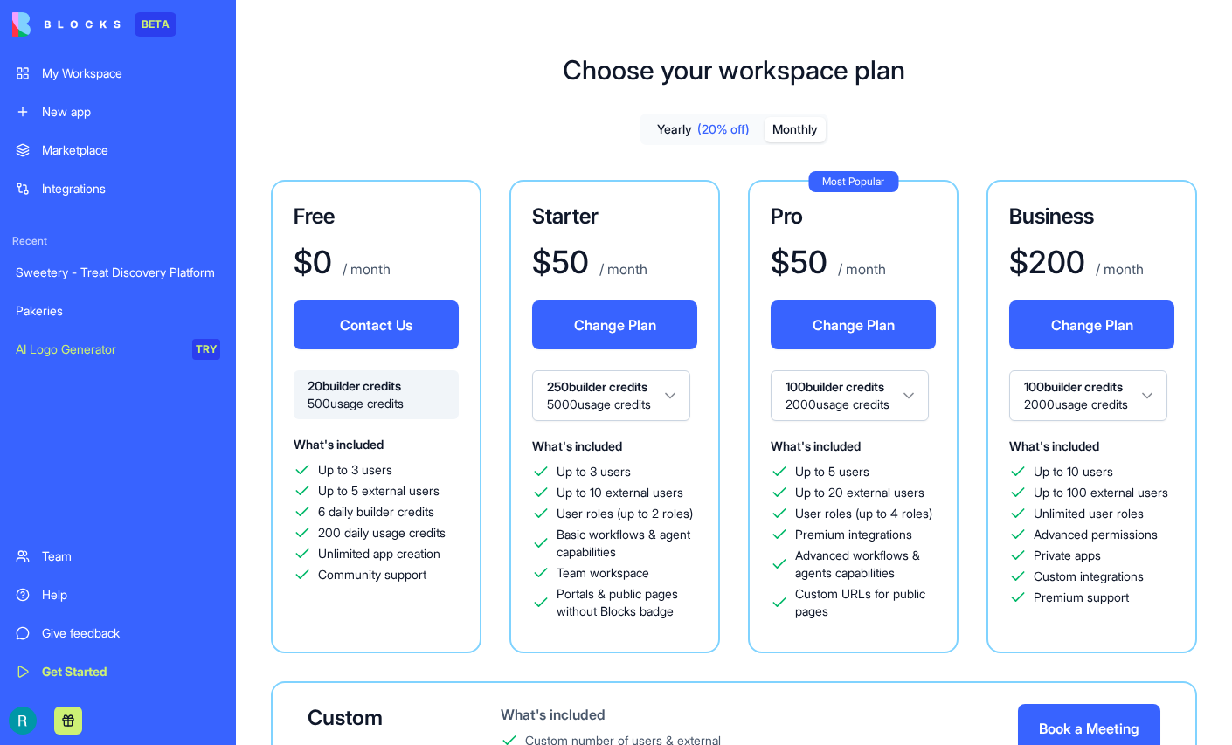
click at [1159, 268] on div "Choose your workspace plan Yearly (20% off) Monthly Free $ 0 / month Contact Us…" at bounding box center [734, 499] width 996 height 946
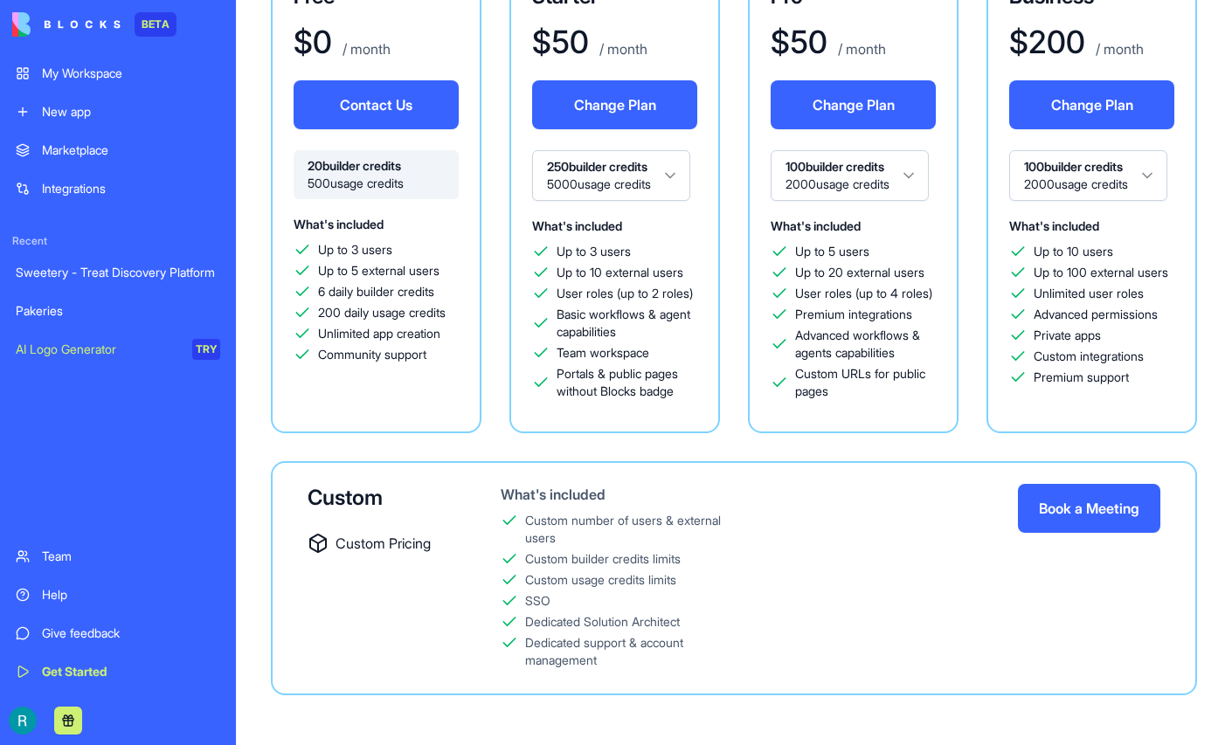
scroll to position [223, 0]
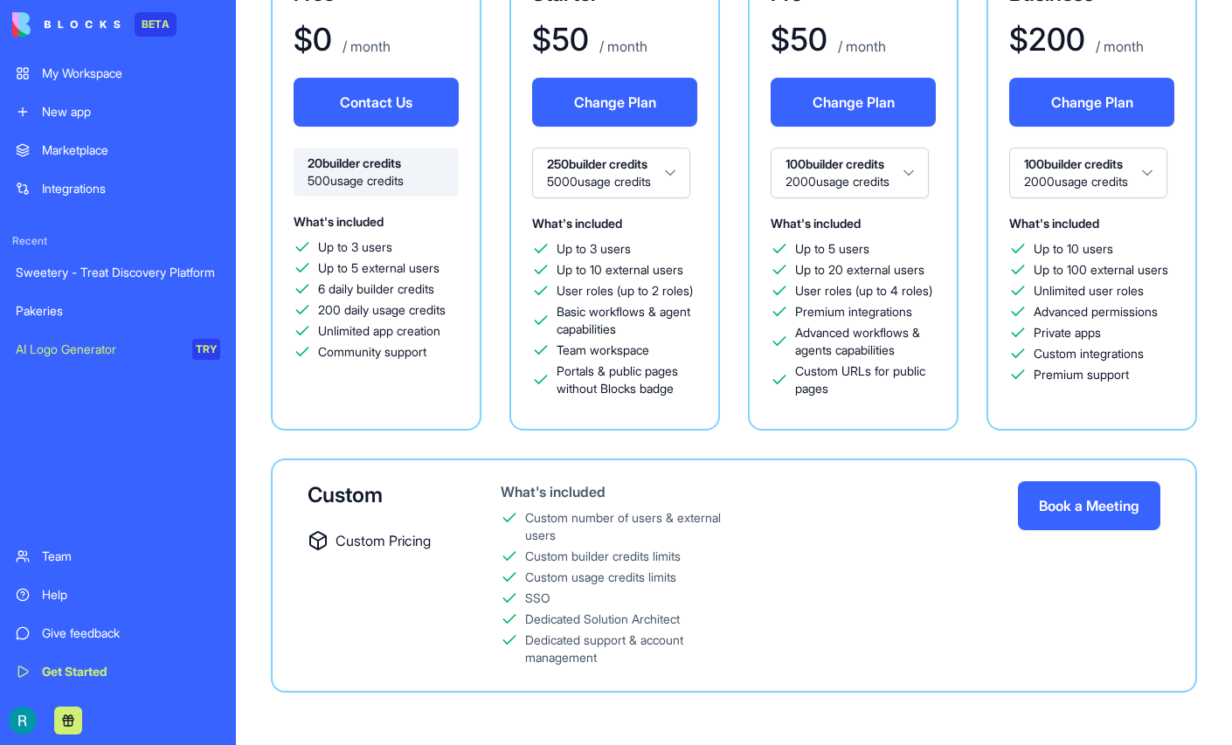
click at [697, 127] on button "Change Plan" at bounding box center [614, 102] width 165 height 49
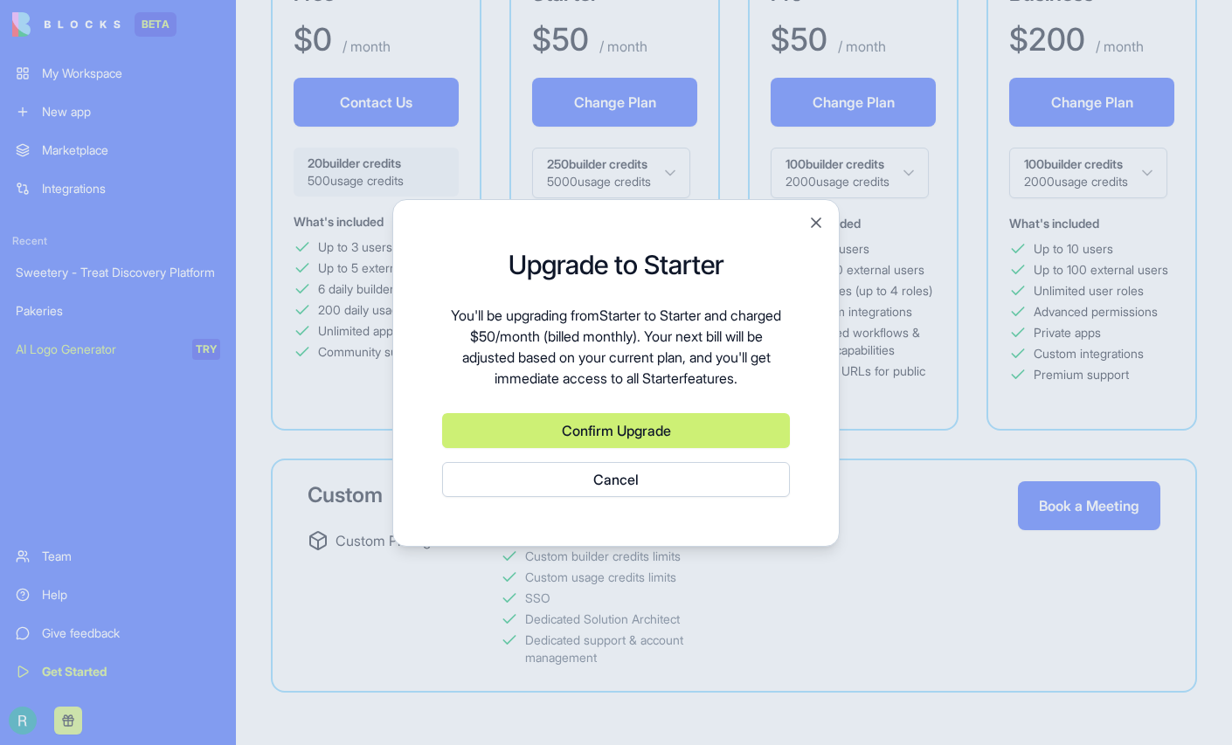
click at [603, 437] on button "Confirm Upgrade" at bounding box center [616, 430] width 348 height 35
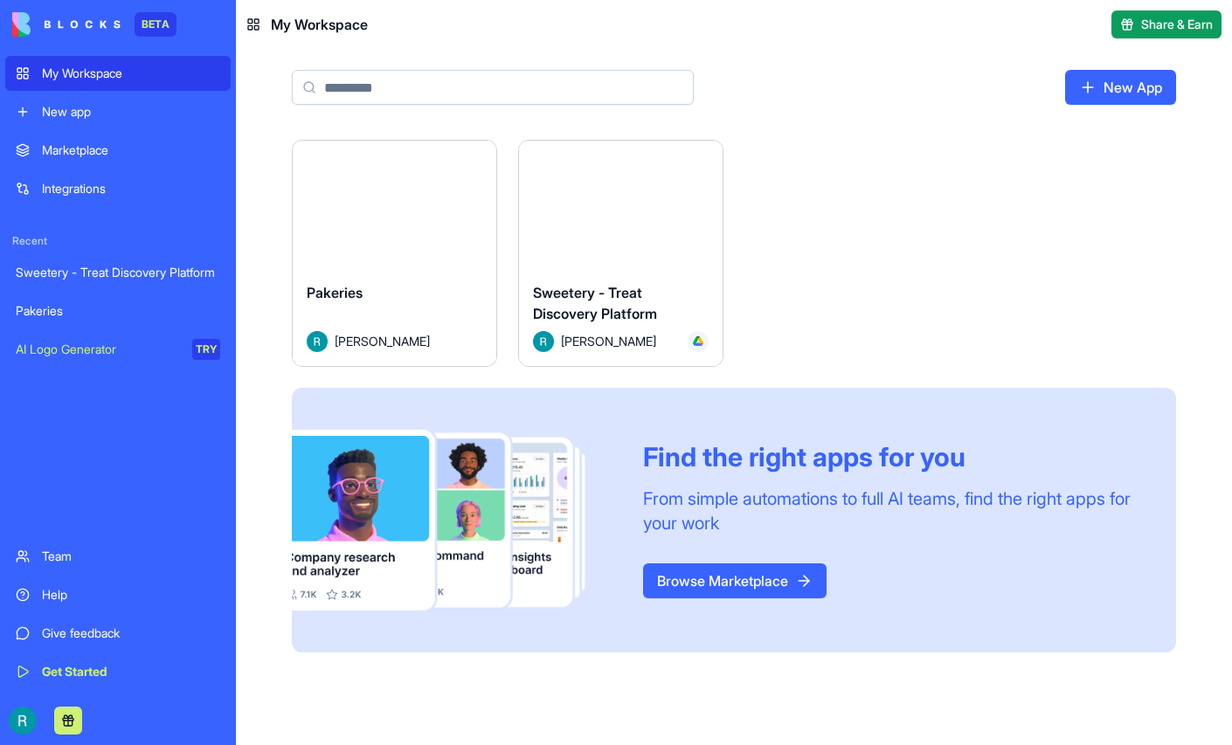
click at [687, 222] on button "Launch" at bounding box center [621, 204] width 131 height 35
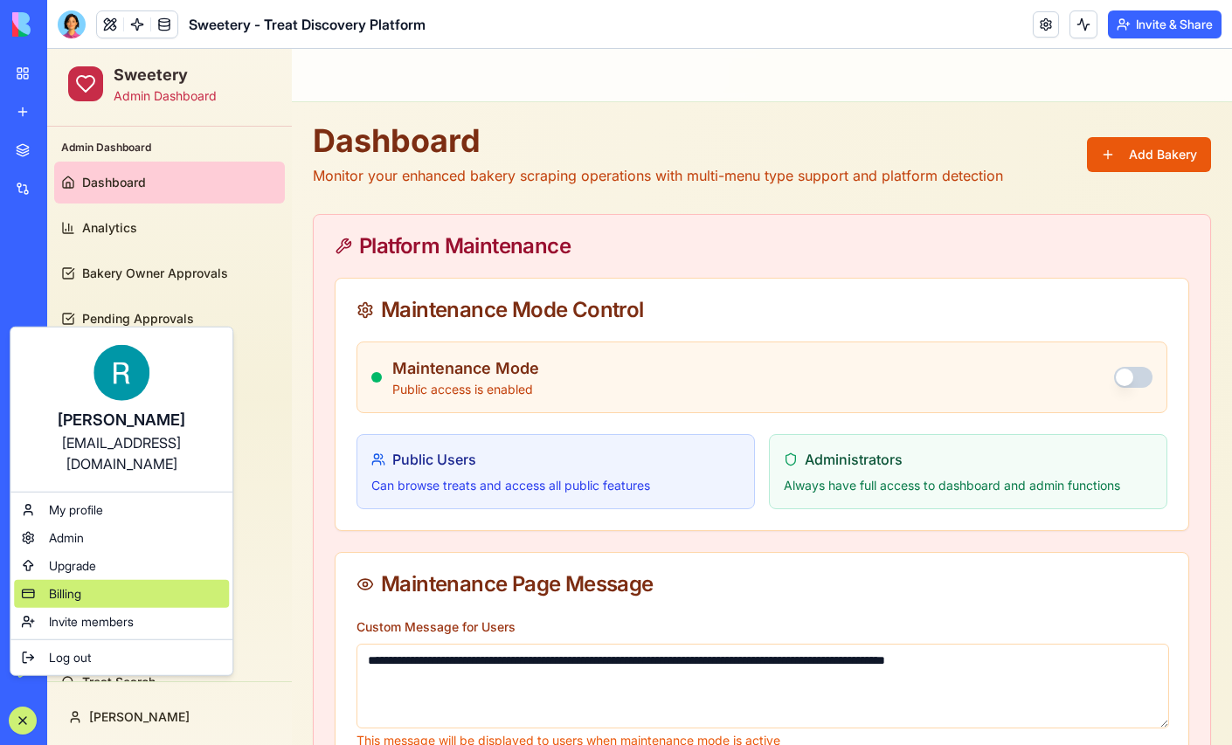
click at [94, 605] on div "Billing" at bounding box center [121, 594] width 215 height 28
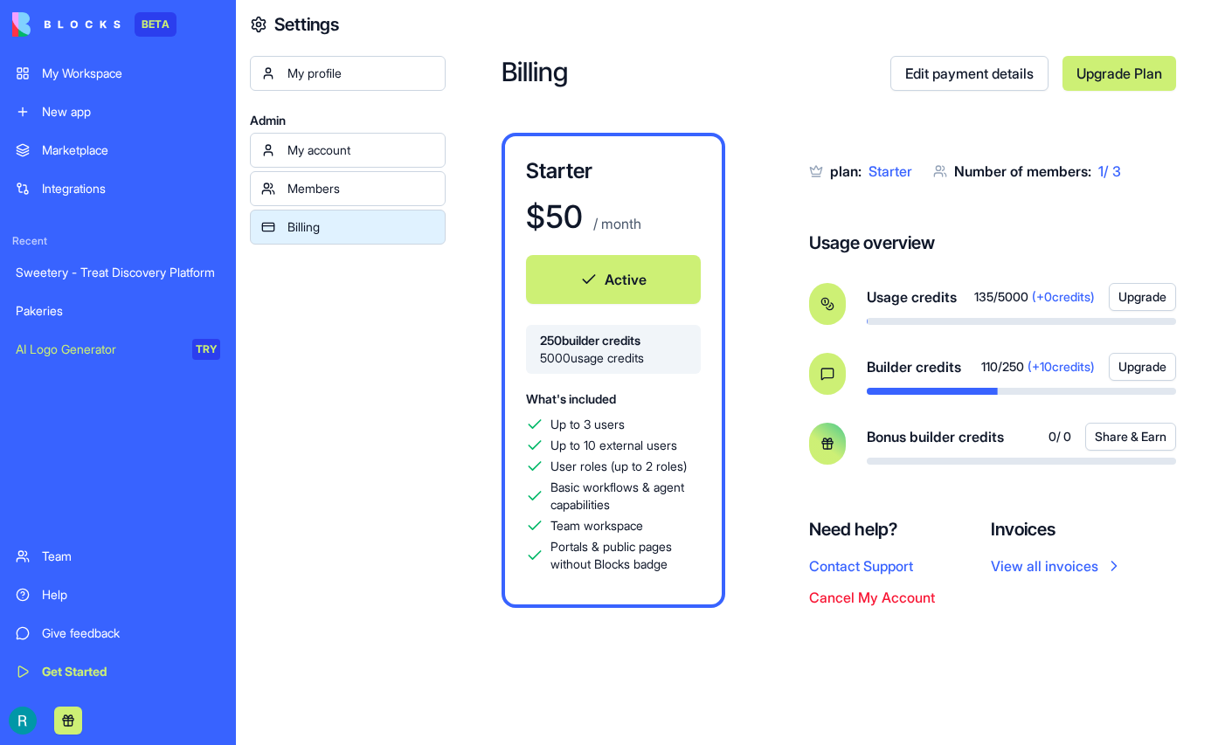
scroll to position [68, 0]
click at [1114, 577] on link "View all invoices" at bounding box center [1057, 566] width 132 height 21
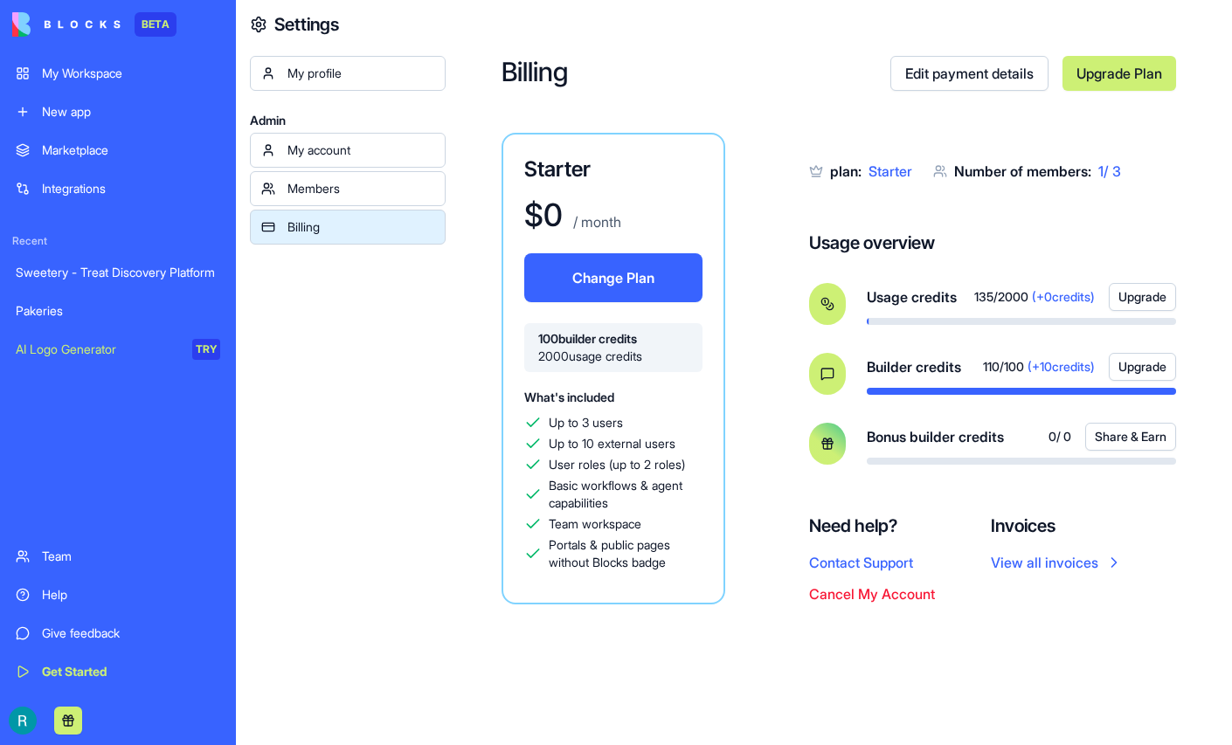
click at [354, 168] on link "My account" at bounding box center [348, 150] width 196 height 35
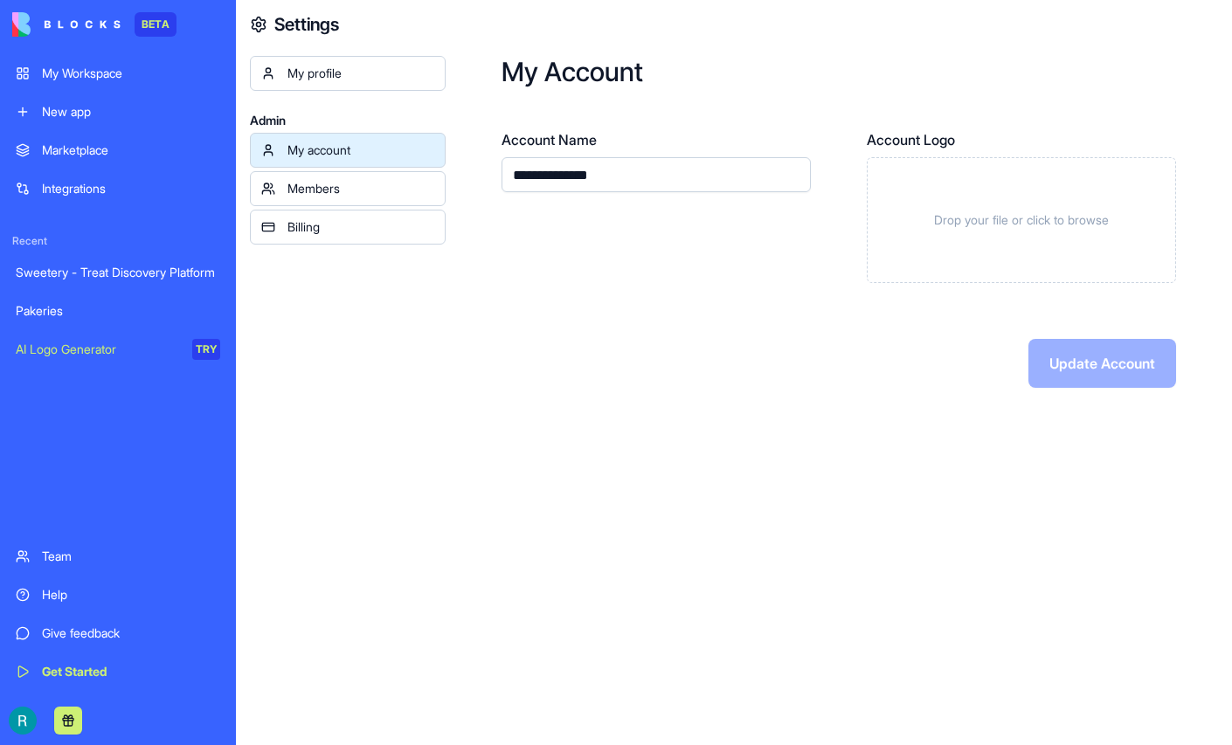
click at [371, 198] on div "Members" at bounding box center [361, 188] width 147 height 17
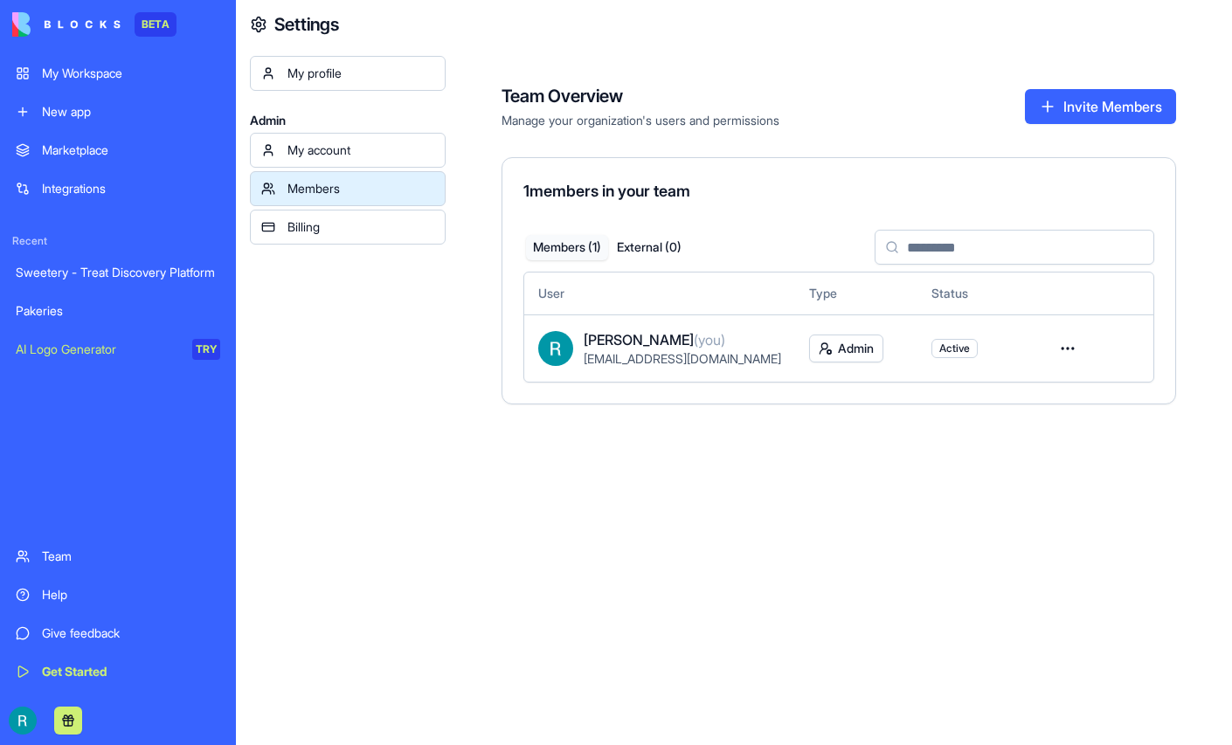
click at [339, 82] on div "My profile" at bounding box center [361, 73] width 147 height 17
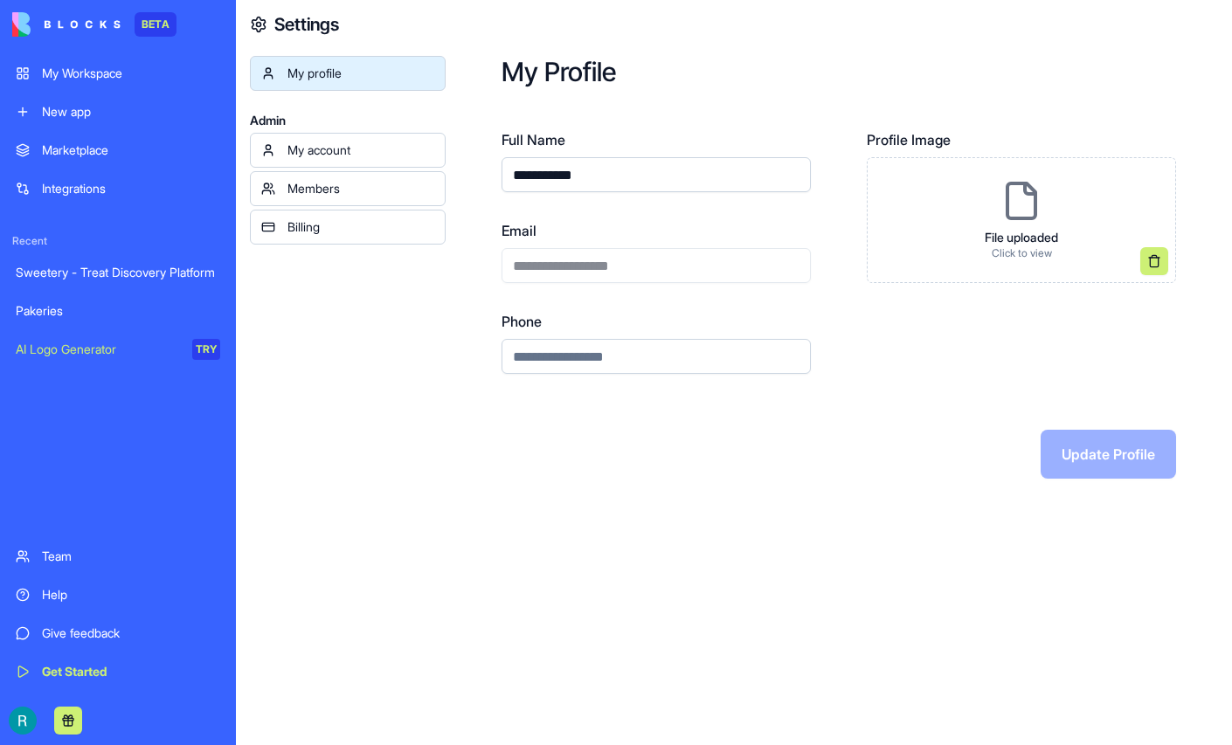
click at [336, 236] on div "Billing" at bounding box center [361, 226] width 147 height 17
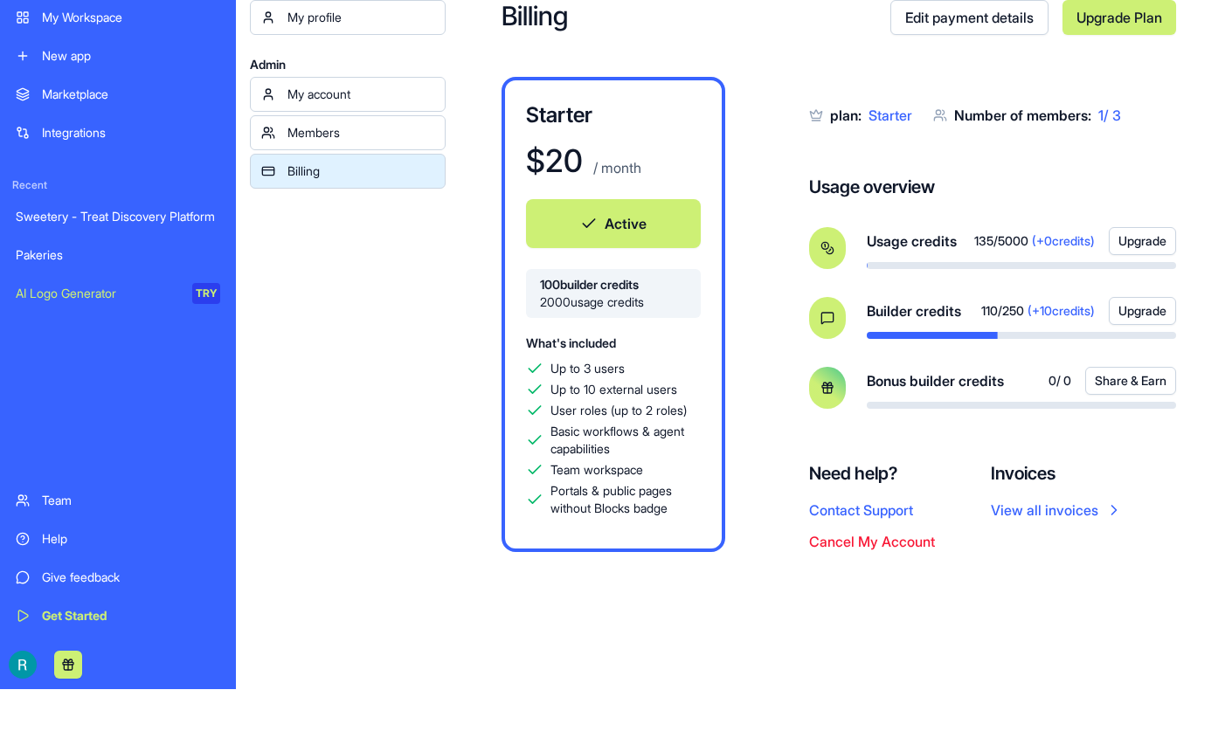
click at [909, 27] on link "Edit payment details" at bounding box center [970, 17] width 158 height 35
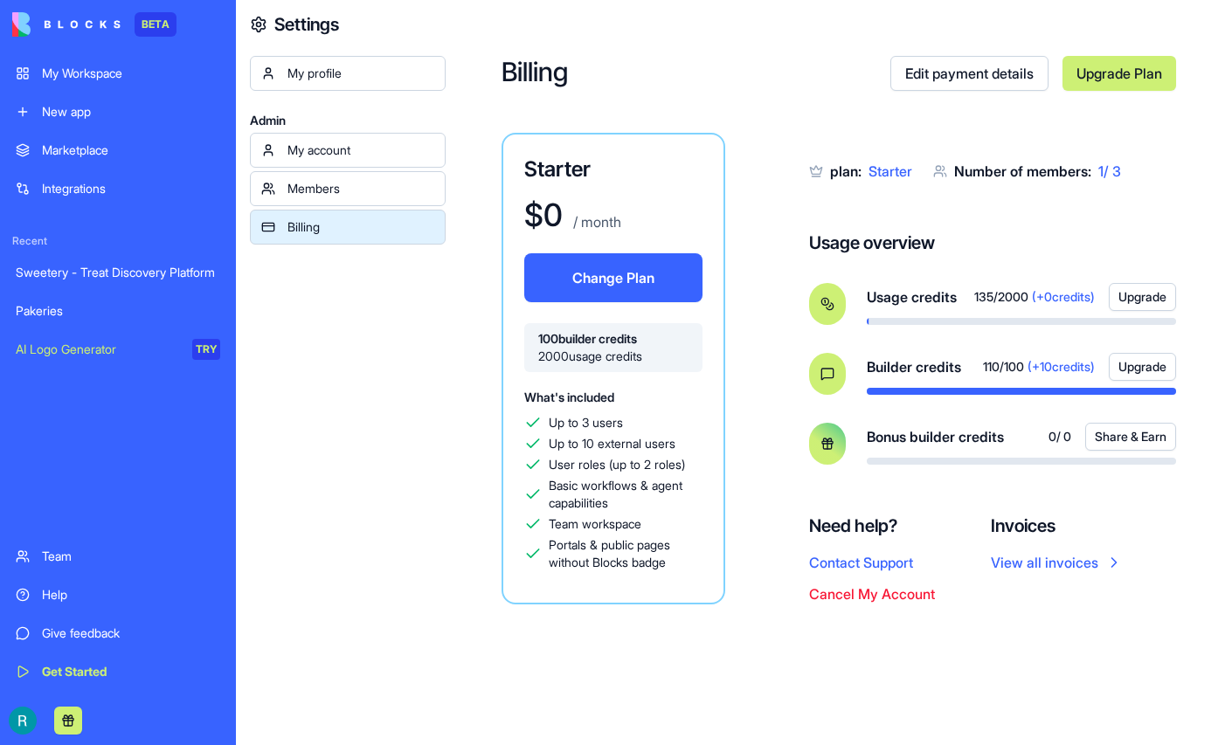
click at [122, 281] on div "Sweetery - Treat Discovery Platform" at bounding box center [118, 272] width 204 height 17
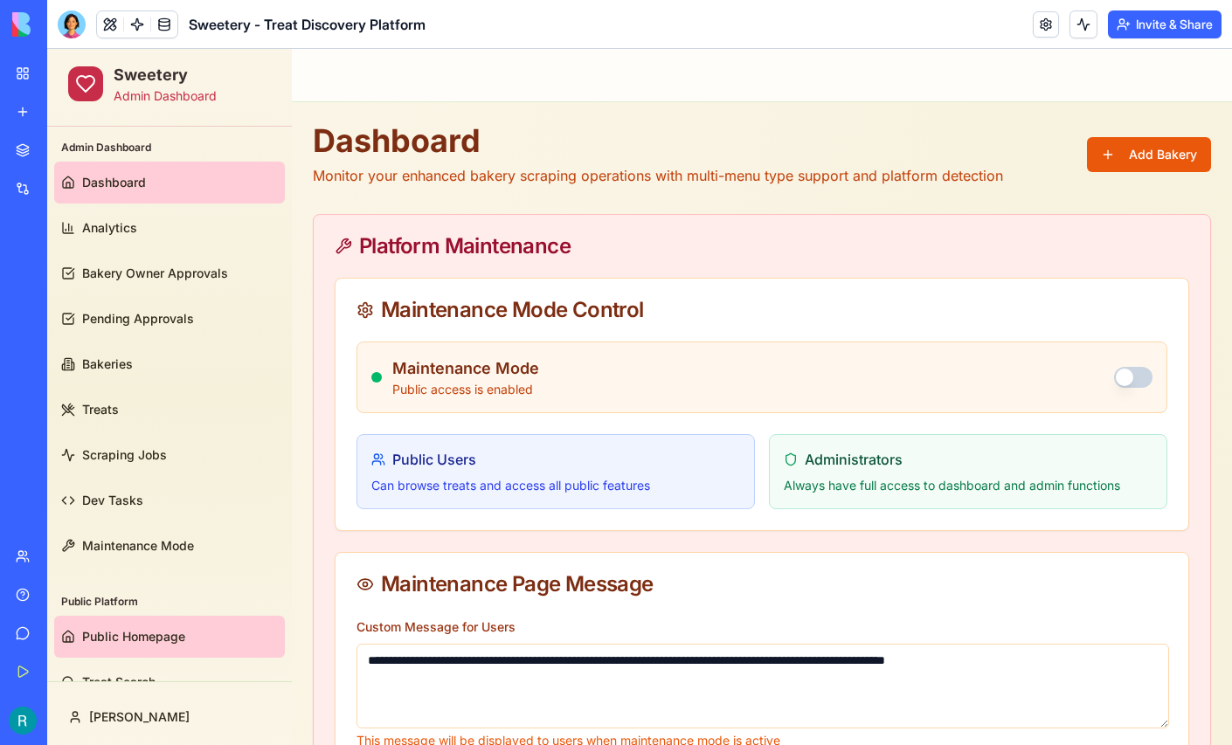
scroll to position [33, 0]
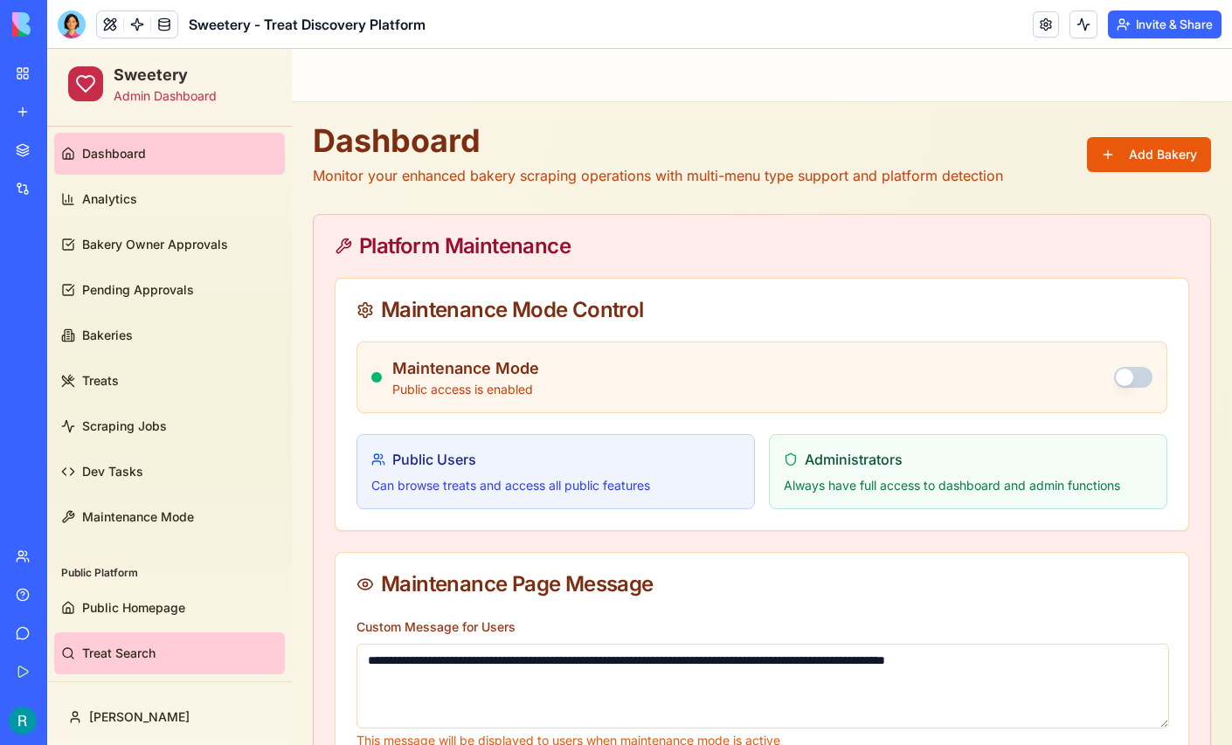
click at [122, 638] on link "Treat Search" at bounding box center [169, 654] width 231 height 42
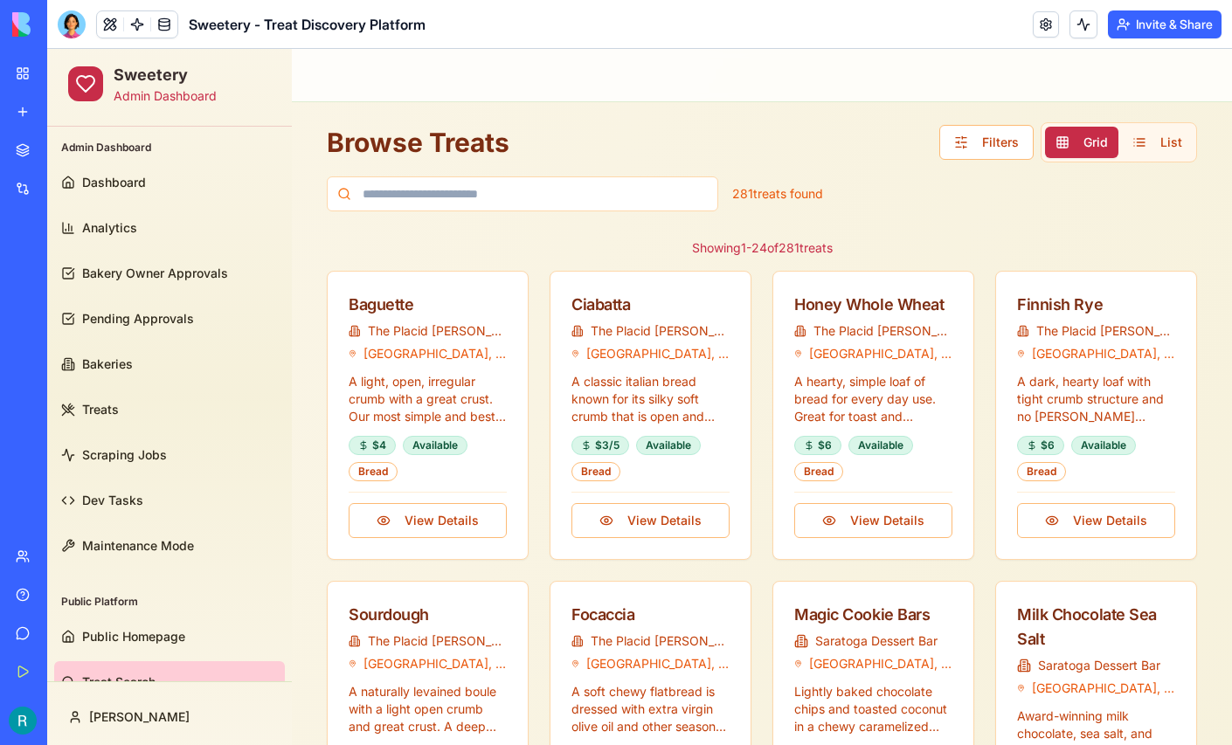
scroll to position [31, 0]
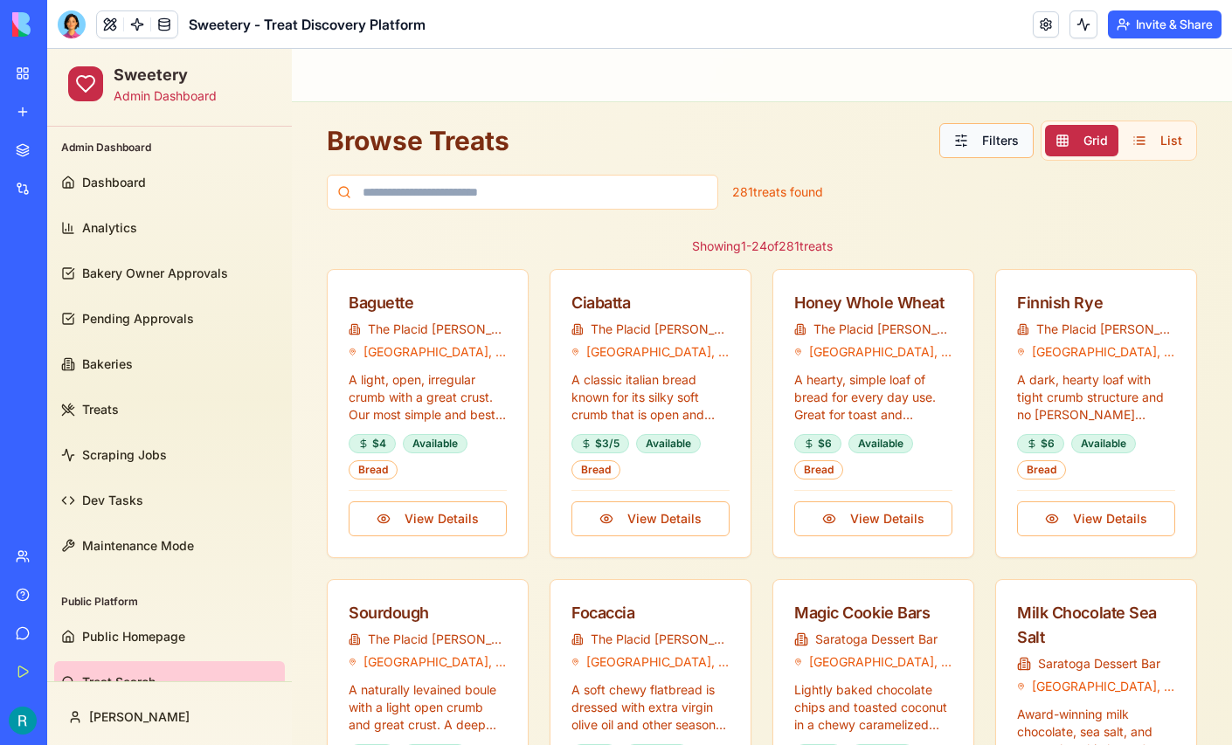
click at [985, 149] on button "Filters" at bounding box center [986, 140] width 94 height 35
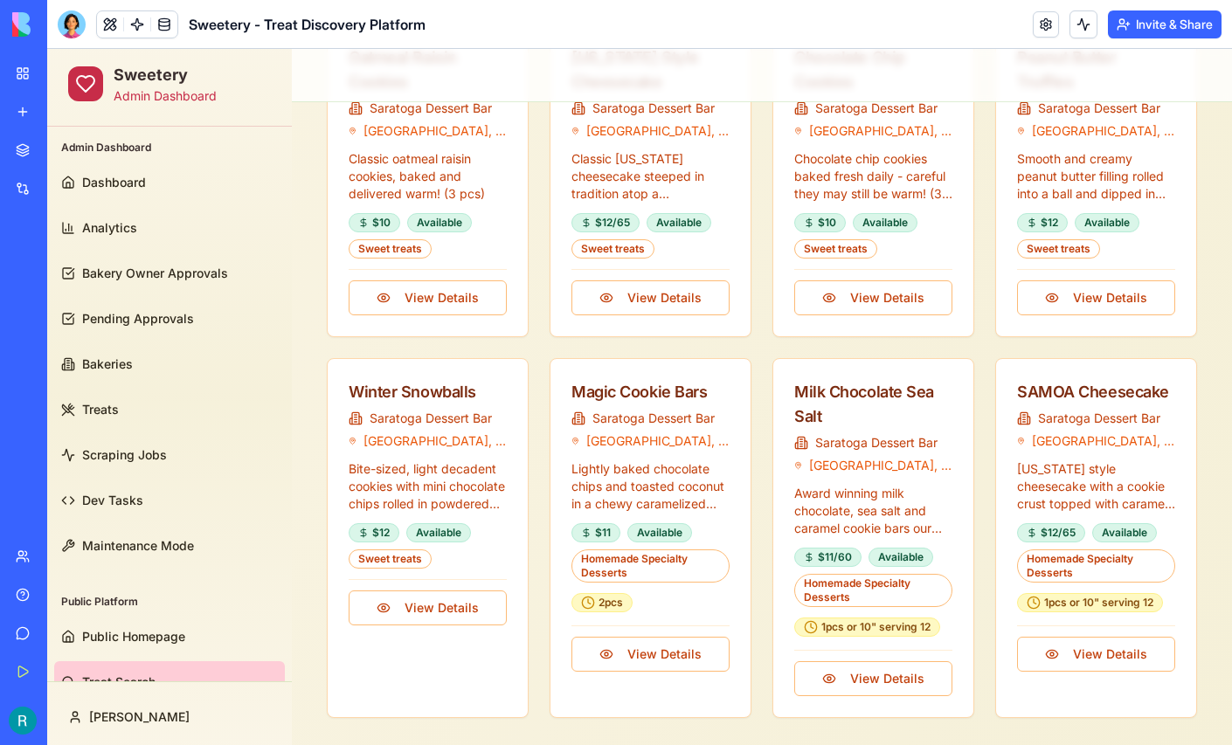
scroll to position [1941, 0]
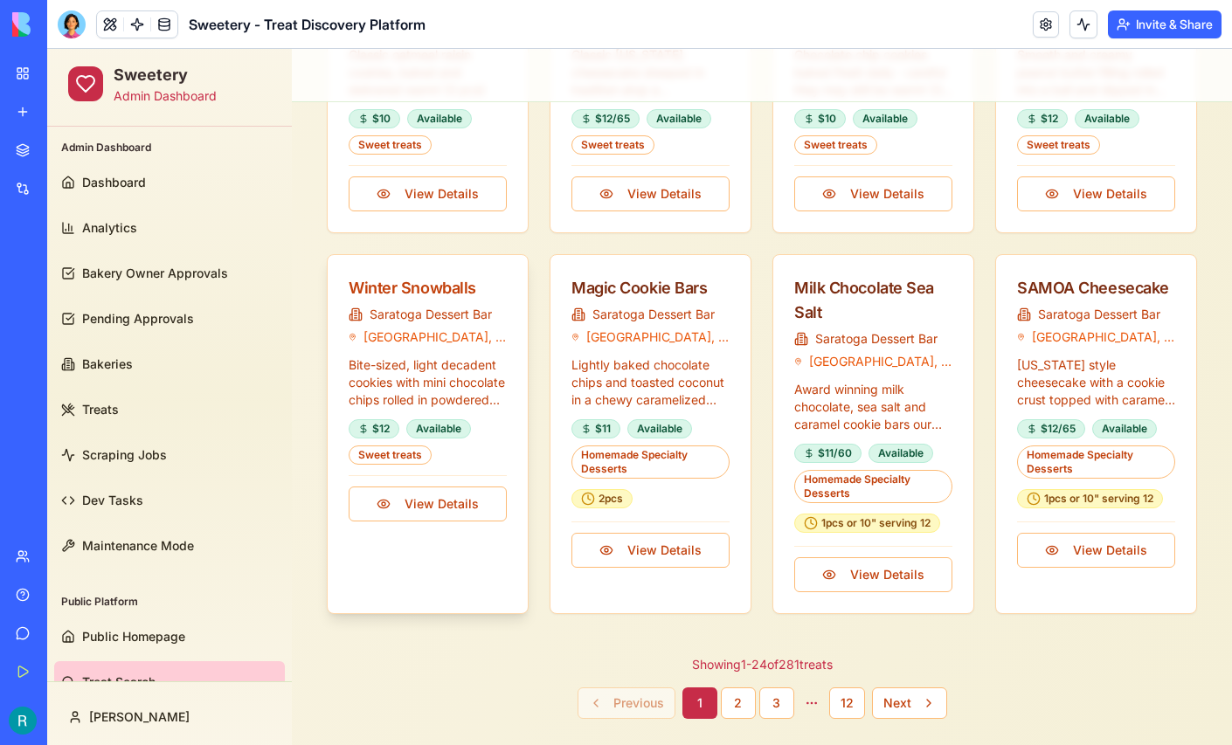
click at [408, 280] on div "Winter Snowballs" at bounding box center [428, 288] width 158 height 24
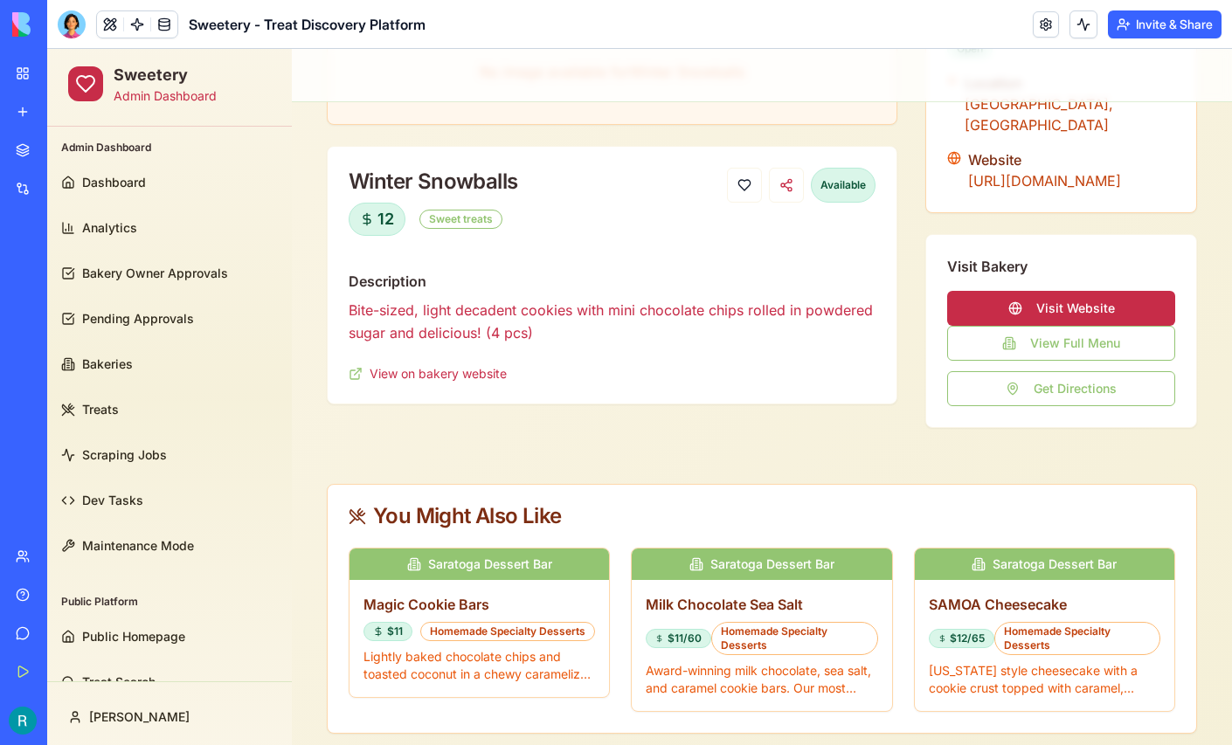
scroll to position [257, 0]
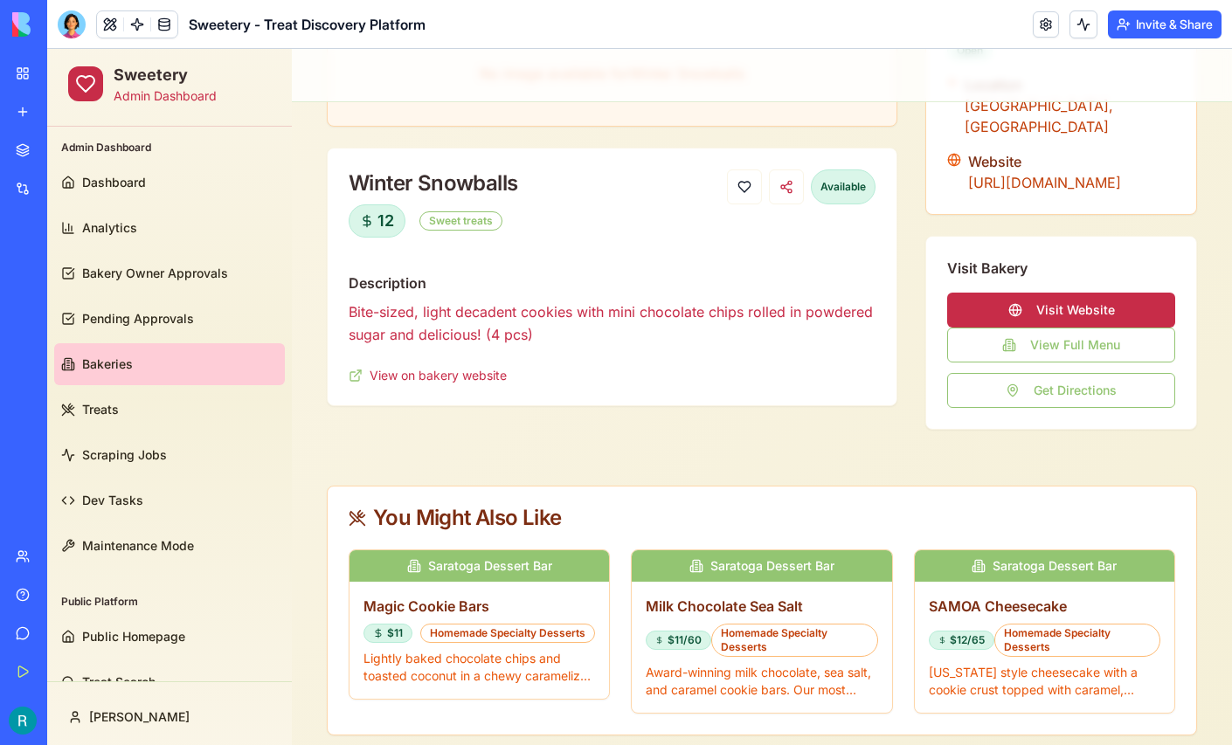
click at [130, 360] on span "Bakeries" at bounding box center [107, 364] width 51 height 17
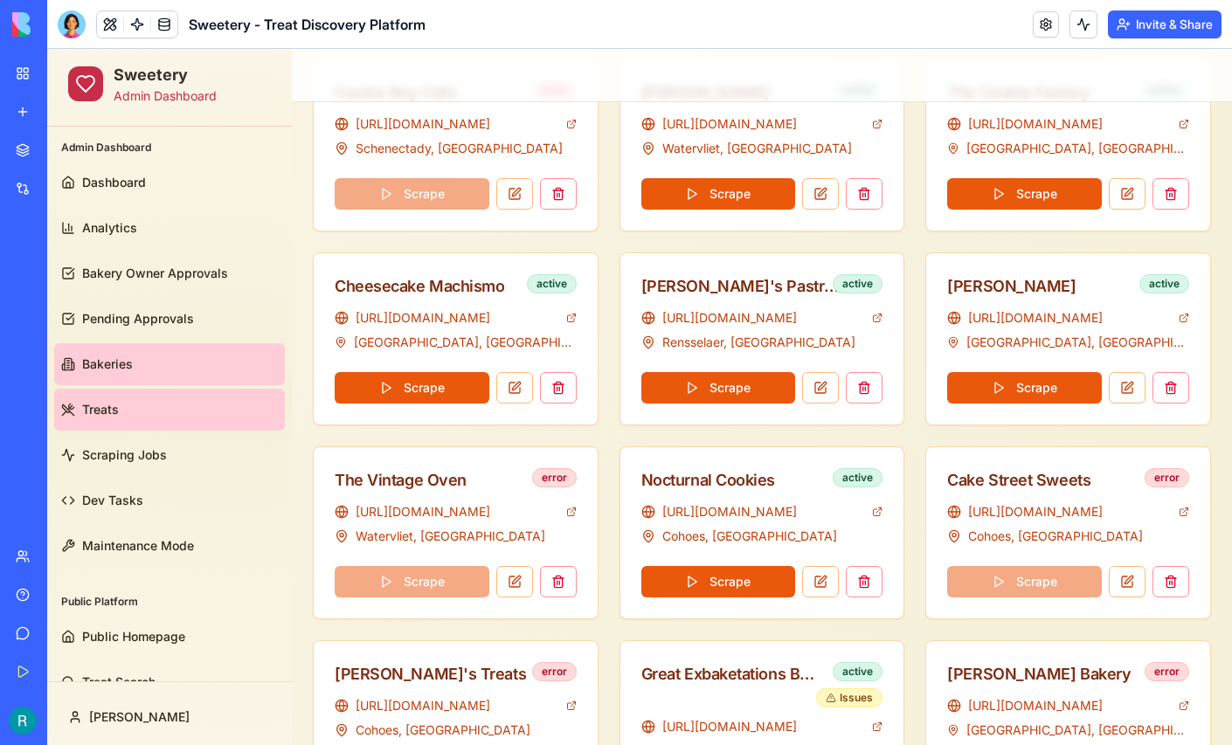
scroll to position [33, 0]
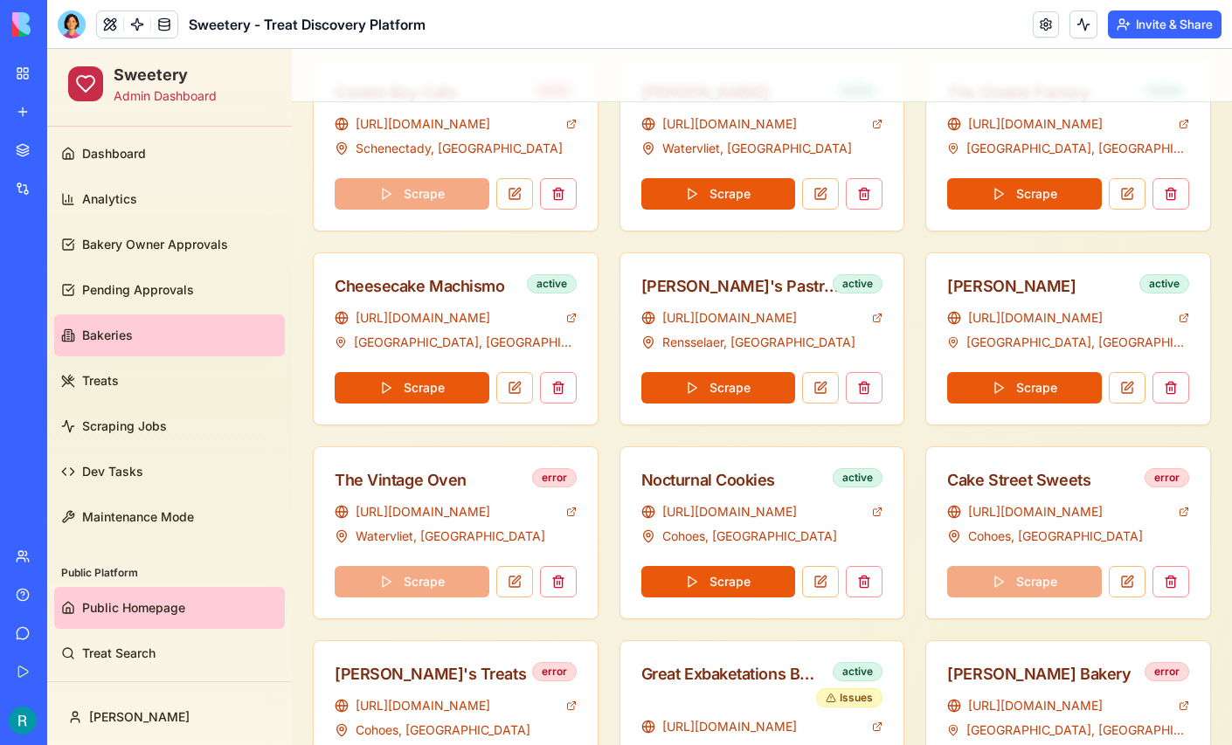
click at [123, 600] on span "Public Homepage" at bounding box center [133, 608] width 103 height 17
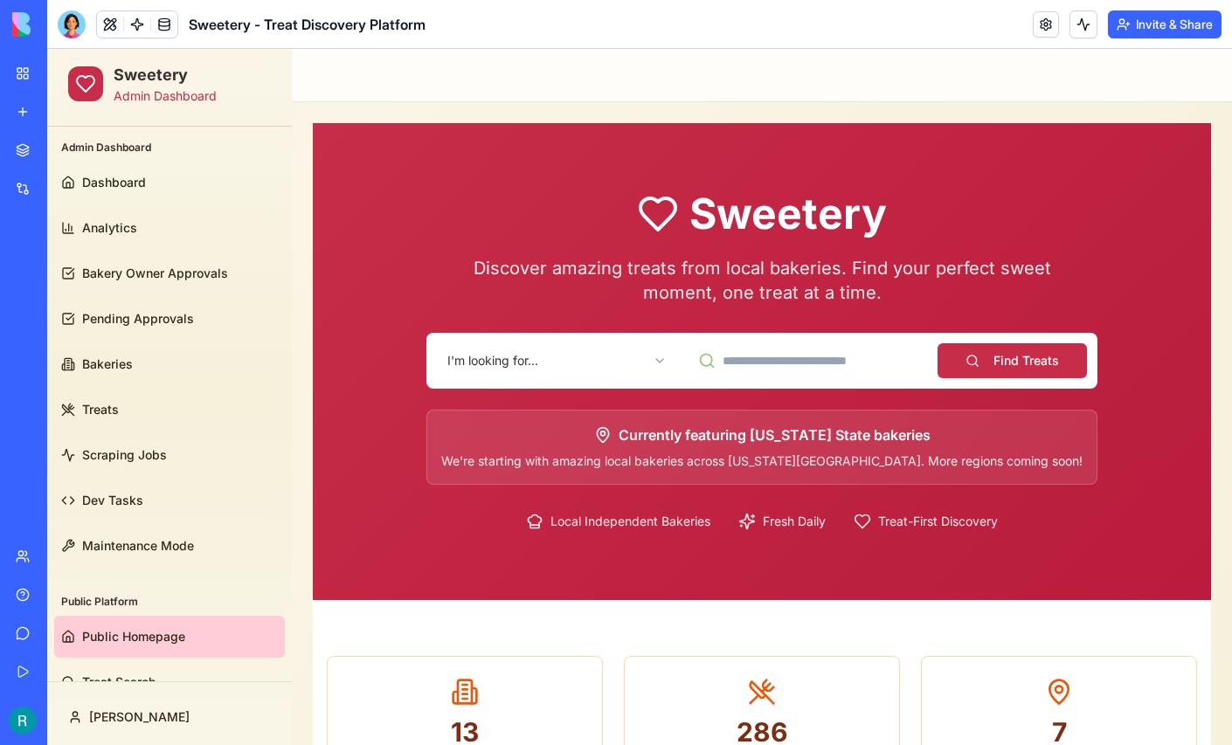
click at [784, 354] on input at bounding box center [808, 360] width 240 height 35
type input "******"
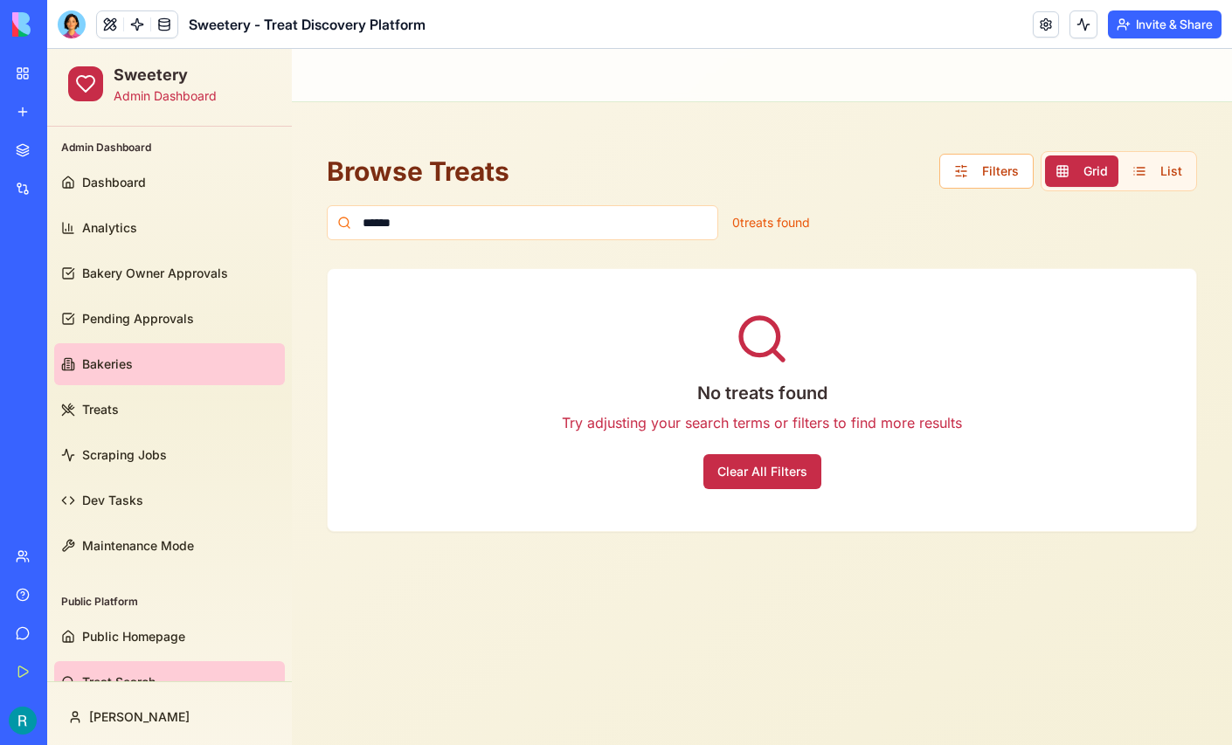
click at [133, 355] on link "Bakeries" at bounding box center [169, 364] width 231 height 42
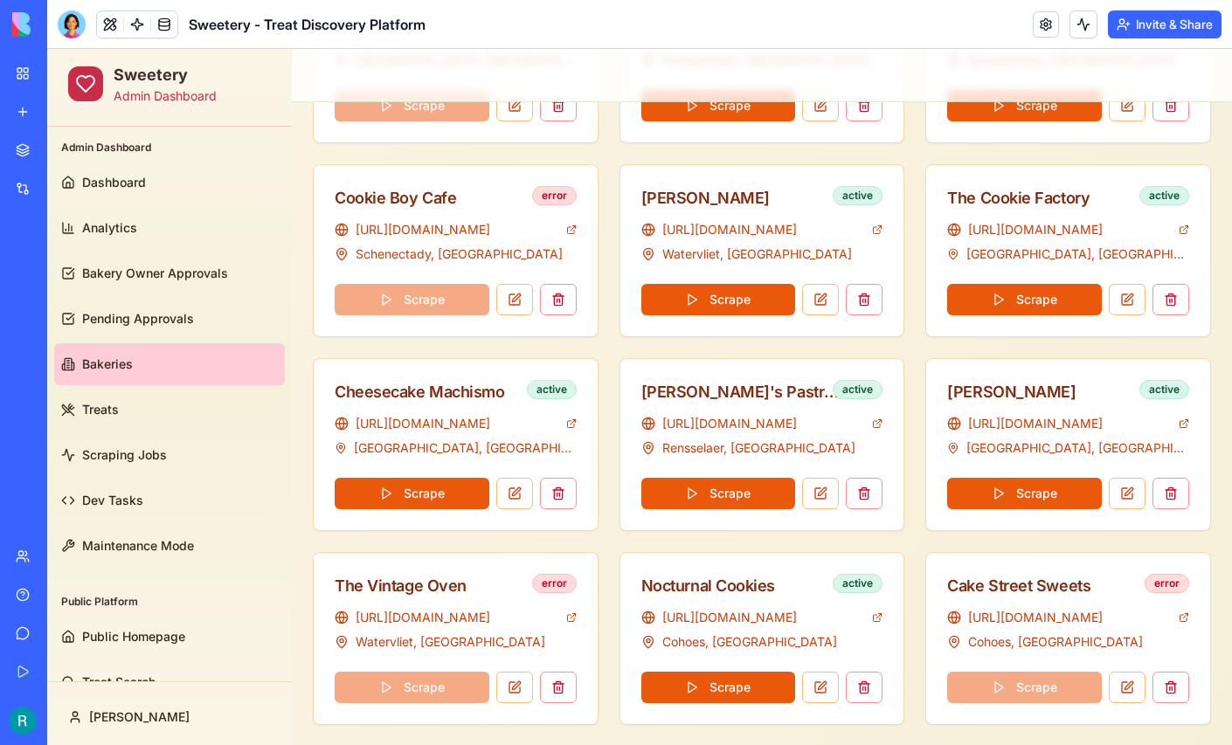
scroll to position [948, 0]
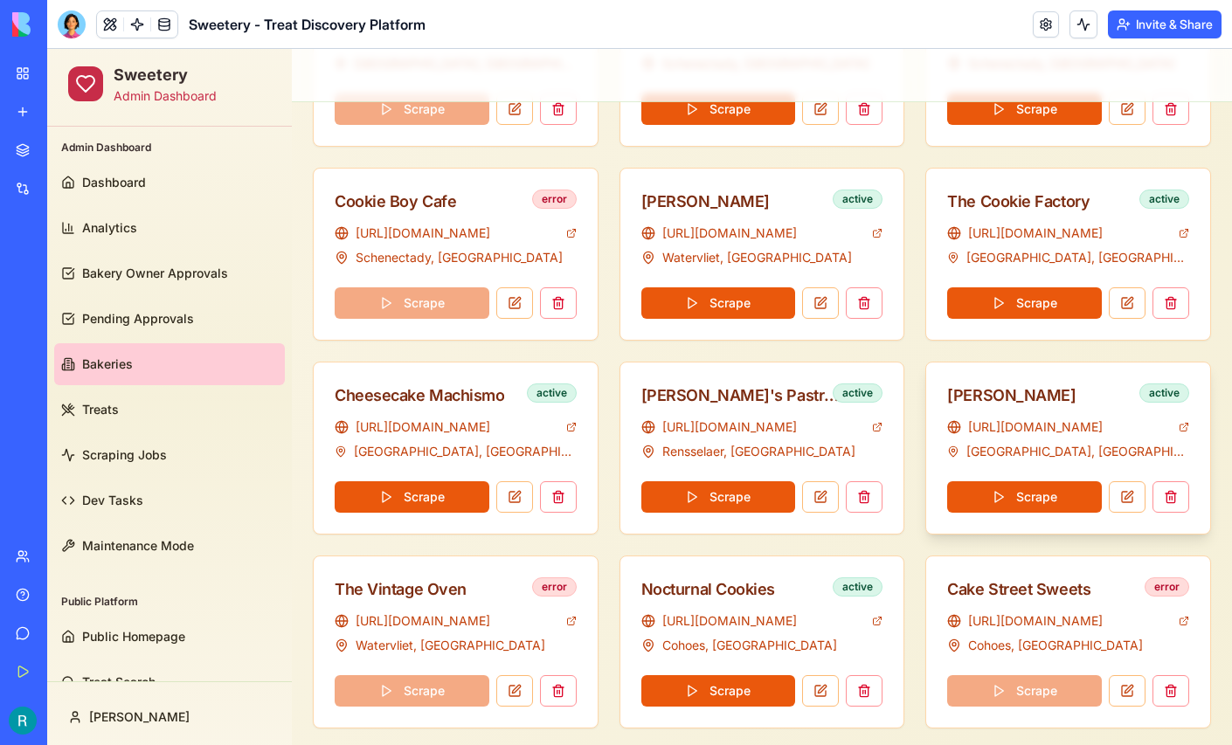
click at [968, 389] on div "Anicca Bakery" at bounding box center [1011, 396] width 128 height 24
copy div "Anicca Bakery"
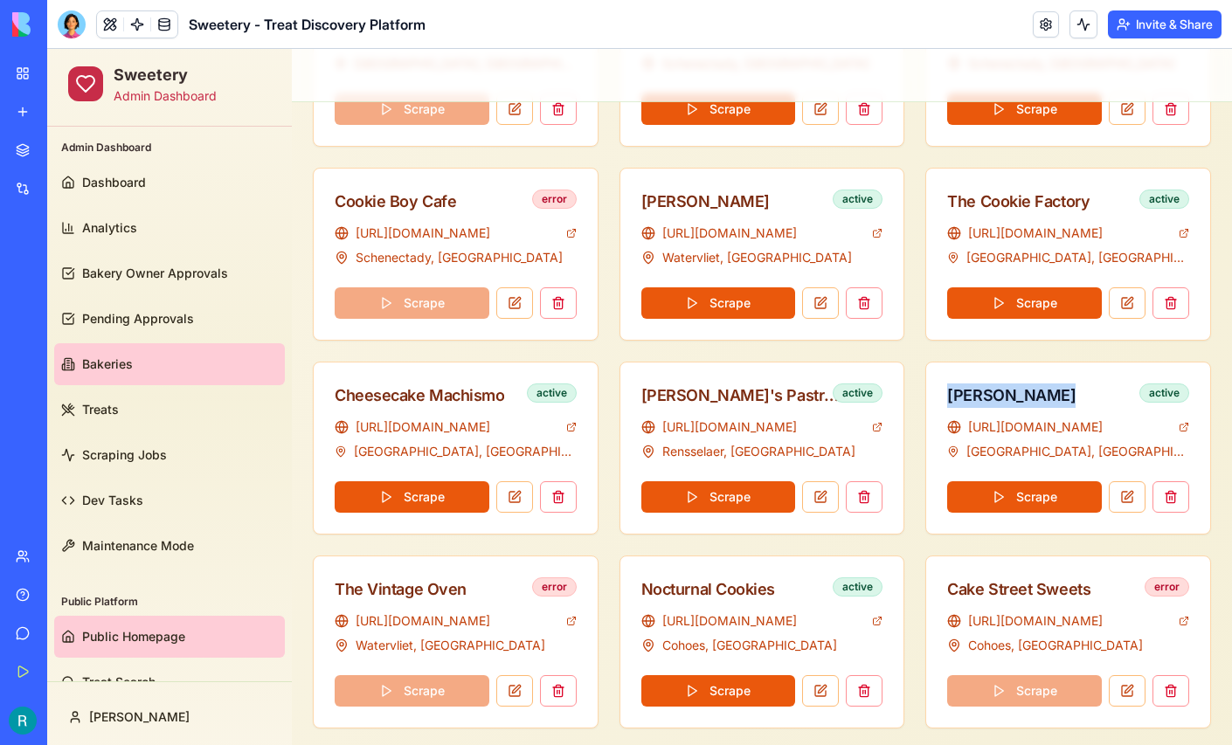
click at [126, 648] on link "Public Homepage" at bounding box center [169, 637] width 231 height 42
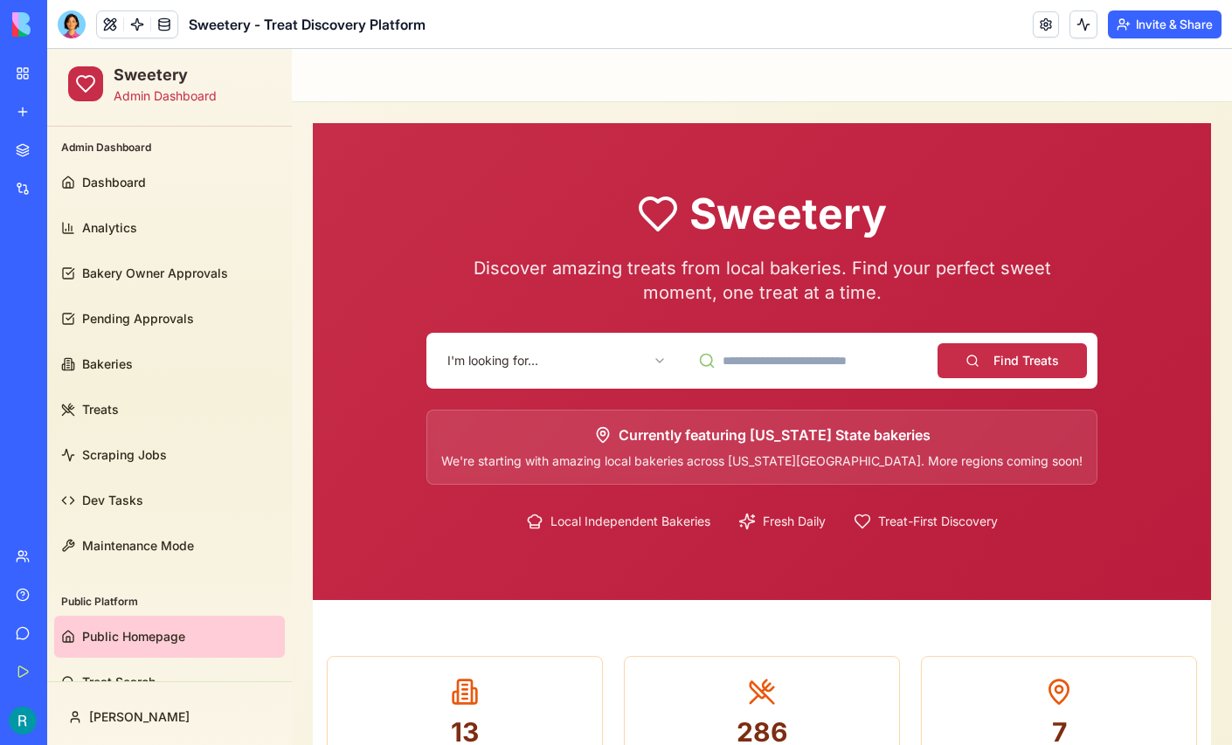
click at [757, 353] on input at bounding box center [808, 360] width 240 height 35
paste input "**********"
type input "**********"
click at [1025, 358] on button "Find Treats" at bounding box center [1012, 360] width 149 height 35
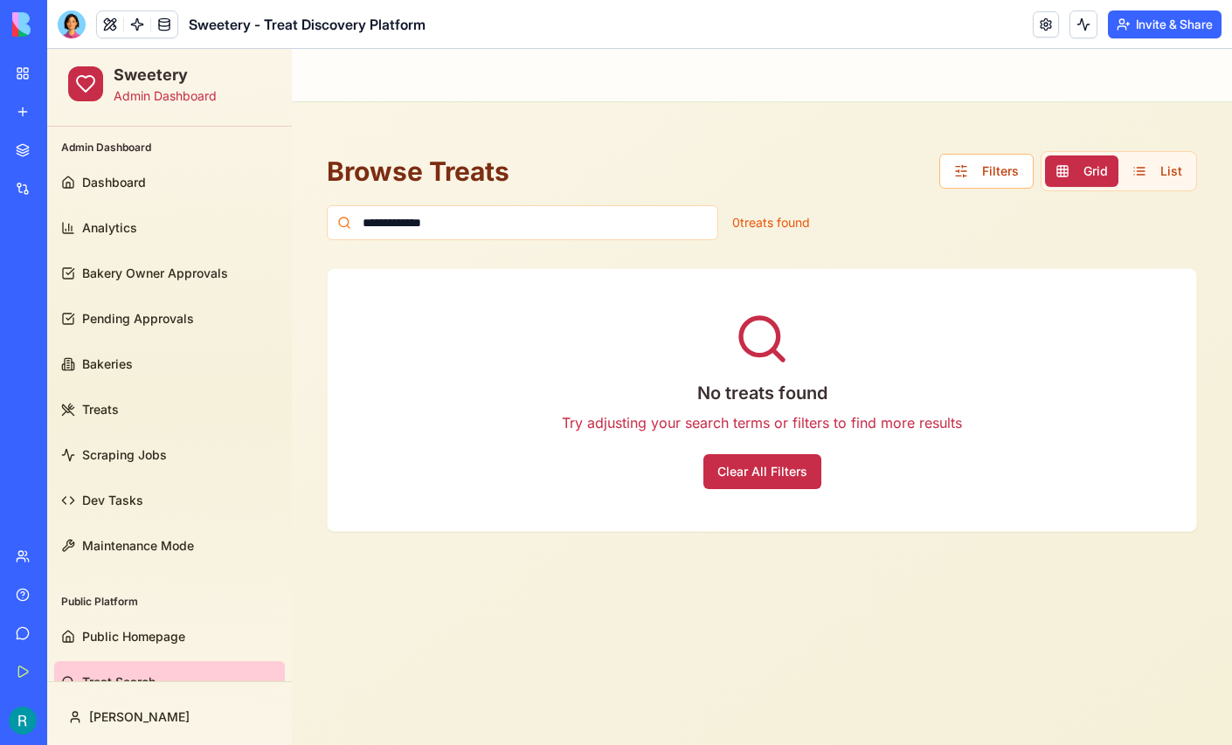
scroll to position [33, 0]
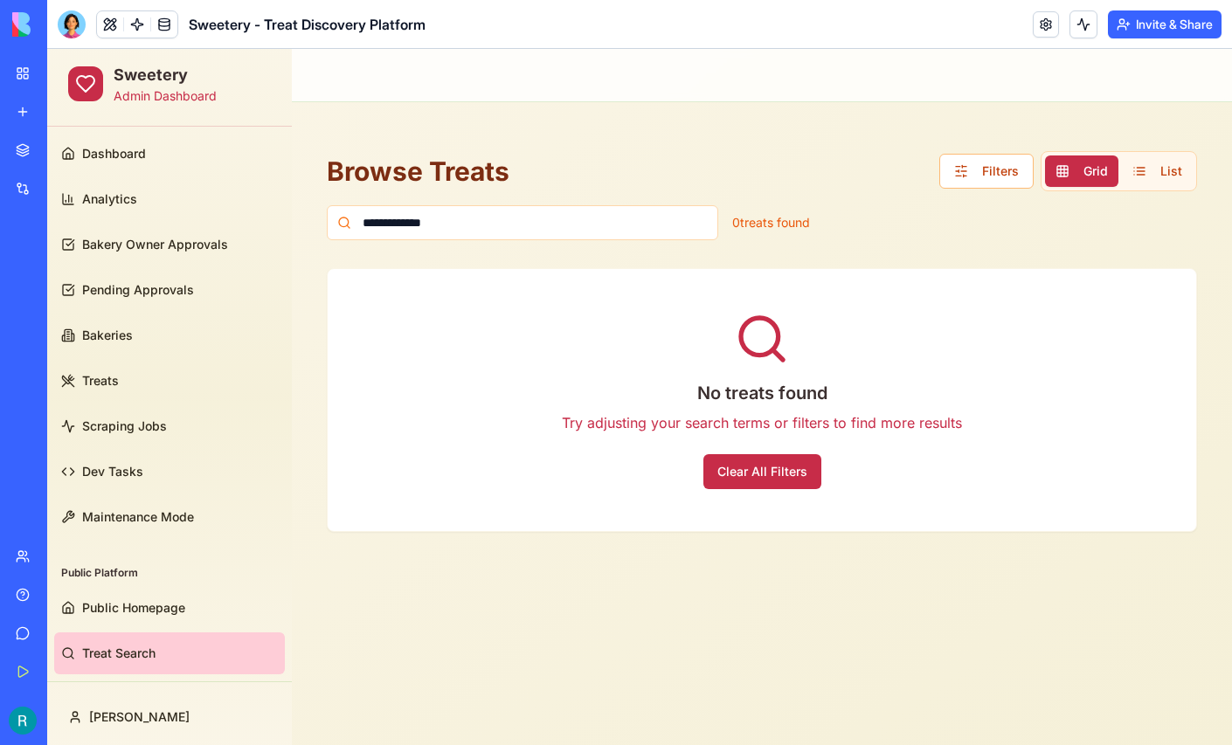
click at [113, 645] on span "Treat Search" at bounding box center [118, 653] width 73 height 17
click at [769, 467] on button "Clear All Filters" at bounding box center [762, 471] width 118 height 35
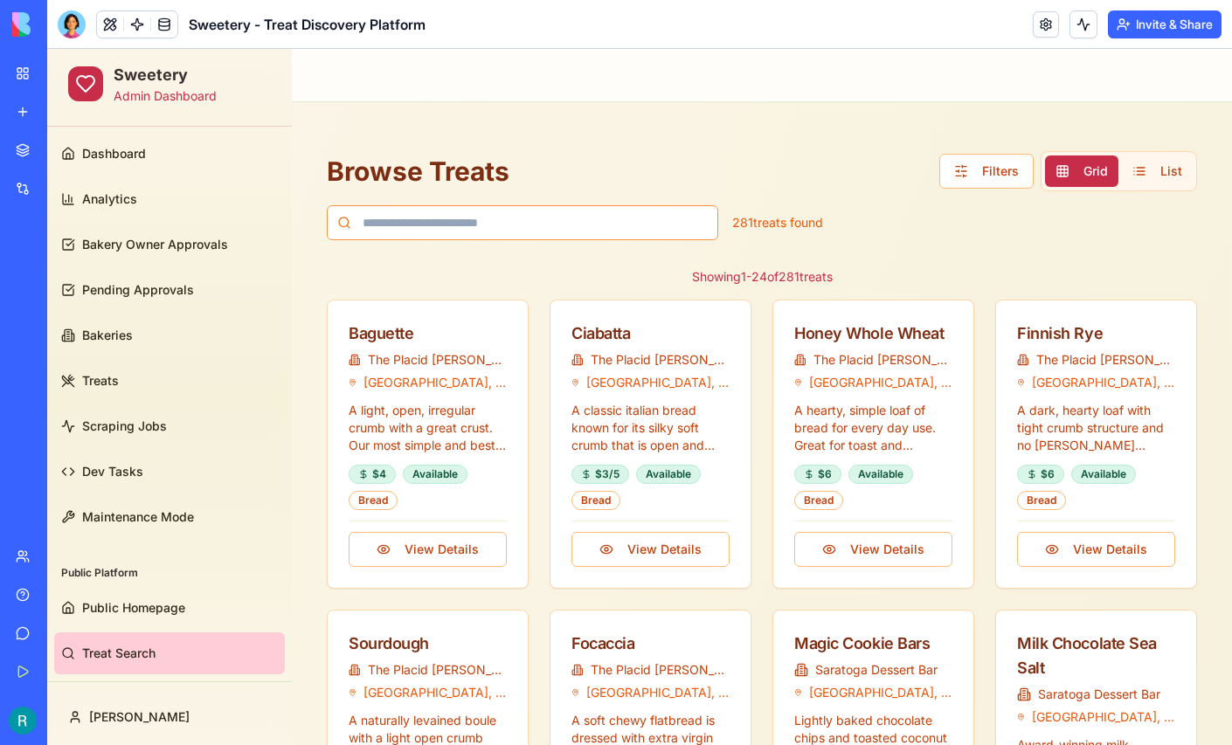
click at [452, 225] on input at bounding box center [523, 222] width 392 height 35
paste input "**********"
type input "**********"
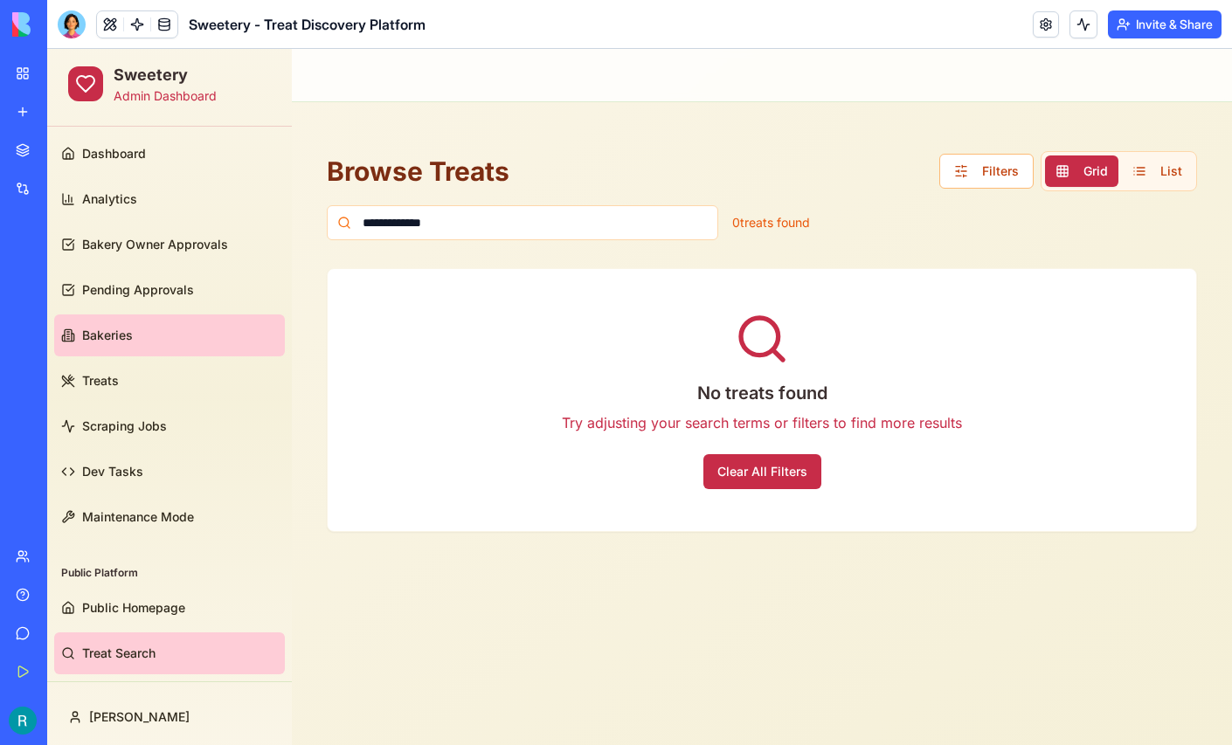
click at [124, 329] on span "Bakeries" at bounding box center [107, 335] width 51 height 17
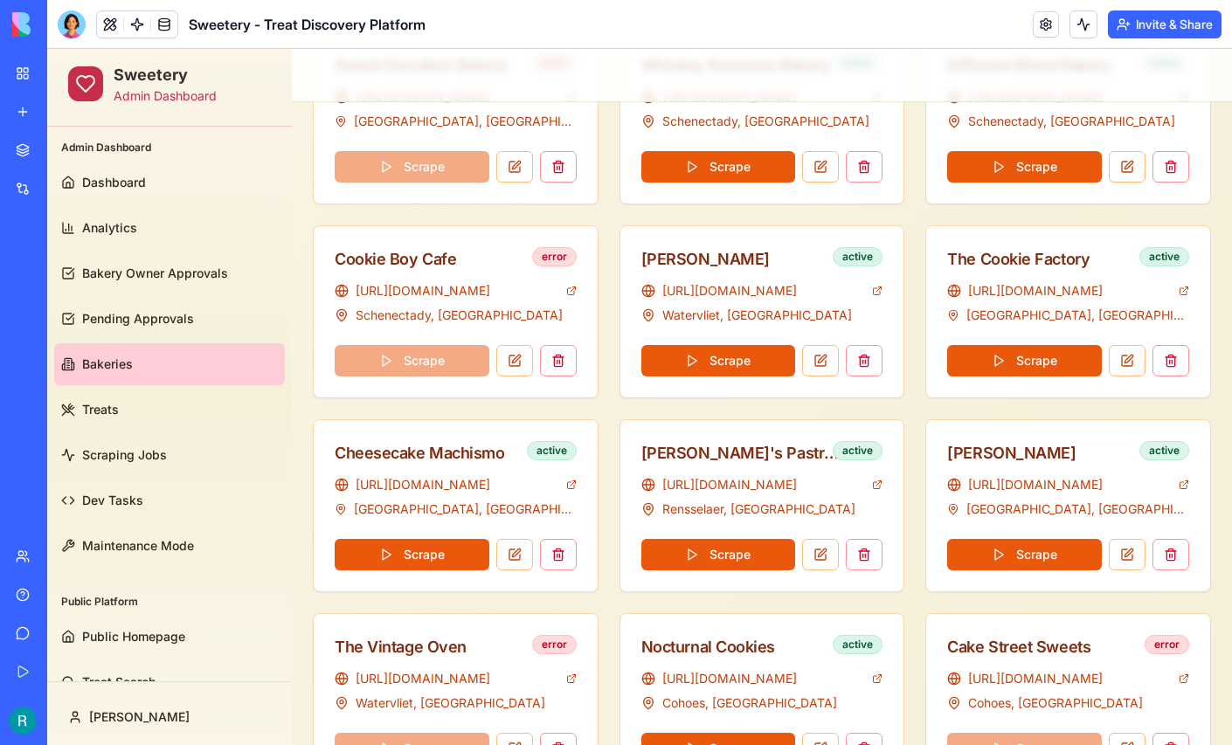
scroll to position [891, 0]
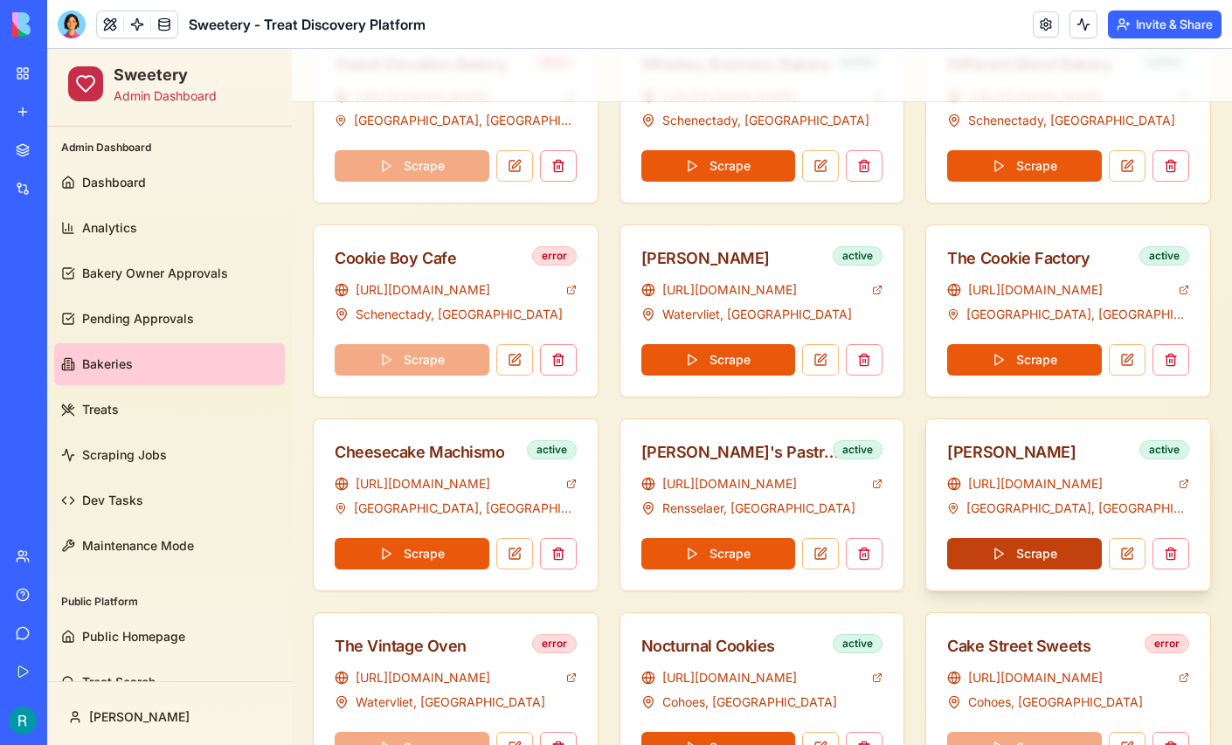
click at [992, 545] on button "Scrape" at bounding box center [1024, 553] width 155 height 31
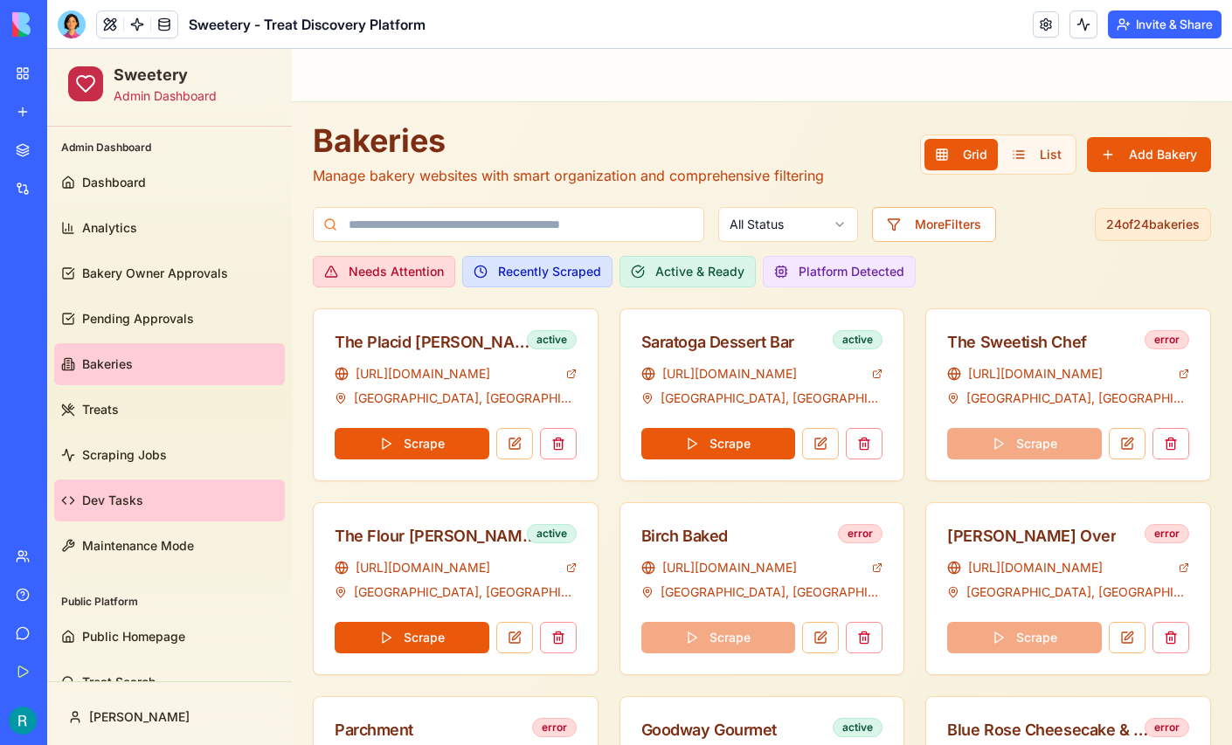
scroll to position [33, 0]
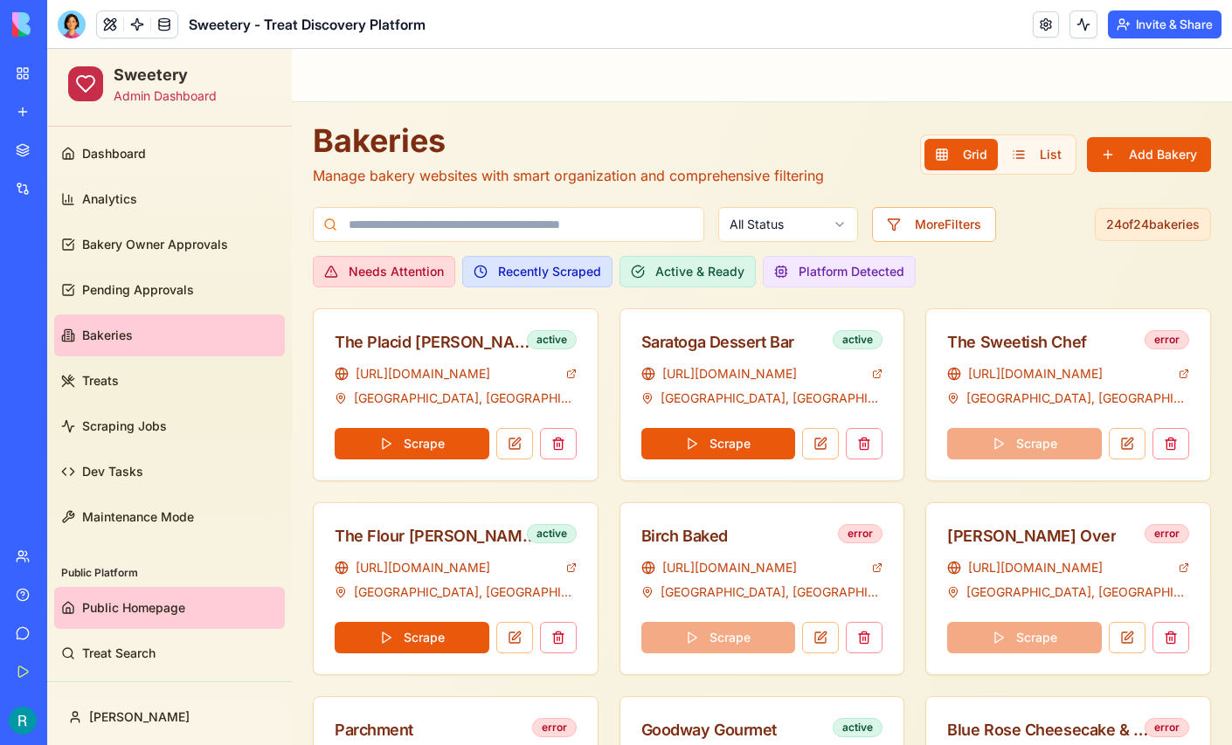
click at [152, 605] on span "Public Homepage" at bounding box center [133, 608] width 103 height 17
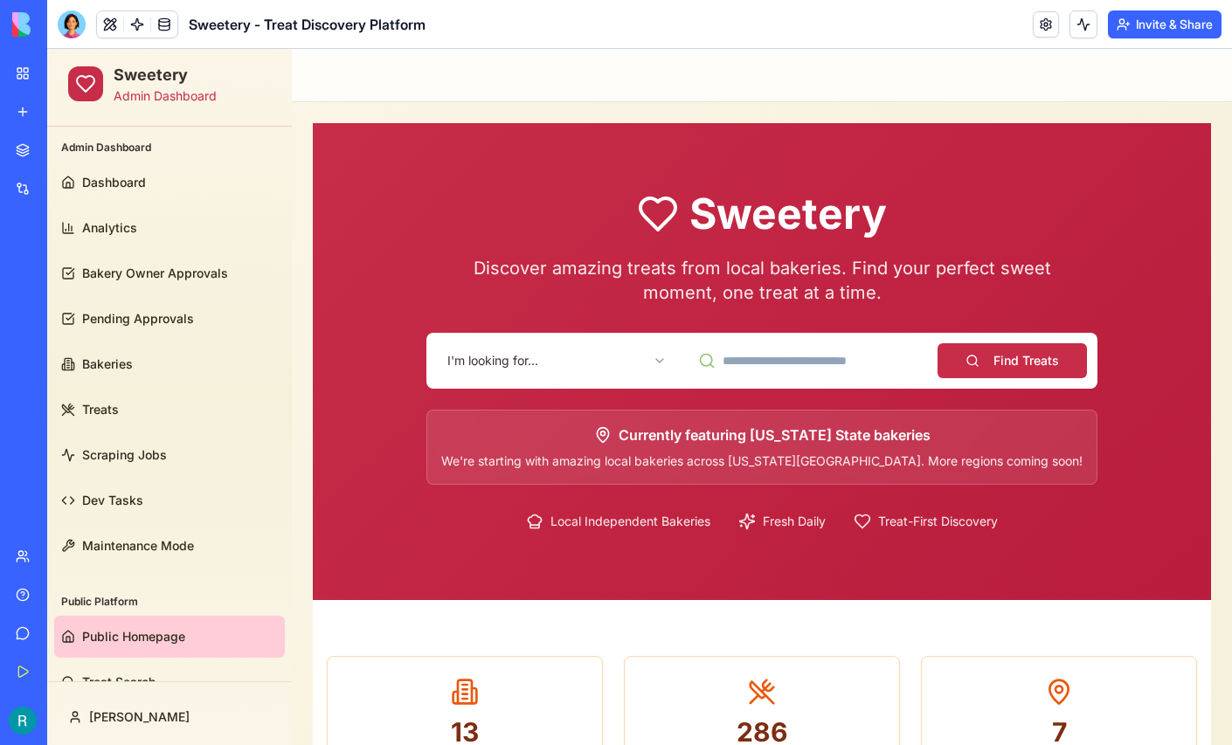
click at [784, 366] on input at bounding box center [808, 360] width 240 height 35
paste input "**********"
type input "**********"
click at [1002, 357] on button "Find Treats" at bounding box center [1012, 360] width 149 height 35
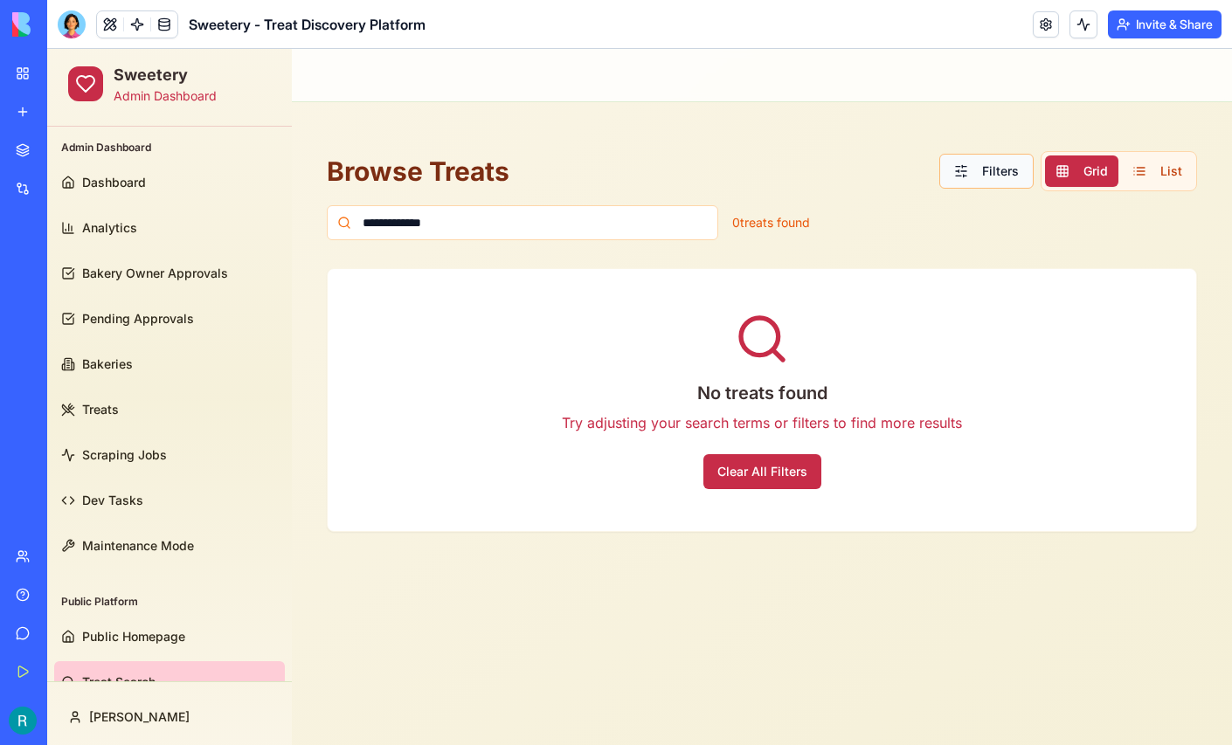
click at [964, 173] on button "Filters" at bounding box center [986, 171] width 94 height 35
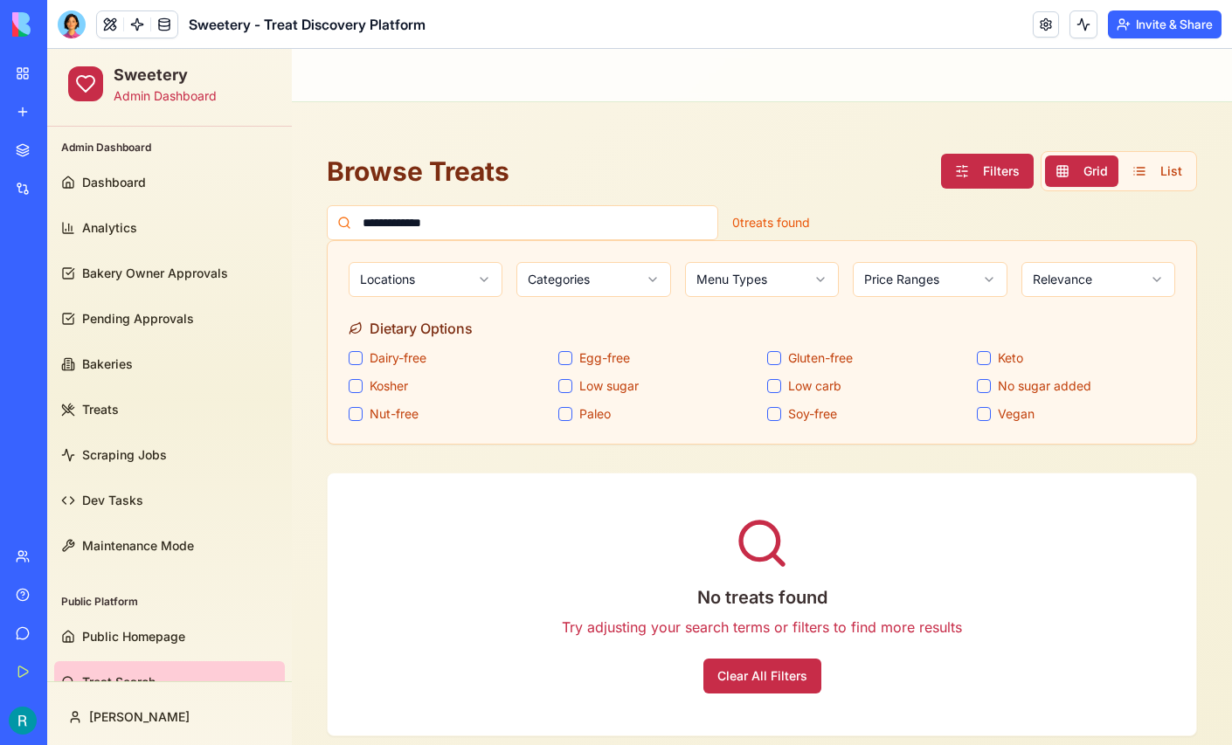
click at [808, 277] on html "**********" at bounding box center [639, 417] width 1185 height 737
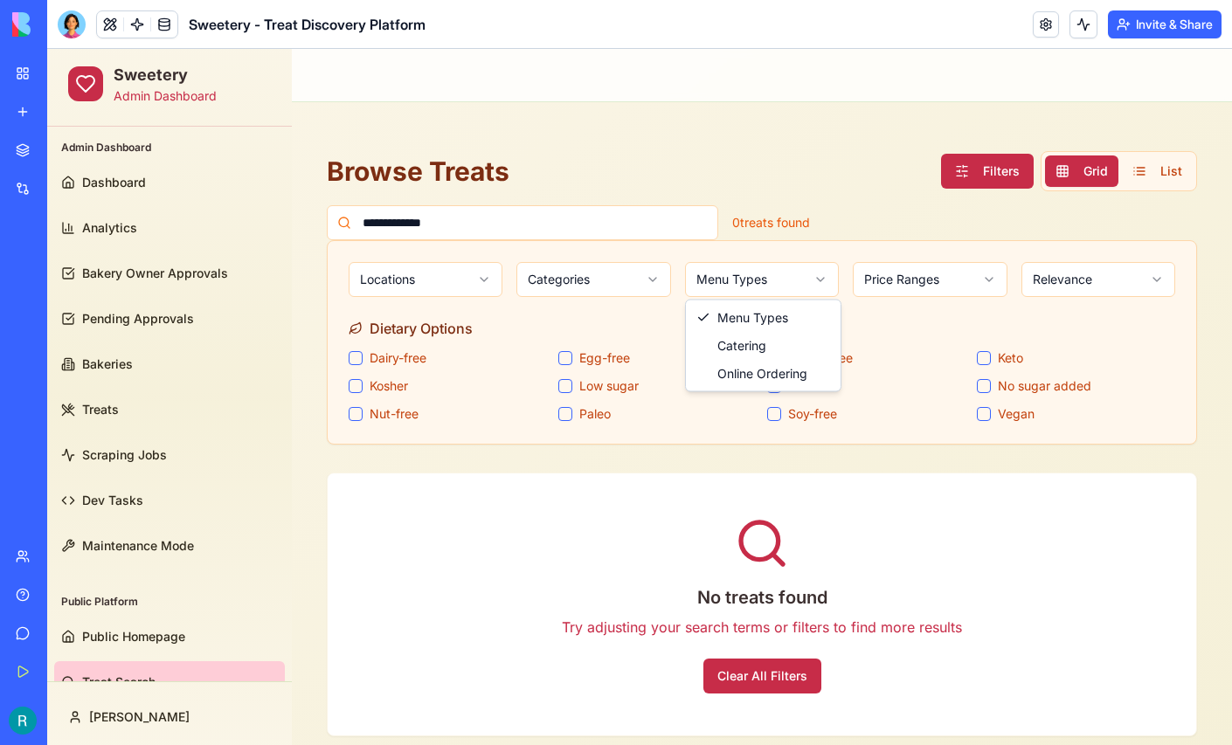
click at [476, 279] on html "**********" at bounding box center [639, 417] width 1185 height 737
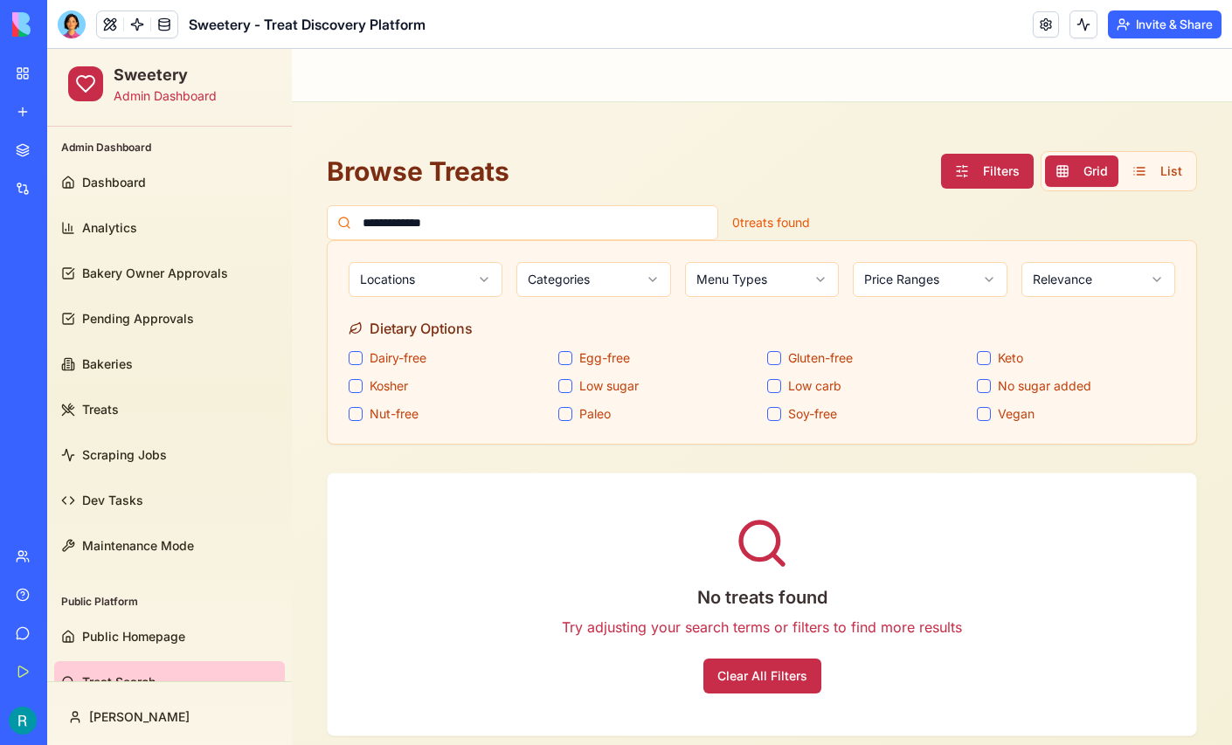
click at [476, 279] on html "**********" at bounding box center [639, 417] width 1185 height 737
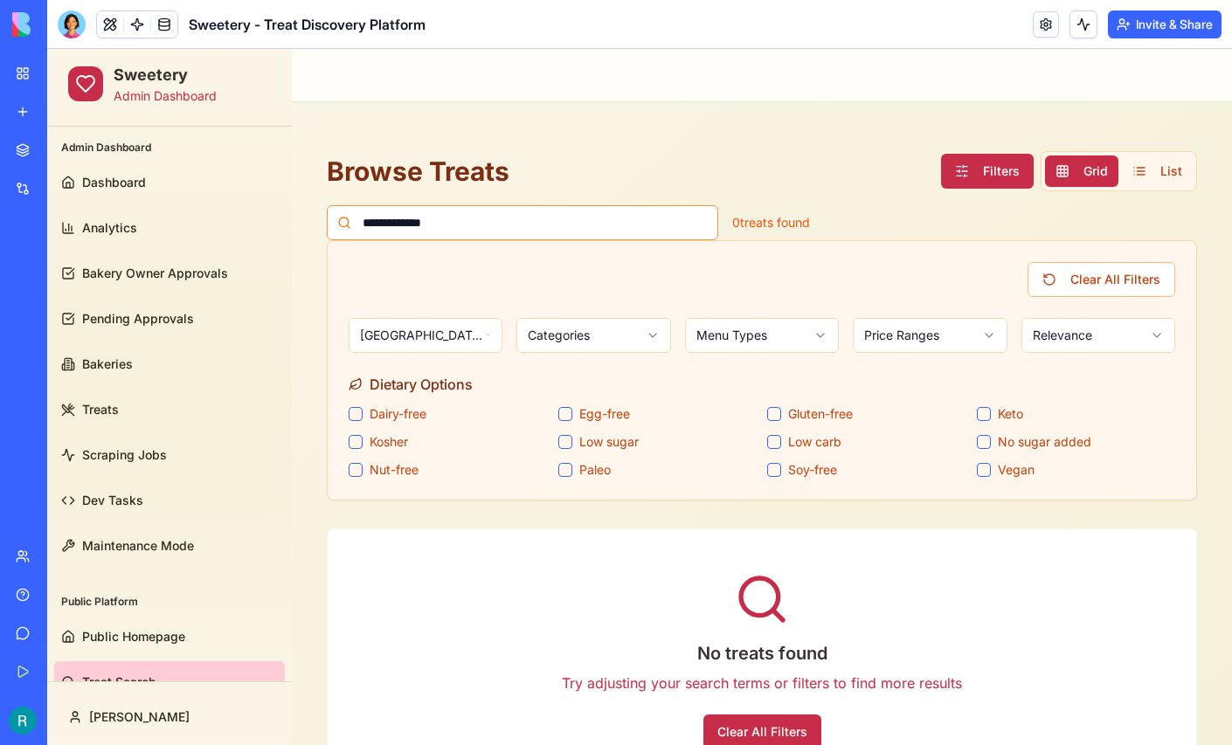
click at [655, 225] on input "**********" at bounding box center [523, 222] width 392 height 35
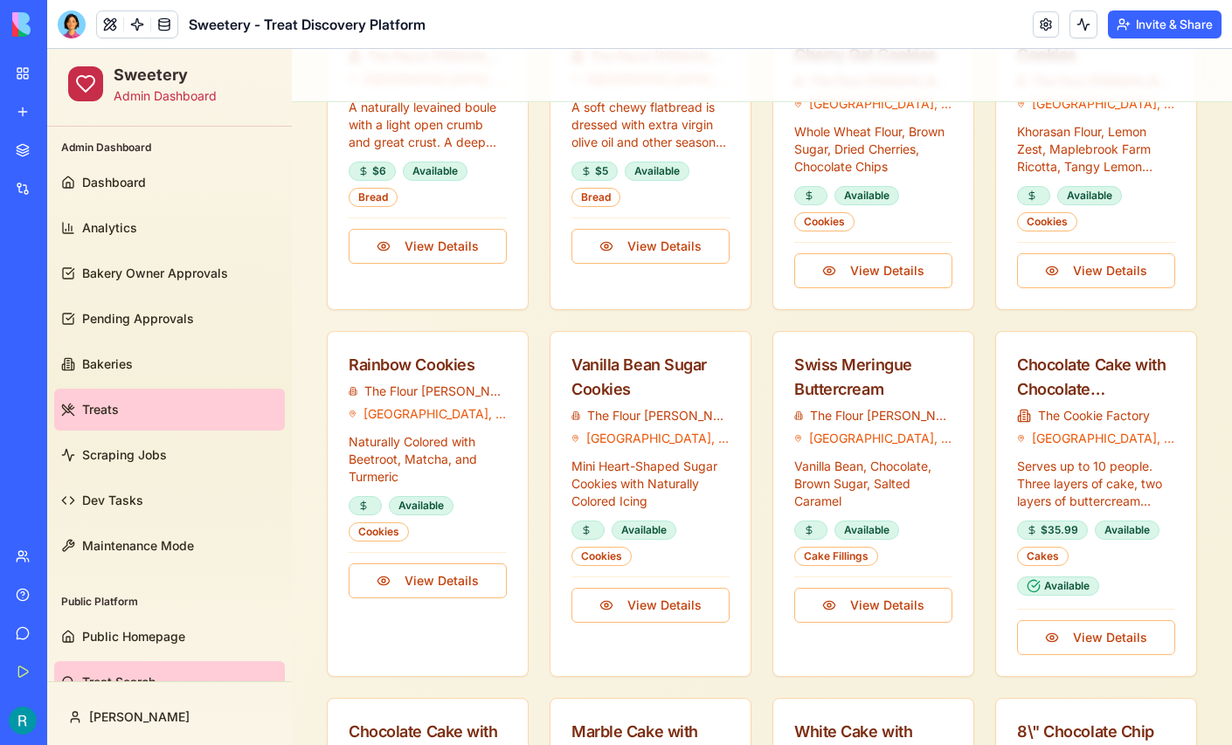
scroll to position [852, 0]
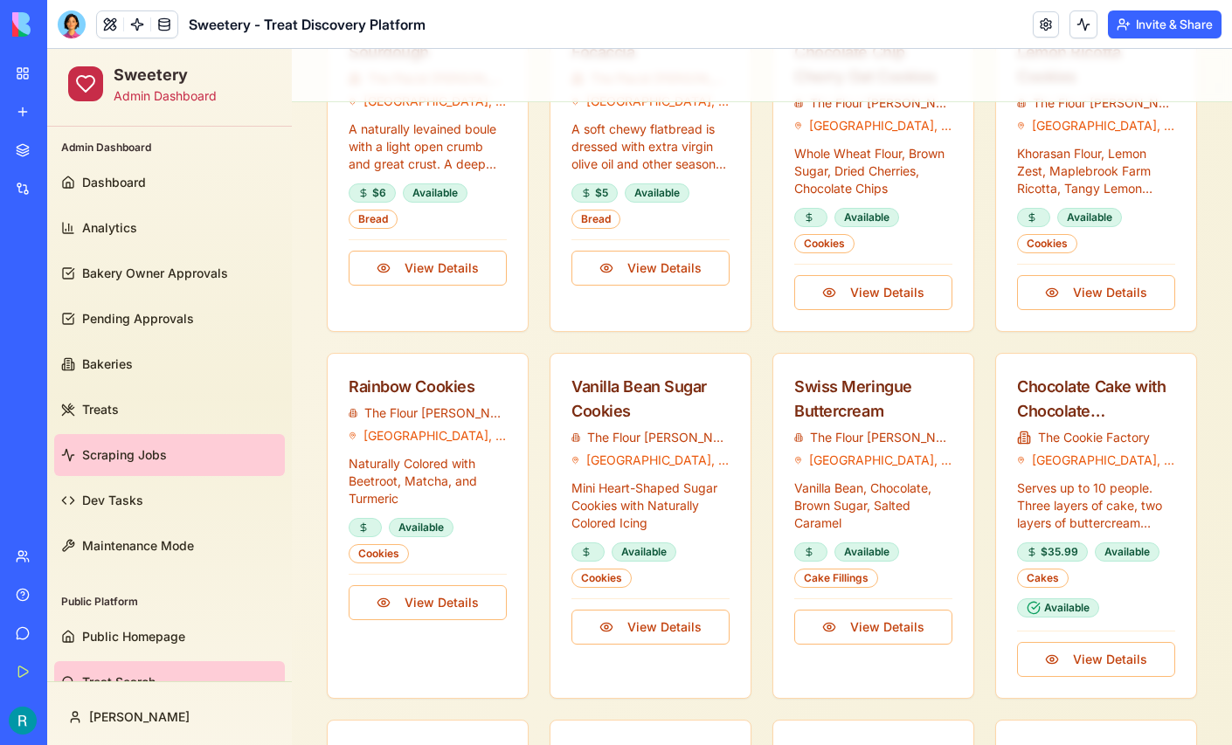
click at [122, 452] on span "Scraping Jobs" at bounding box center [124, 455] width 85 height 17
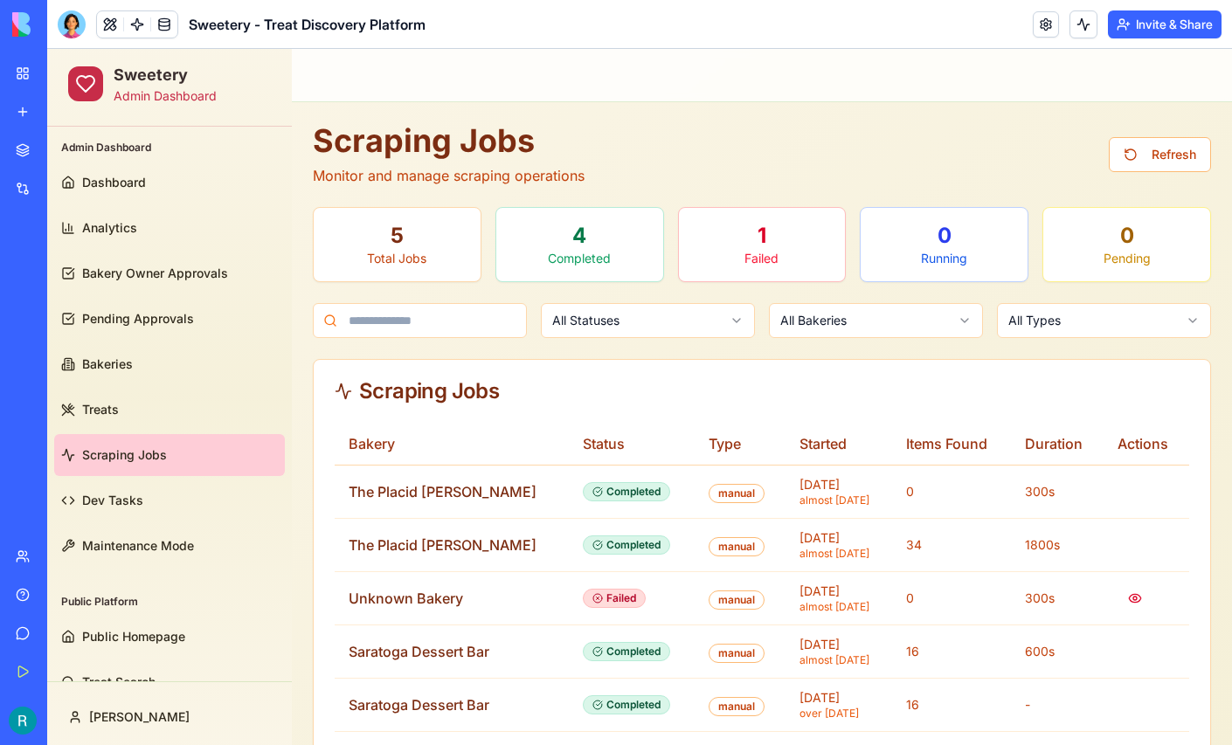
scroll to position [31, 0]
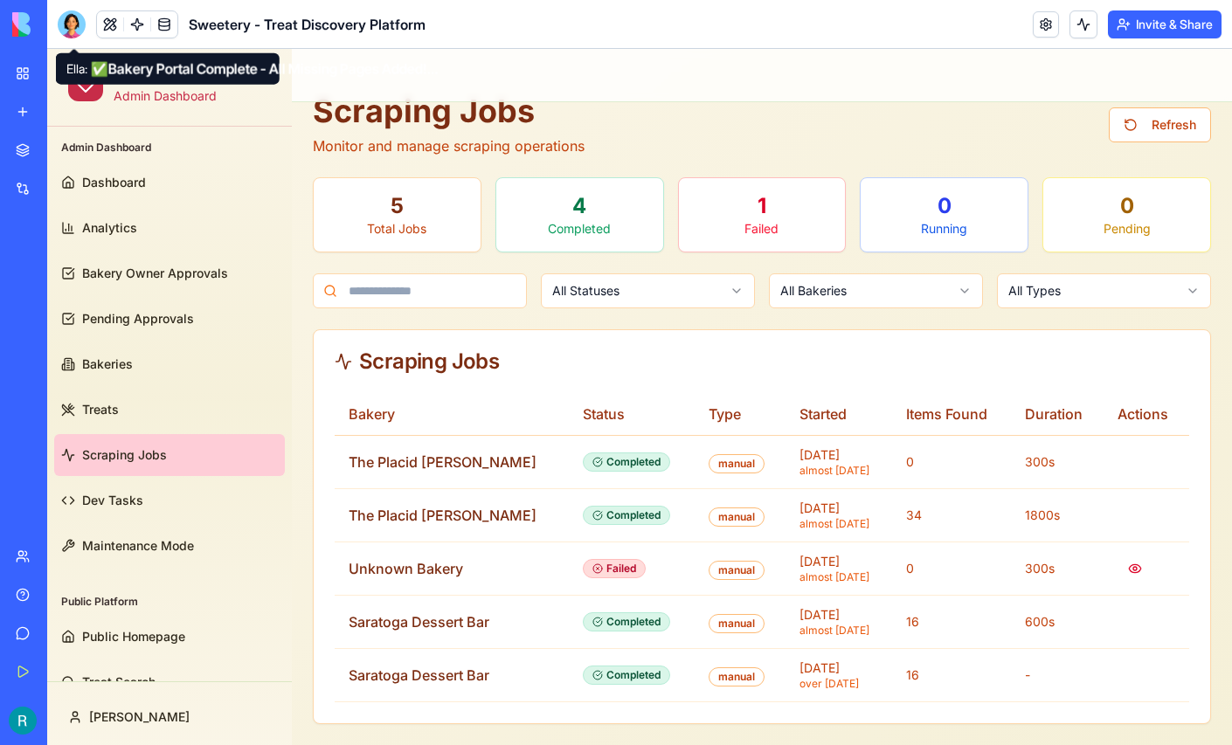
click at [73, 36] on div at bounding box center [72, 24] width 28 height 28
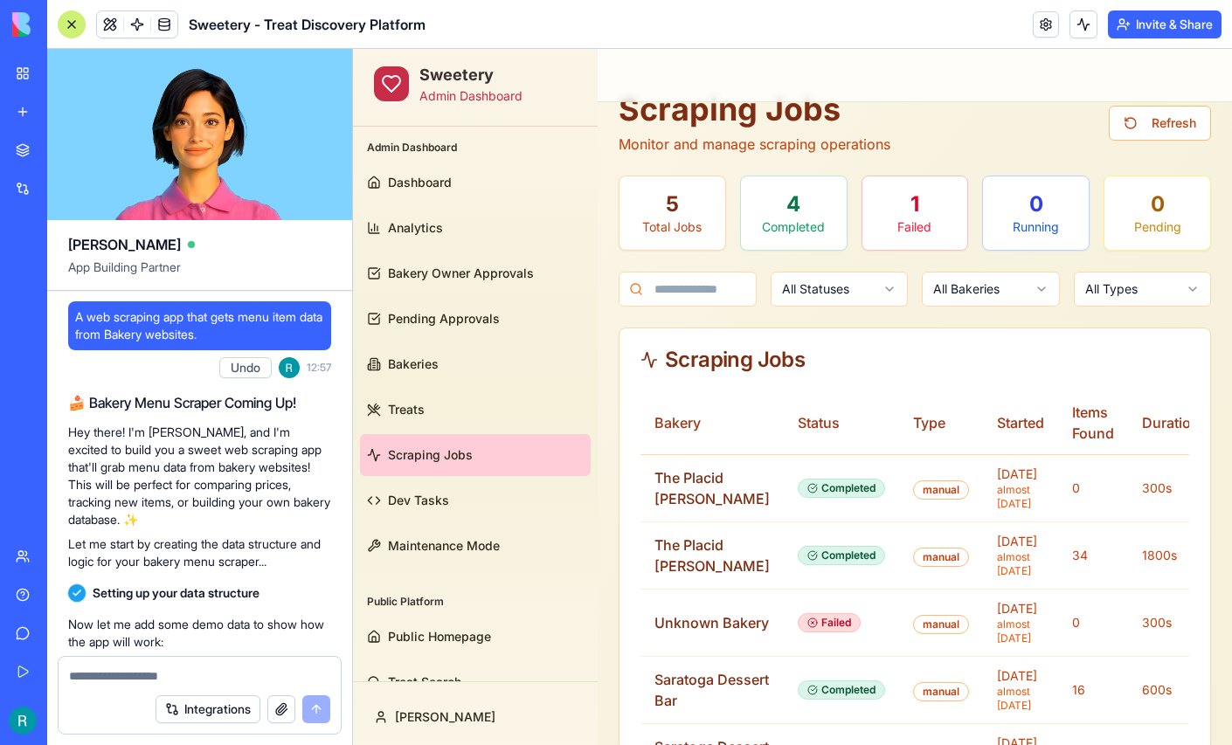
scroll to position [159202, 0]
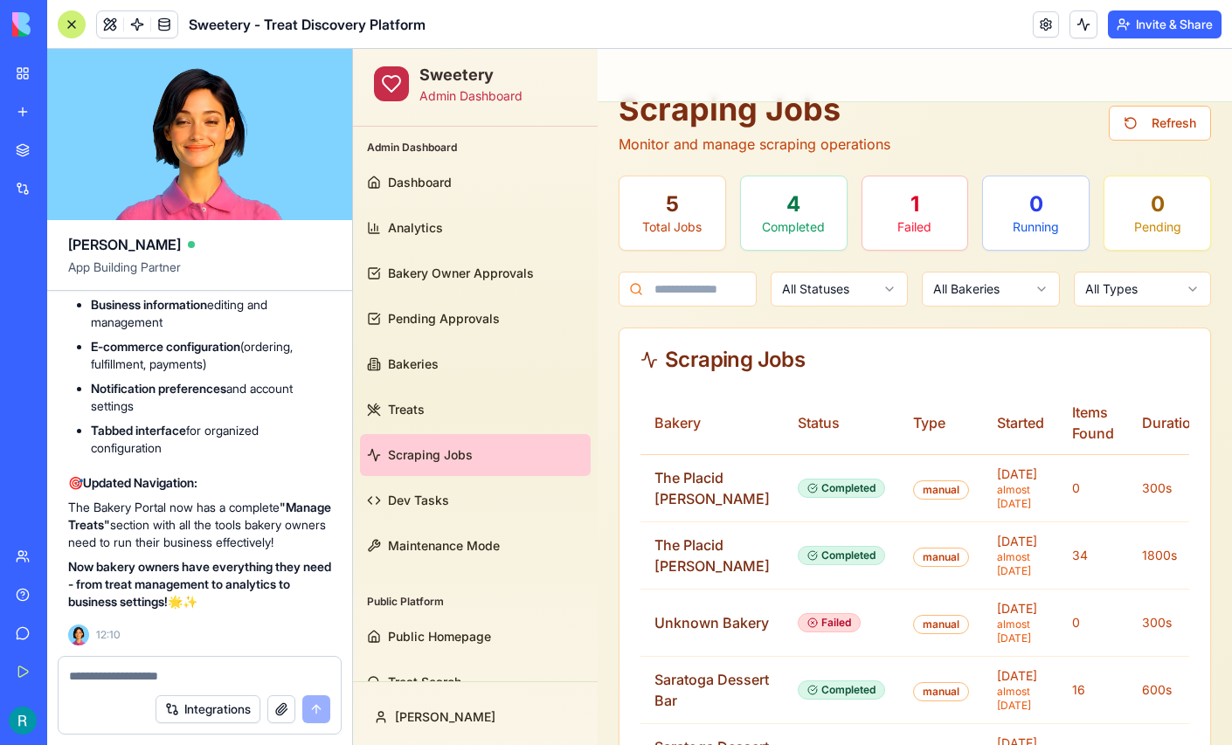
click at [135, 668] on textarea at bounding box center [199, 676] width 261 height 17
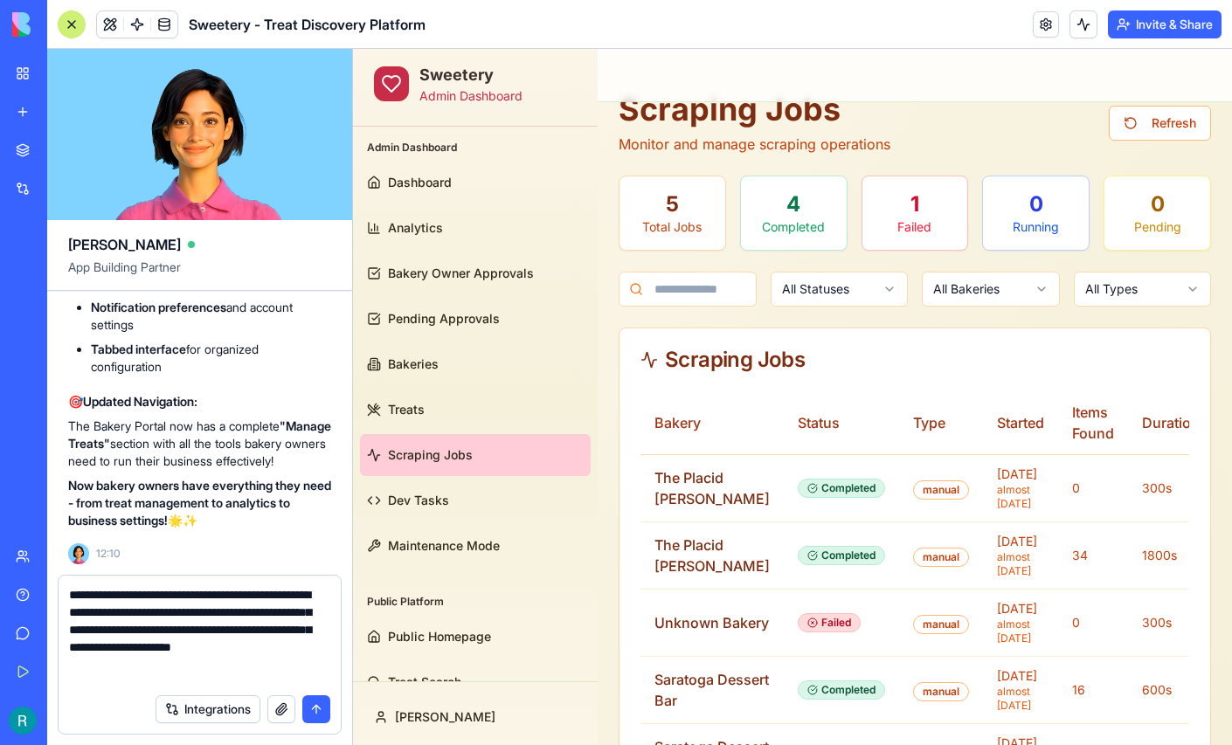
scroll to position [11, 0]
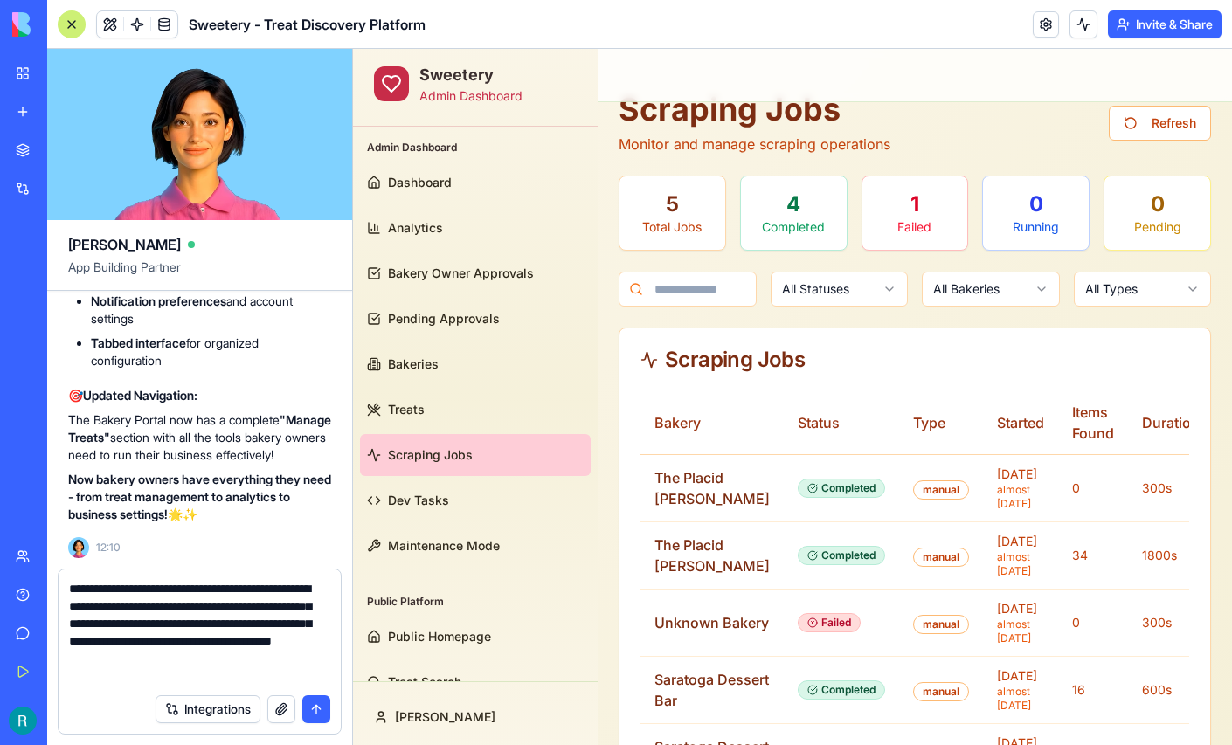
type textarea "**********"
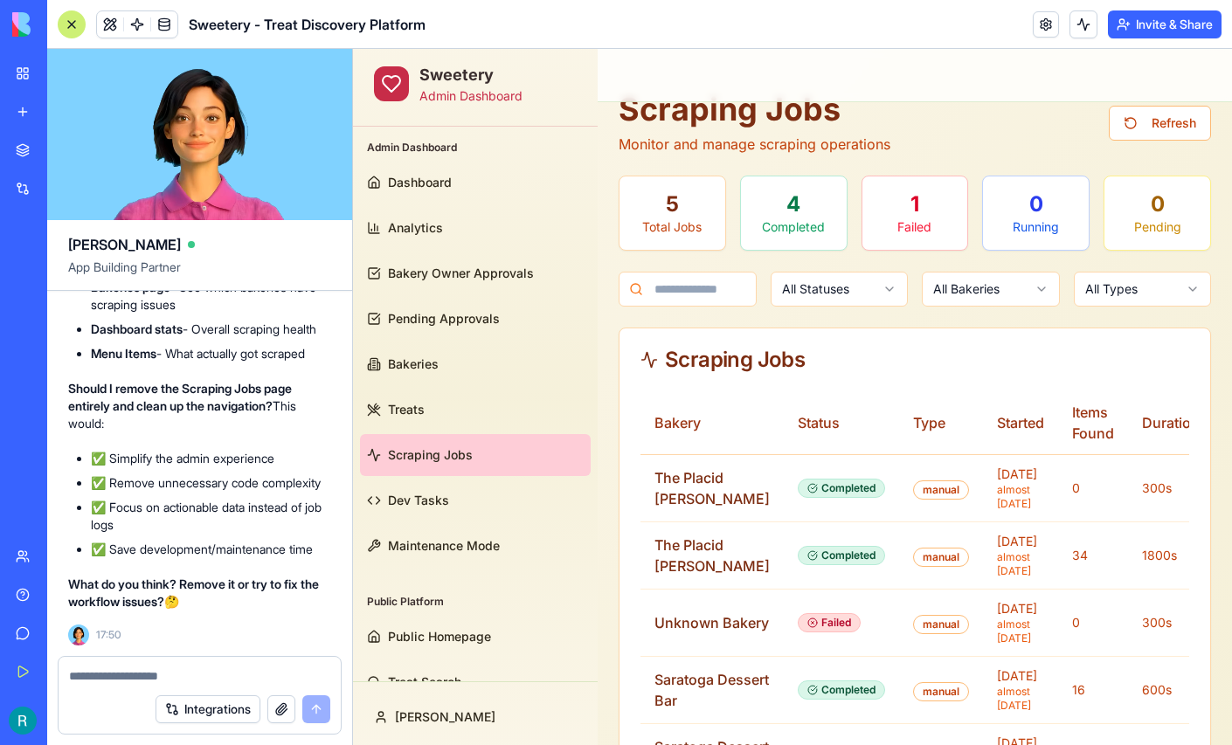
scroll to position [160740, 0]
click at [143, 673] on textarea at bounding box center [197, 676] width 257 height 17
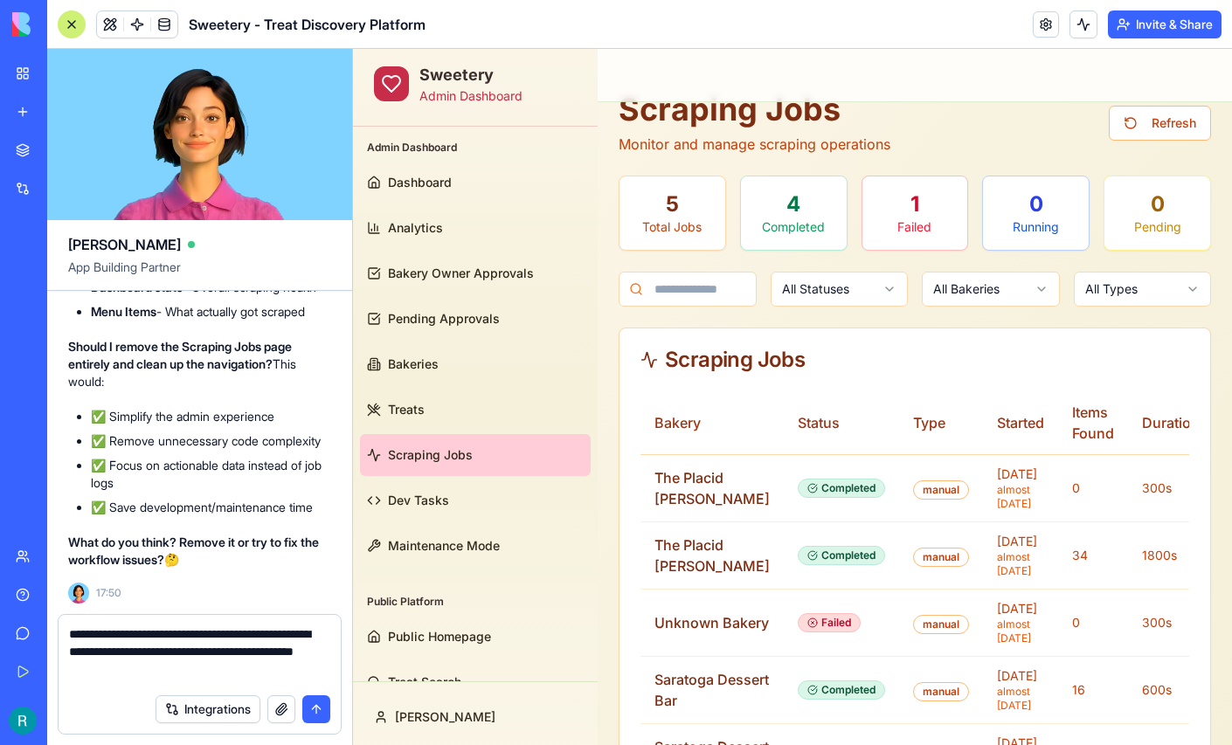
type textarea "**********"
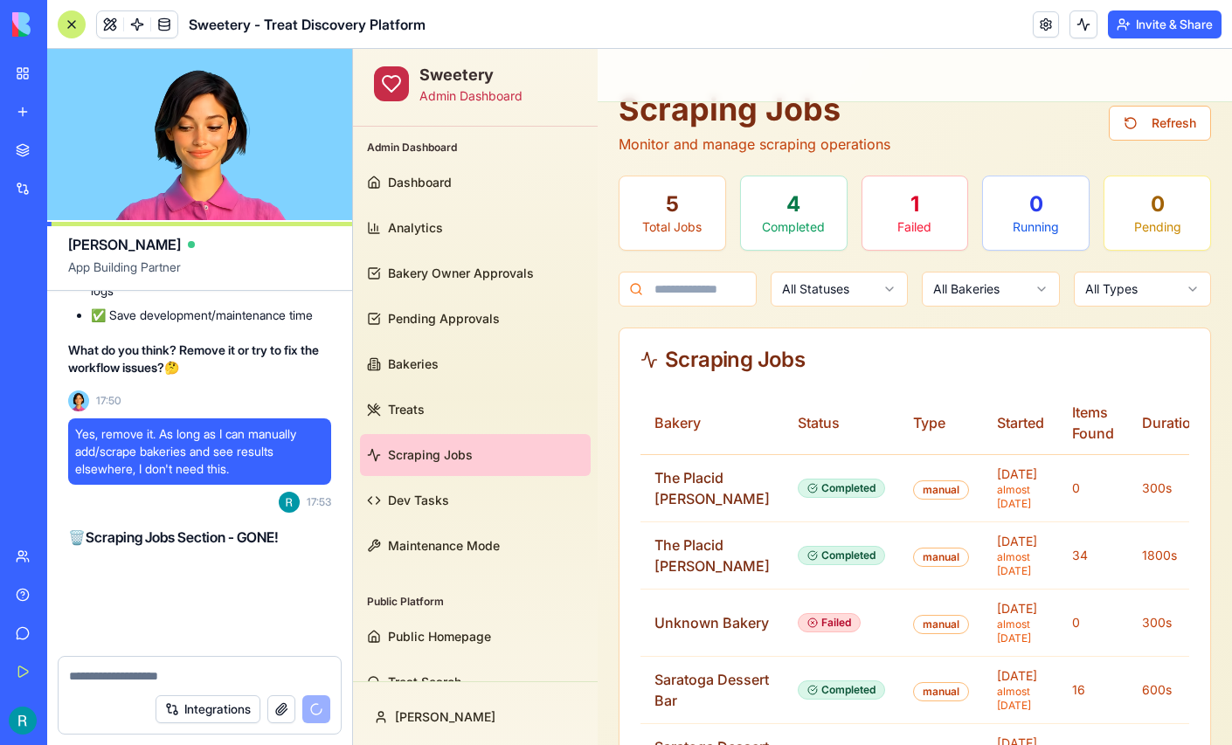
scroll to position [161023, 0]
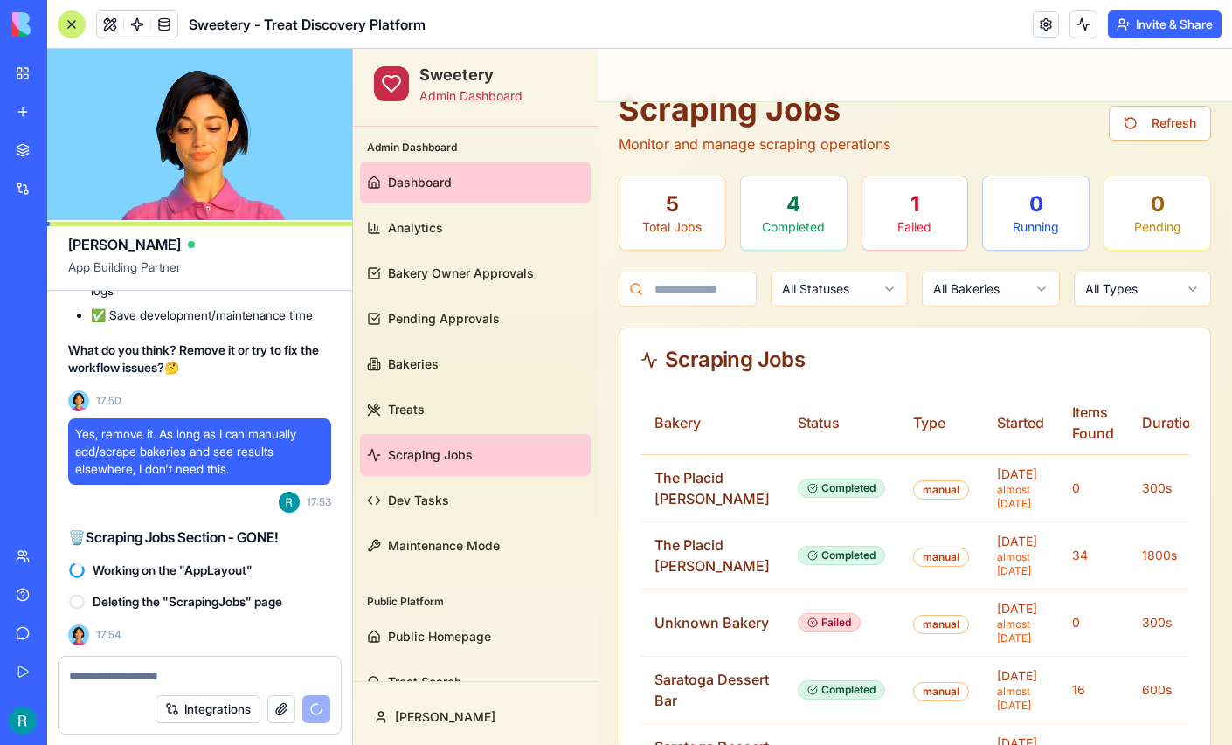
click at [389, 190] on span "Dashboard" at bounding box center [420, 182] width 64 height 17
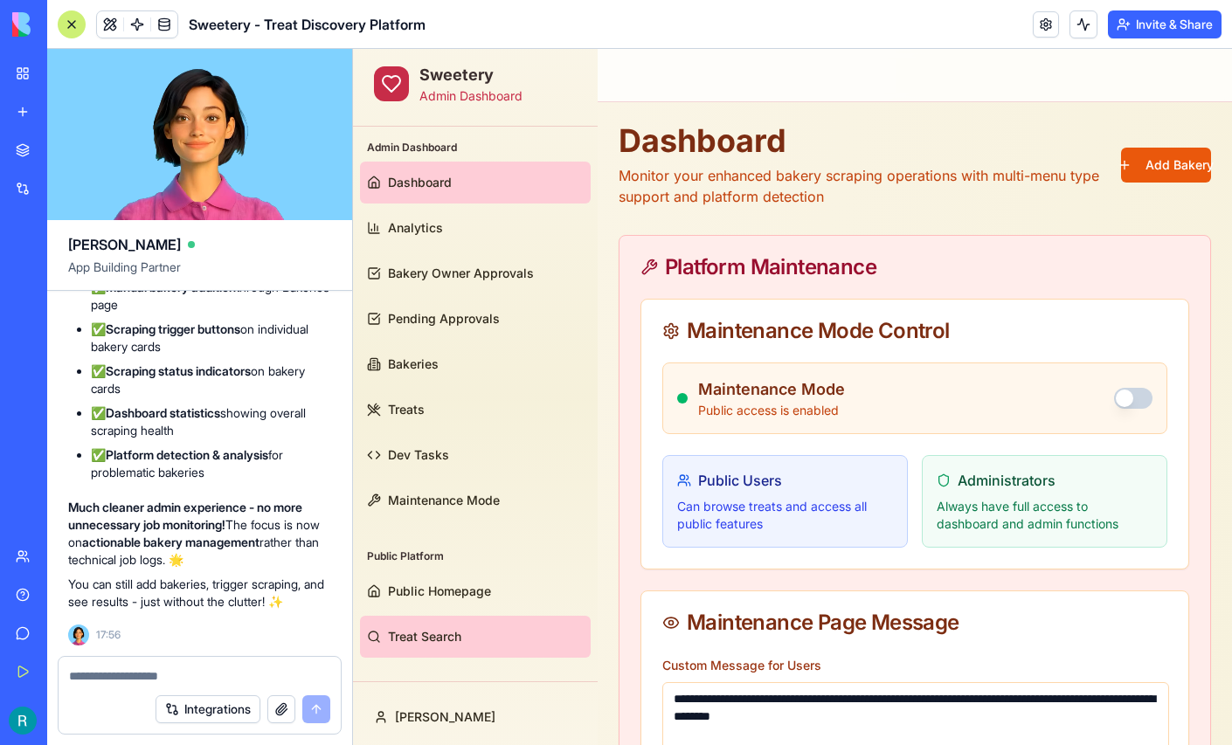
click at [436, 641] on span "Treat Search" at bounding box center [424, 636] width 73 height 17
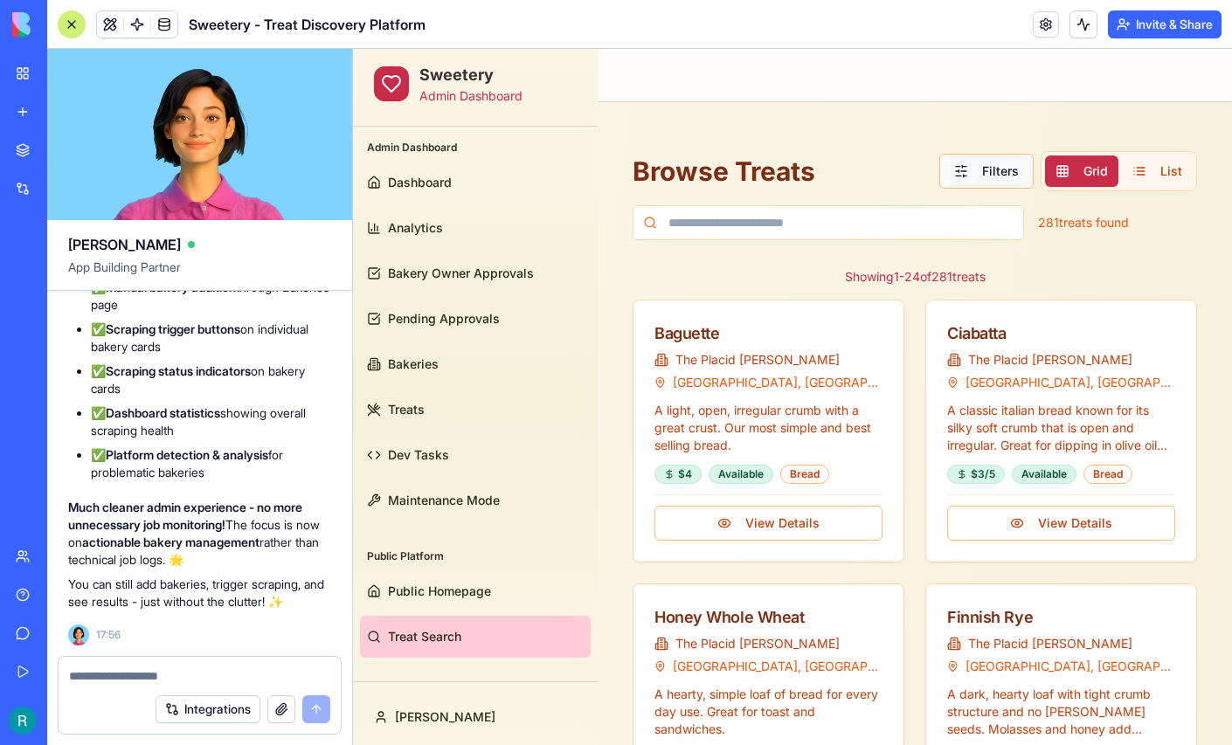
click at [977, 173] on button "Filters" at bounding box center [986, 171] width 94 height 35
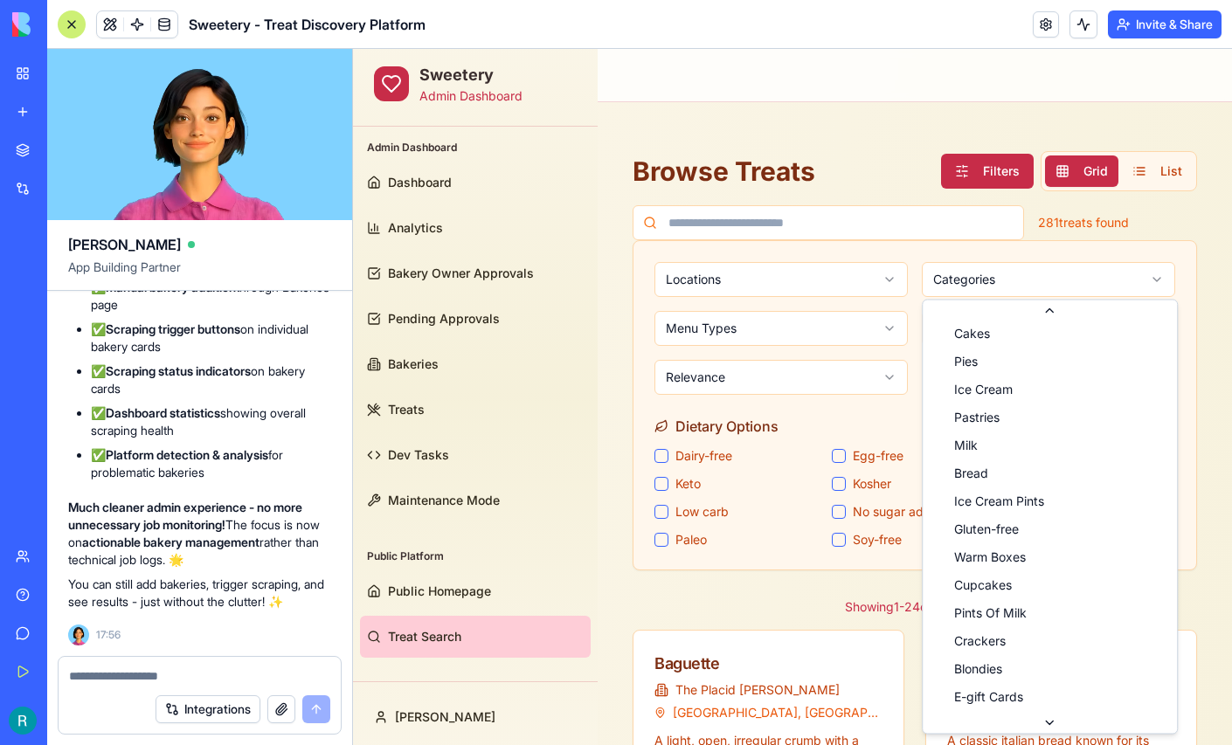
scroll to position [69, 0]
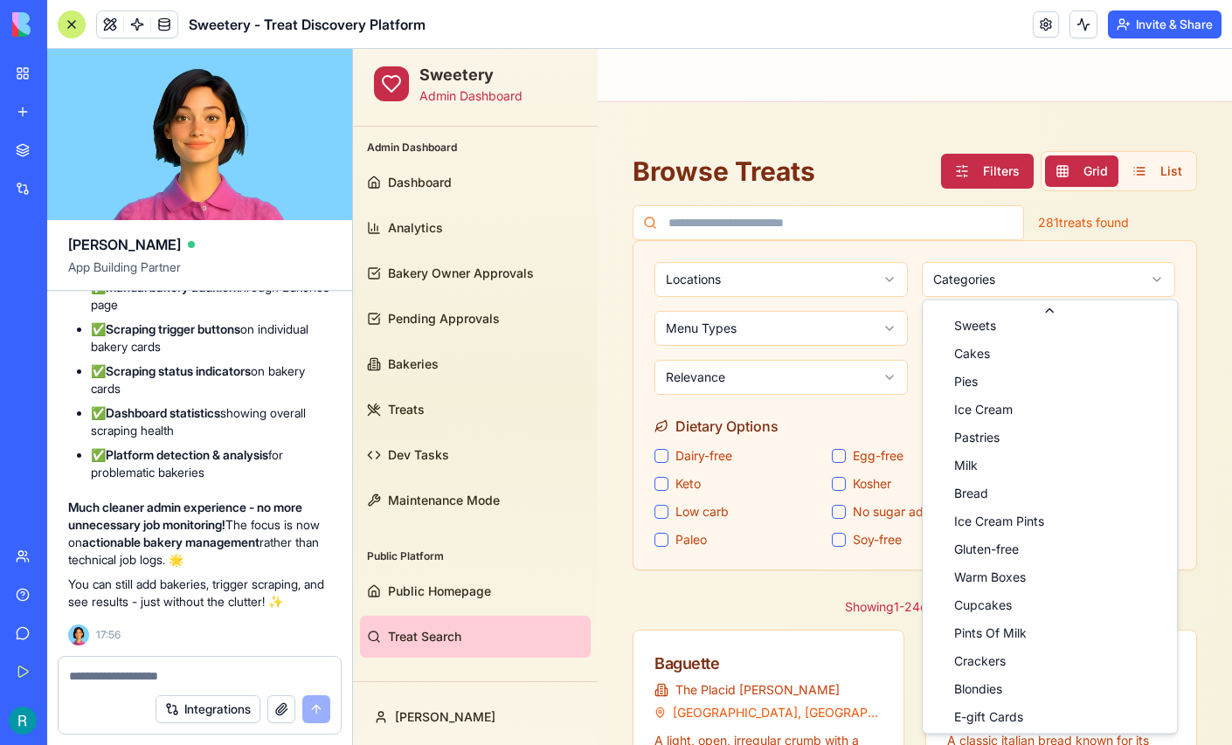
click at [68, 28] on div at bounding box center [72, 24] width 28 height 28
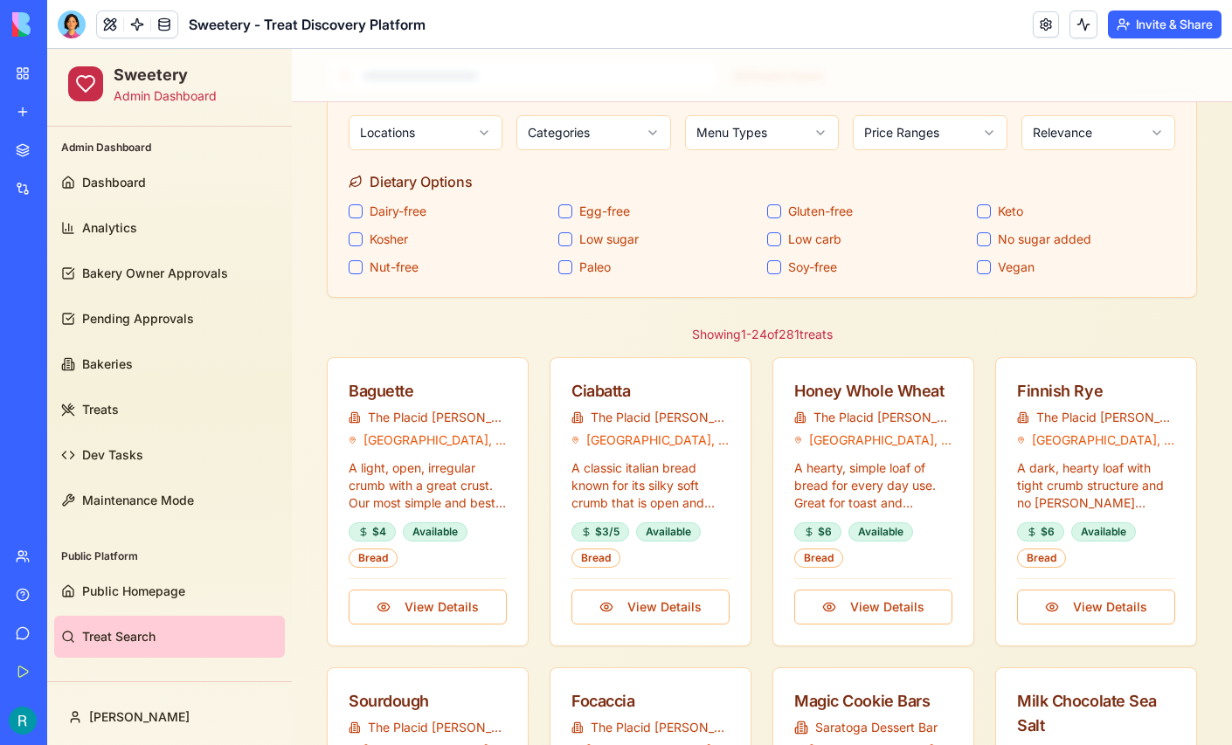
scroll to position [150, 0]
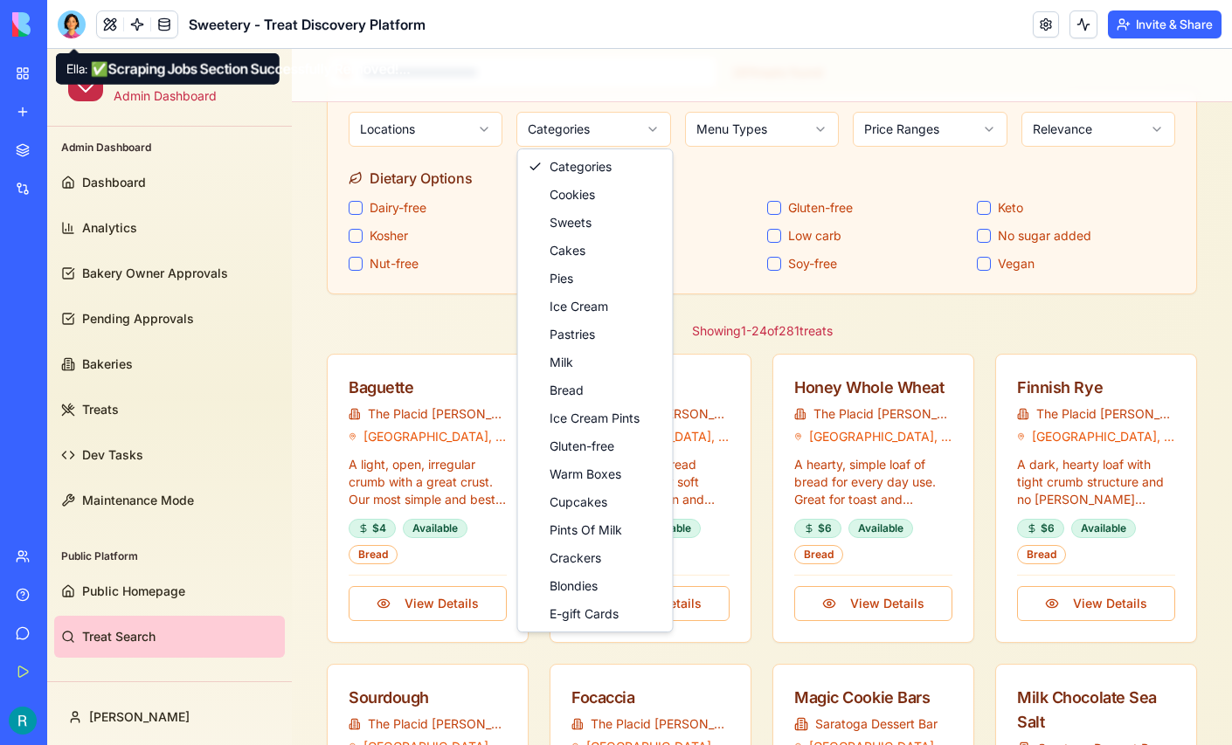
click at [69, 19] on div at bounding box center [72, 24] width 28 height 28
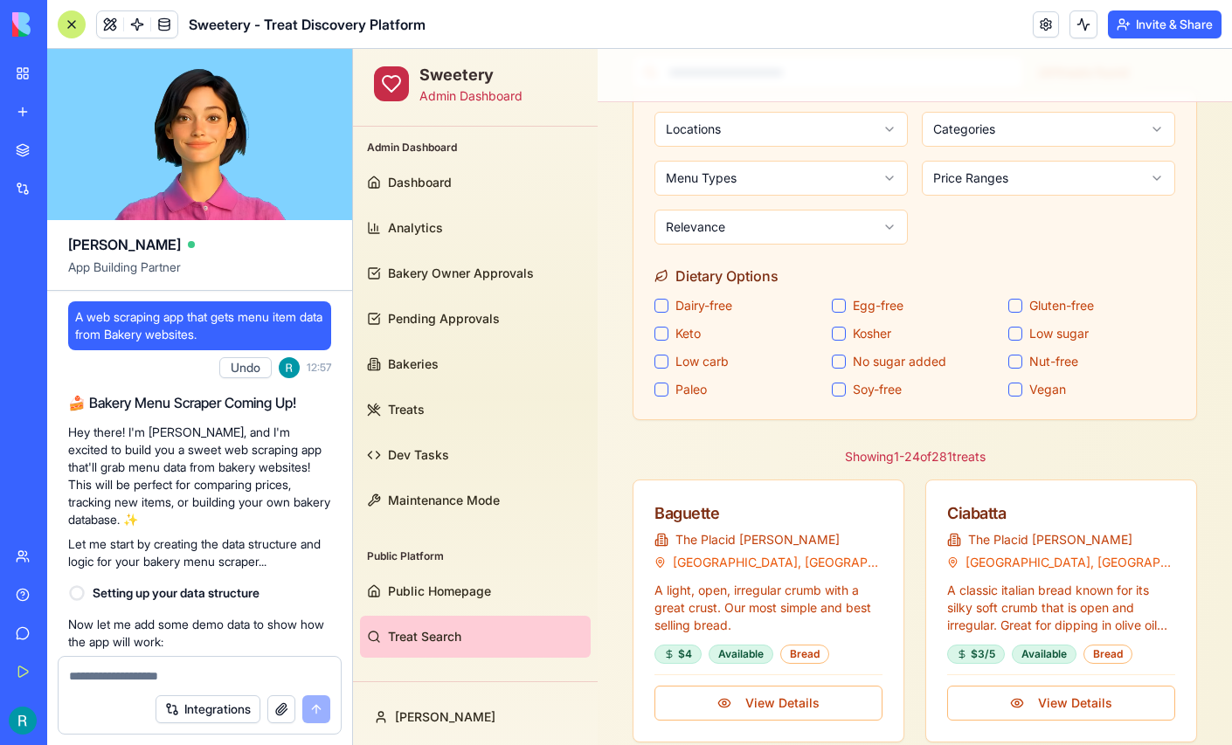
scroll to position [0, 0]
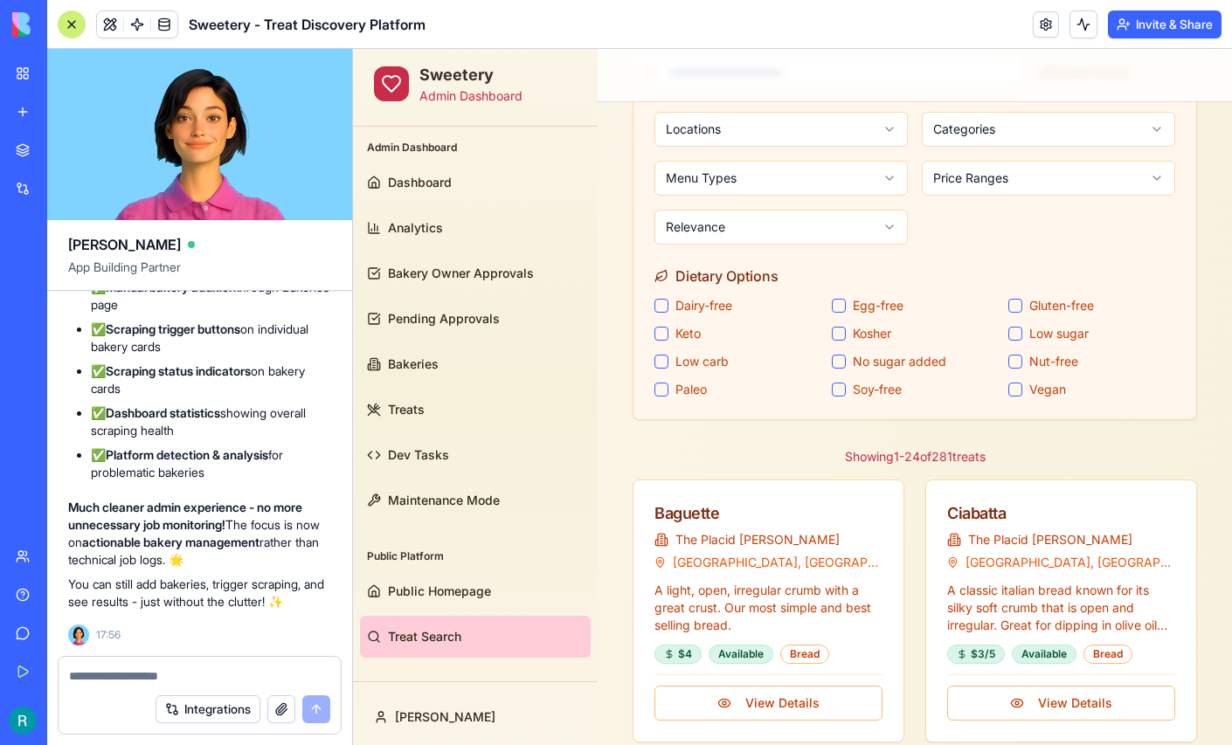
click at [163, 669] on textarea at bounding box center [199, 676] width 261 height 17
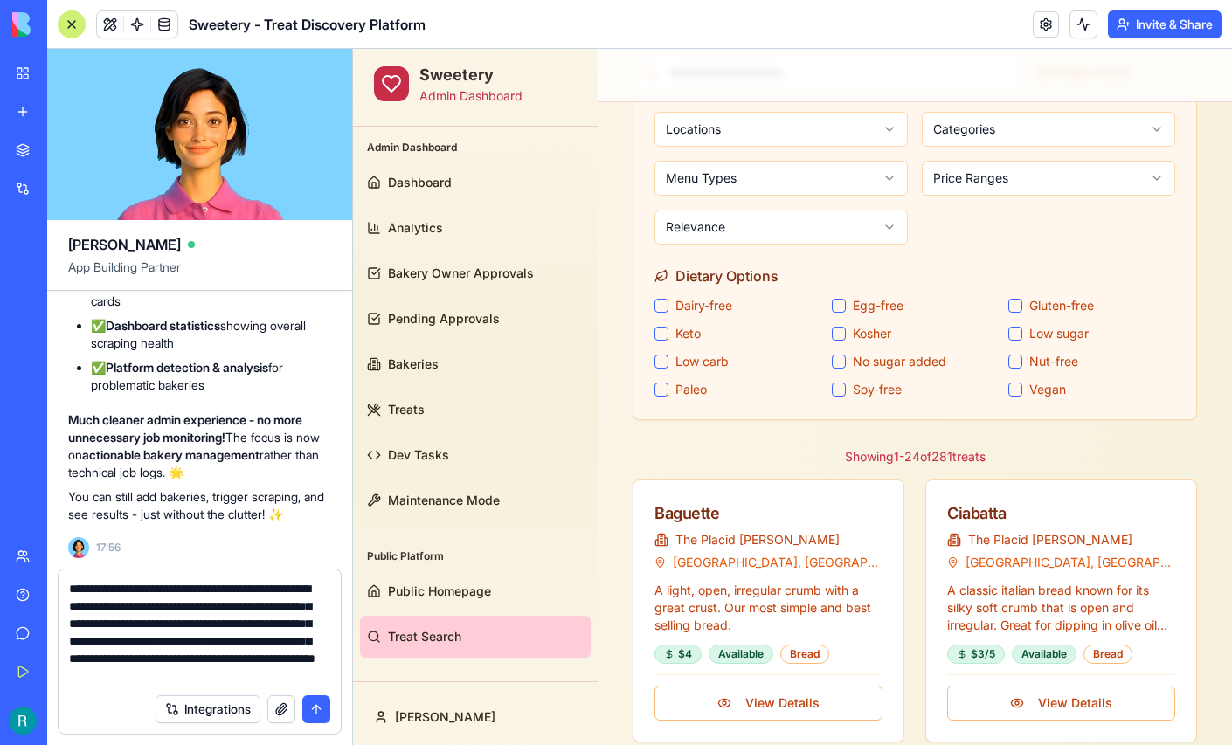
scroll to position [51, 0]
type textarea "**********"
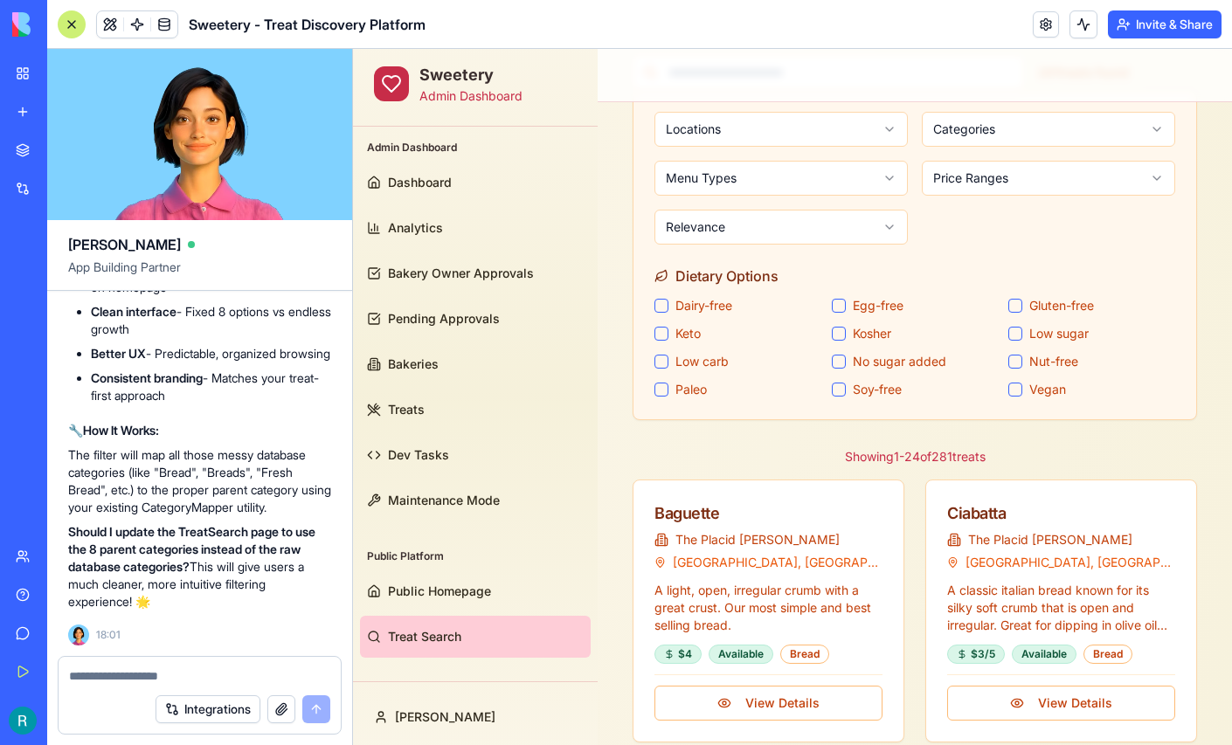
scroll to position [163068, 0]
click at [170, 660] on div at bounding box center [200, 671] width 282 height 28
click at [158, 669] on textarea at bounding box center [197, 676] width 257 height 17
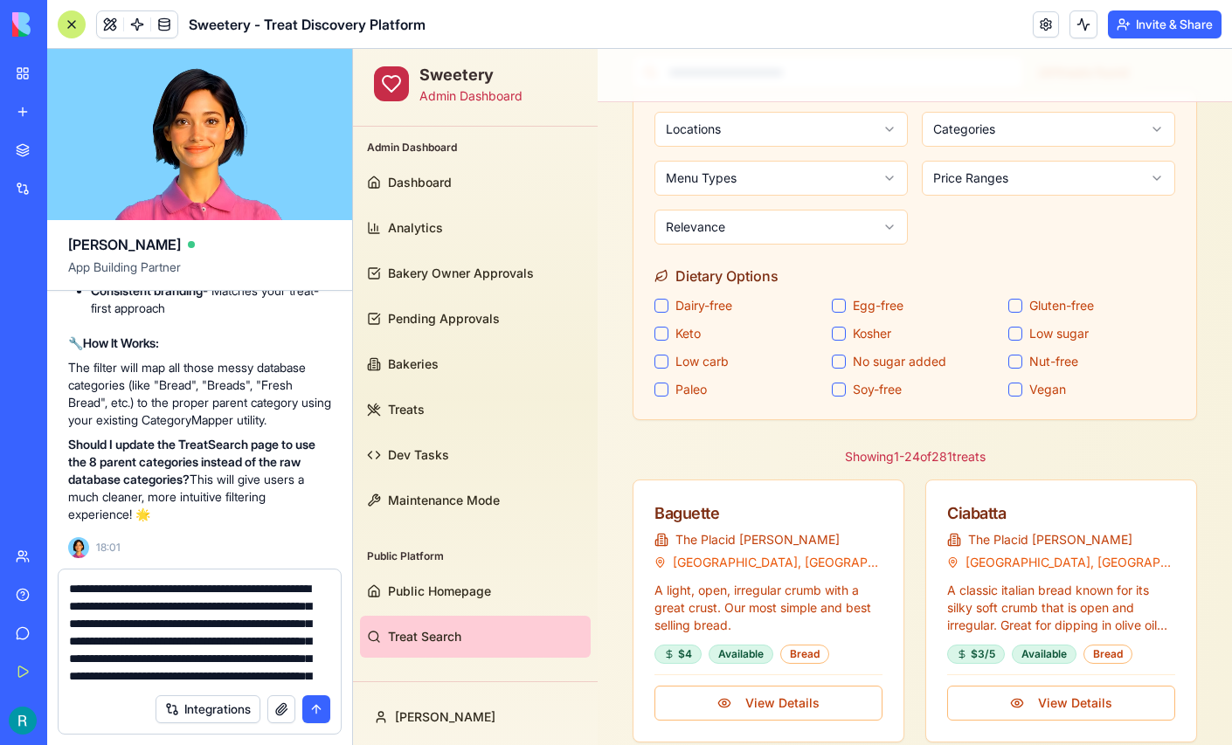
scroll to position [90, 0]
type textarea "**********"
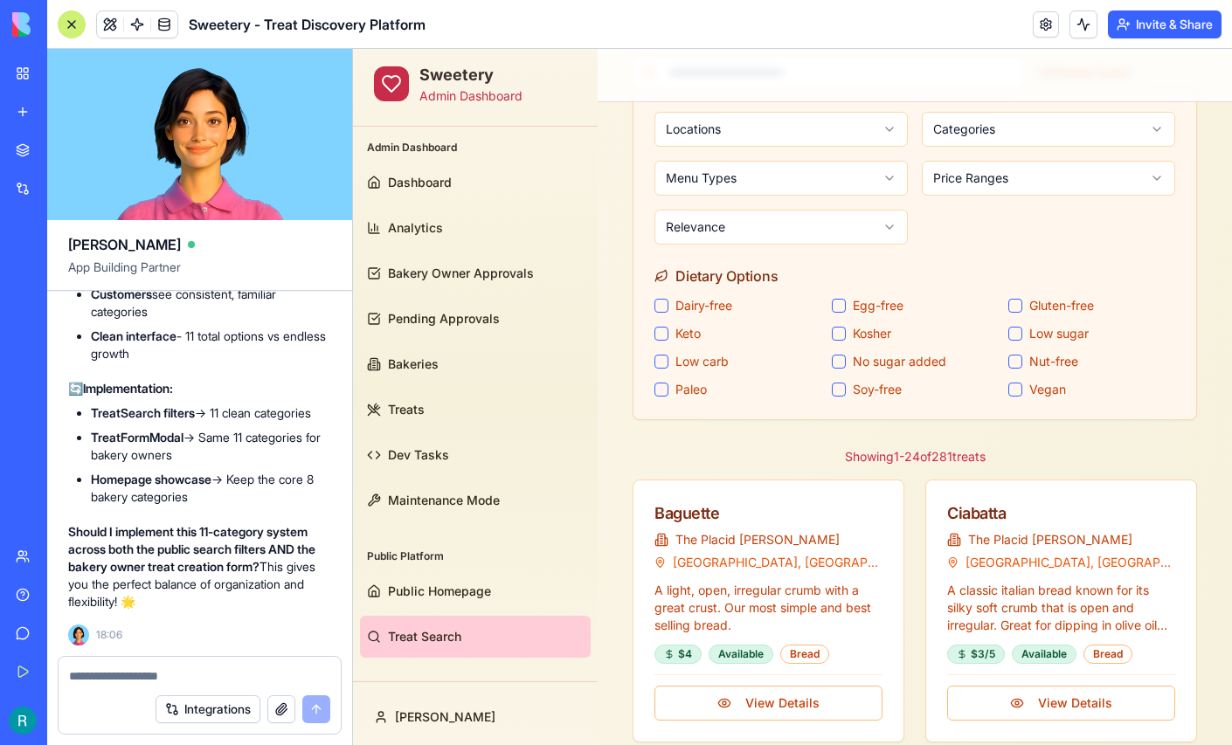
scroll to position [164649, 0]
click at [190, 668] on textarea at bounding box center [197, 676] width 257 height 17
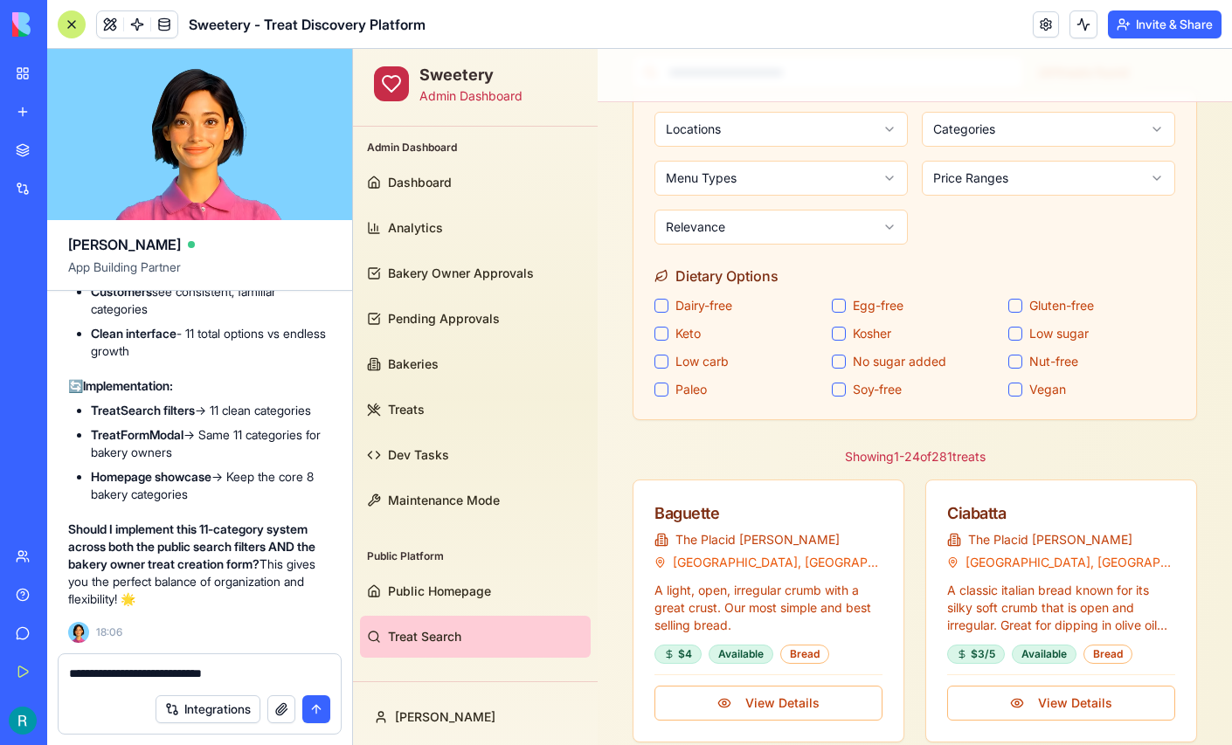
scroll to position [164081, 0]
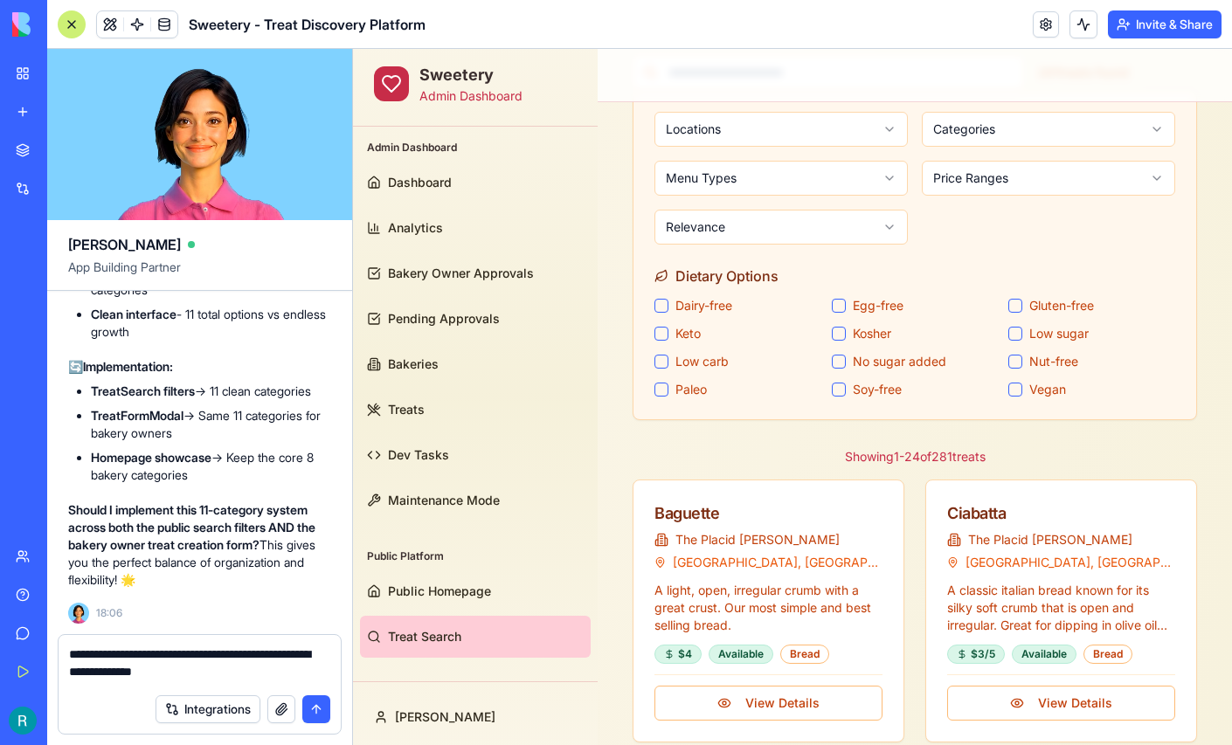
type textarea "**********"
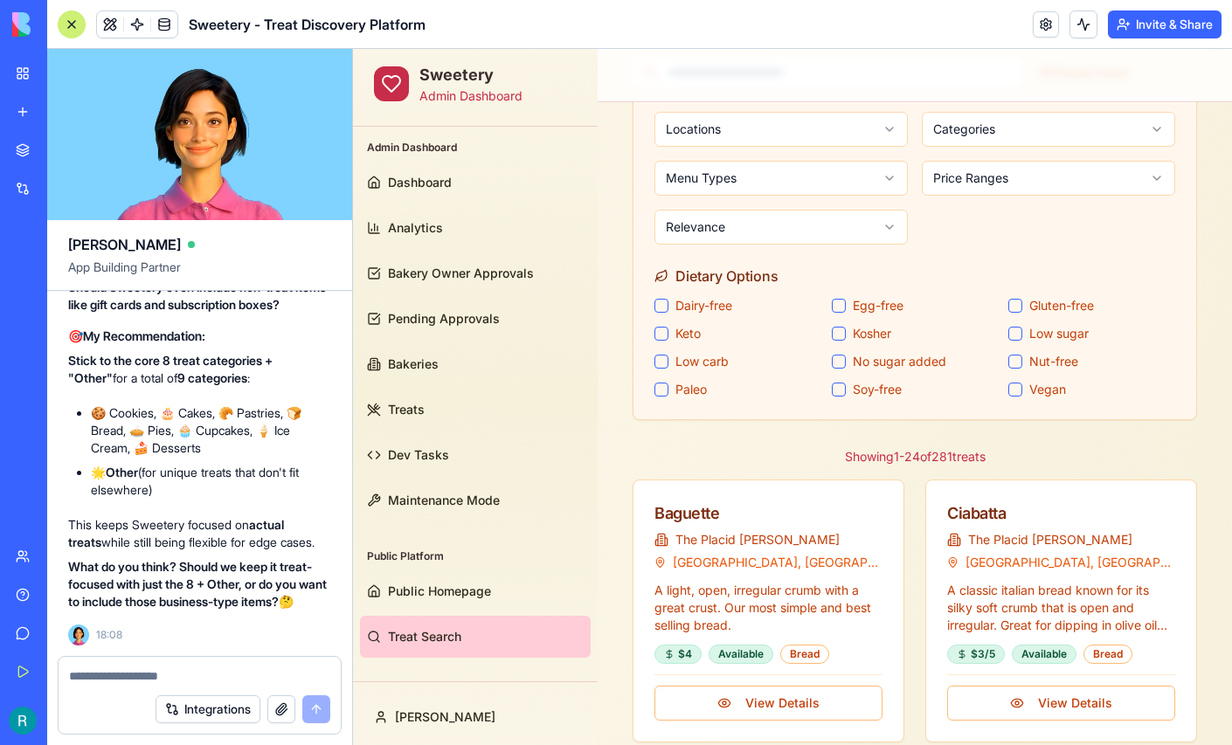
scroll to position [165682, 0]
click at [165, 670] on textarea at bounding box center [197, 676] width 257 height 17
click at [147, 669] on textarea at bounding box center [197, 676] width 257 height 17
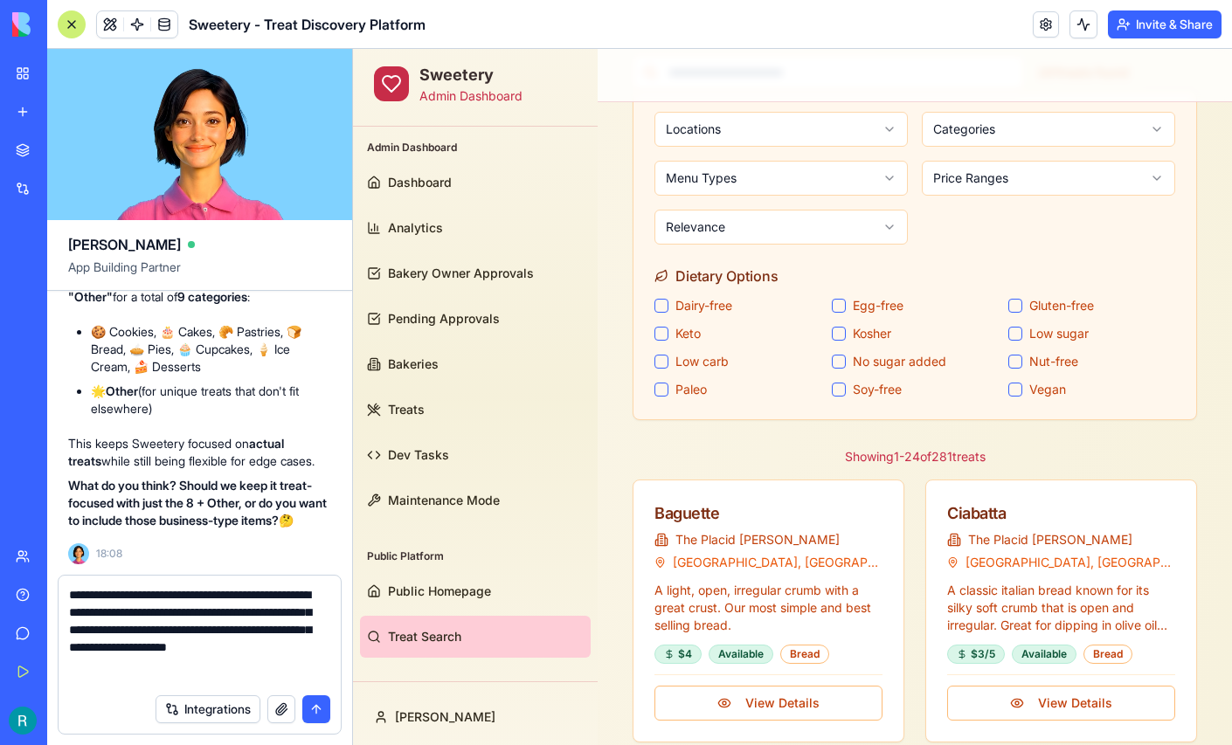
scroll to position [11, 0]
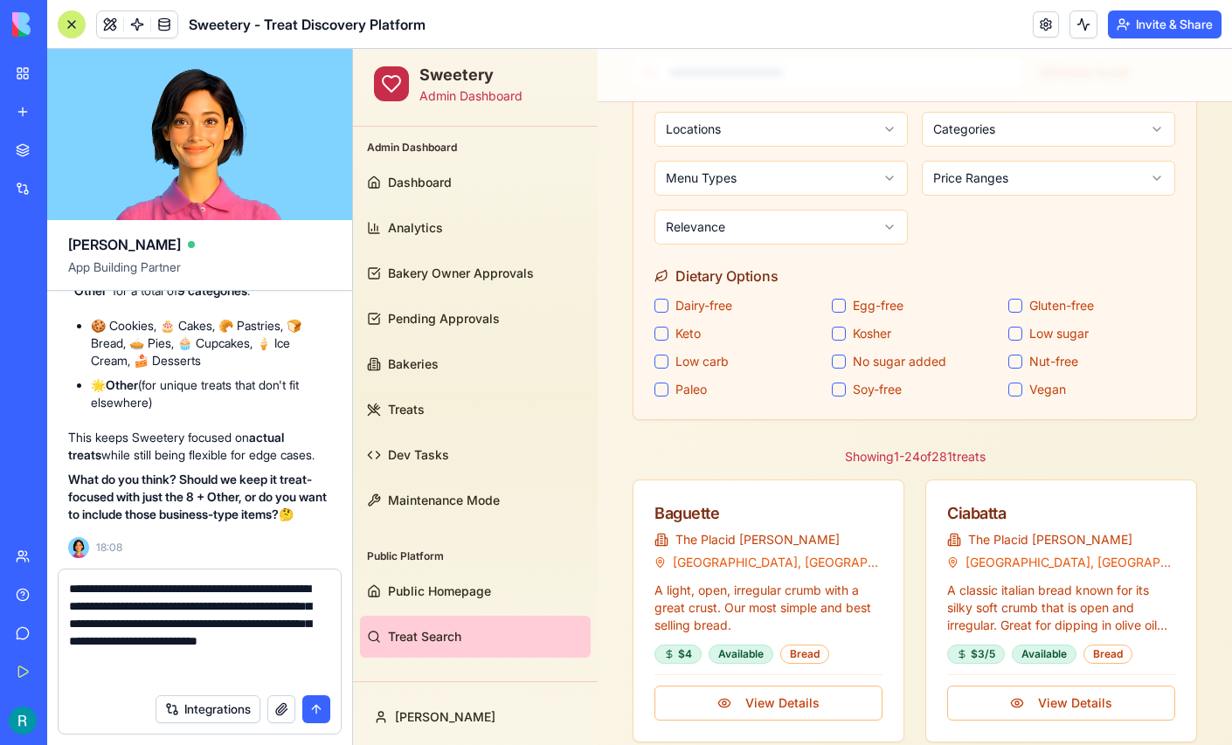
click at [114, 654] on textarea "**********" at bounding box center [197, 632] width 257 height 105
click at [130, 651] on textarea "**********" at bounding box center [197, 632] width 257 height 105
type textarea "**********"
click at [304, 703] on button "submit" at bounding box center [316, 710] width 28 height 28
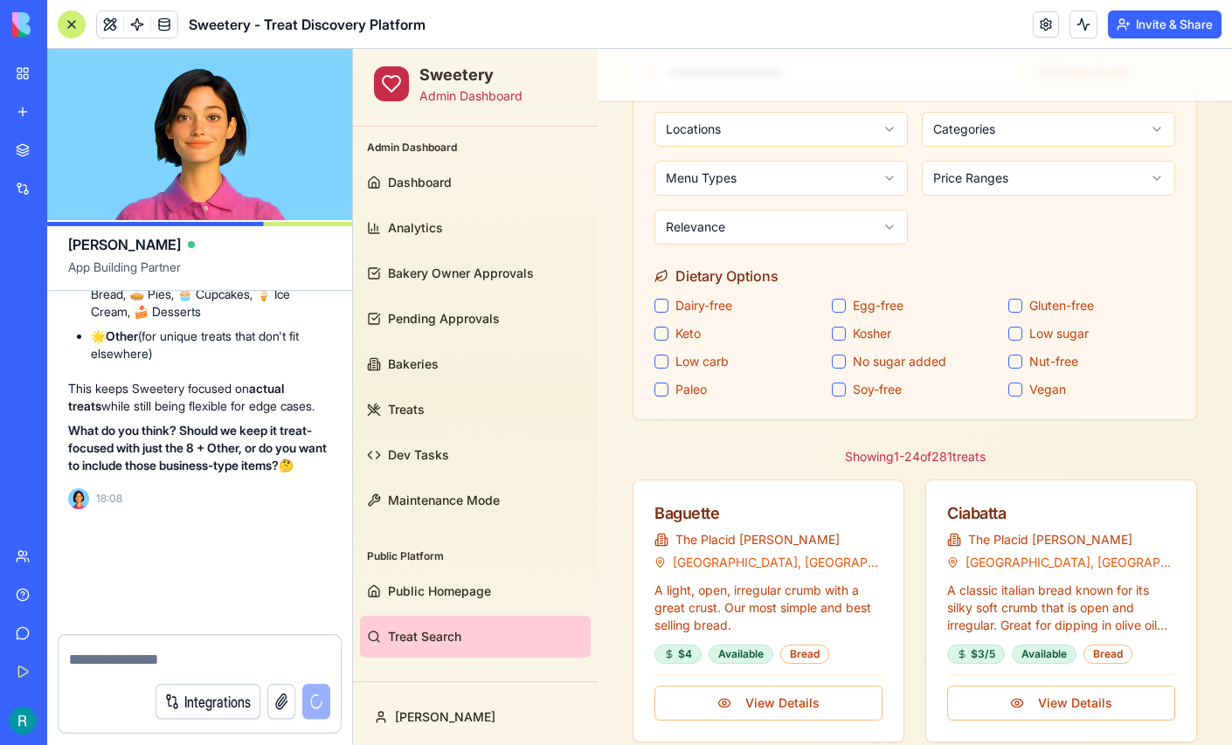
scroll to position [165855, 0]
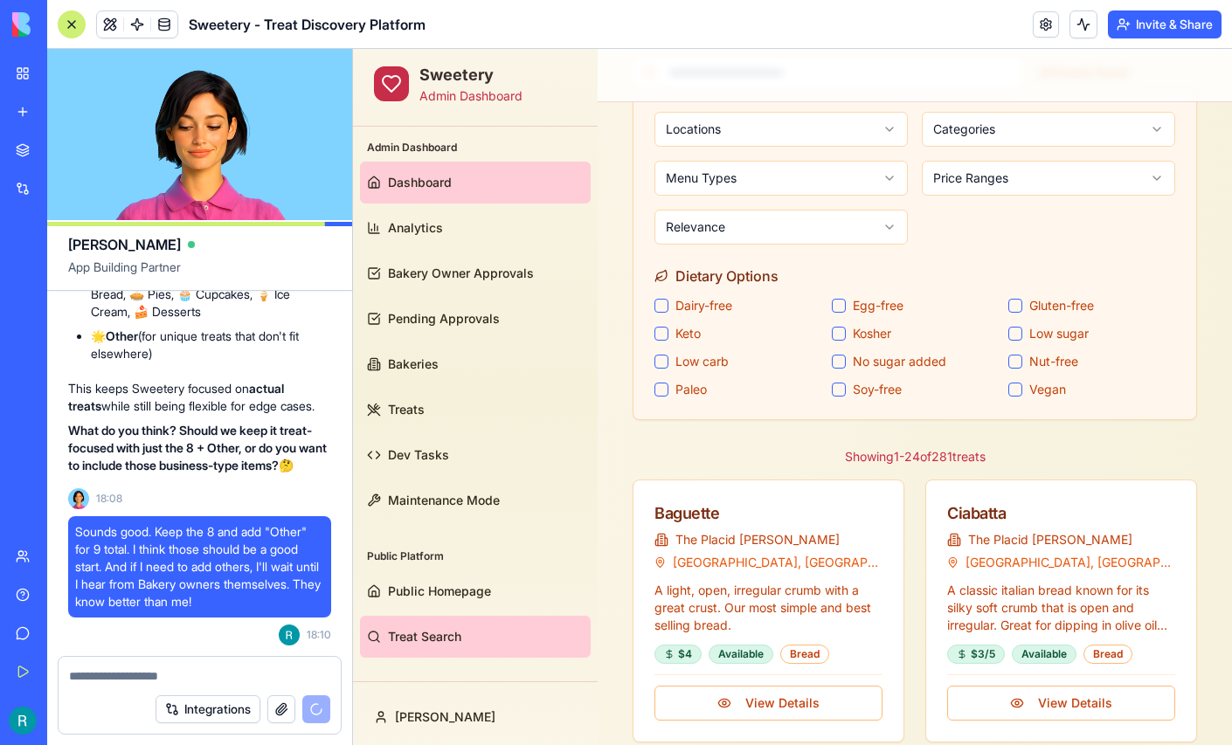
click at [457, 182] on link "Dashboard" at bounding box center [475, 183] width 231 height 42
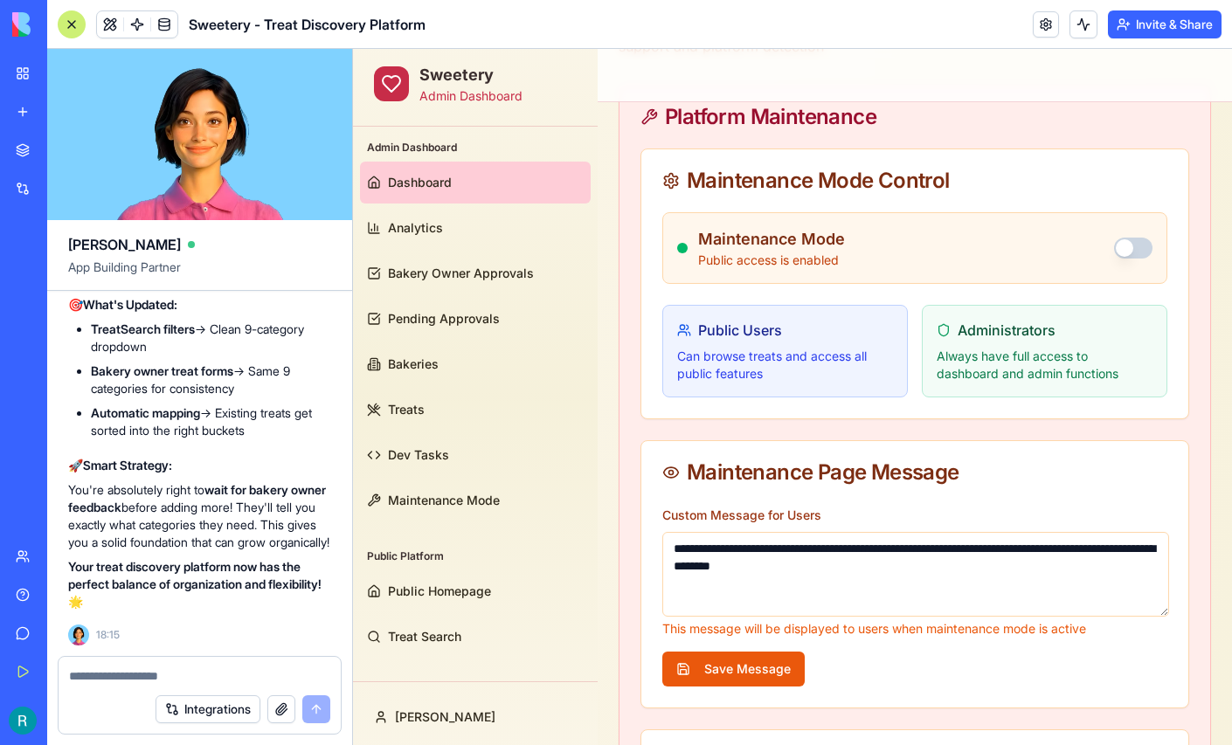
scroll to position [166874, 0]
